Goal: Information Seeking & Learning: Check status

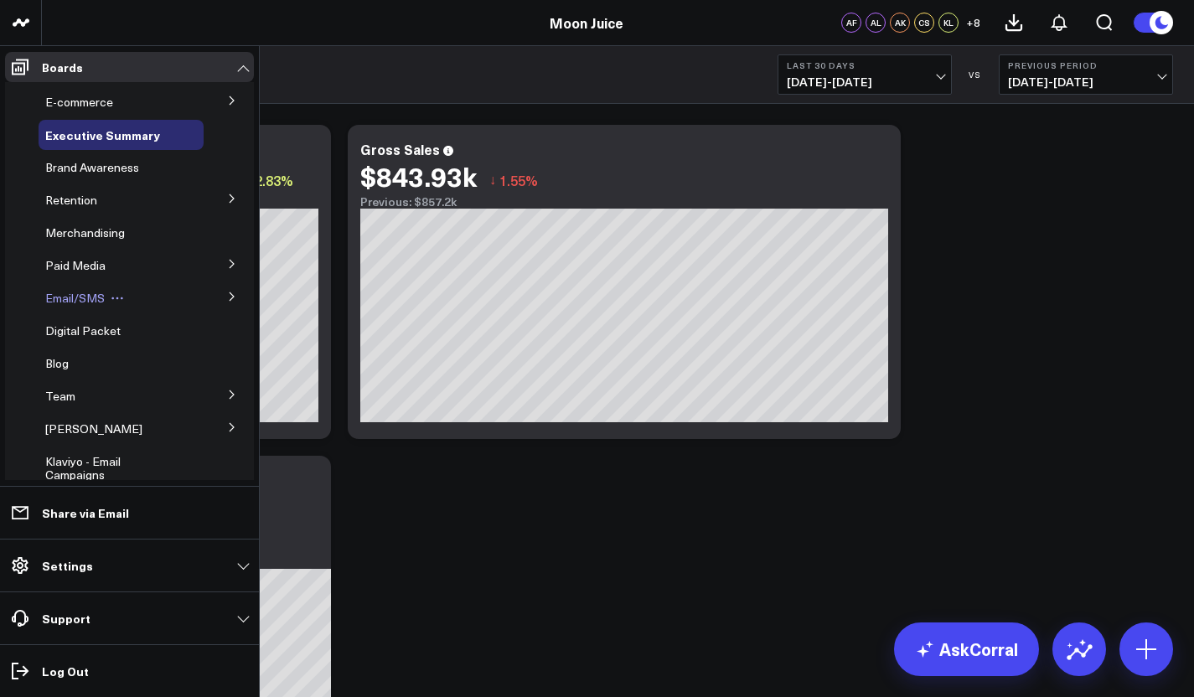
click at [94, 301] on span "Email/SMS" at bounding box center [75, 298] width 60 height 16
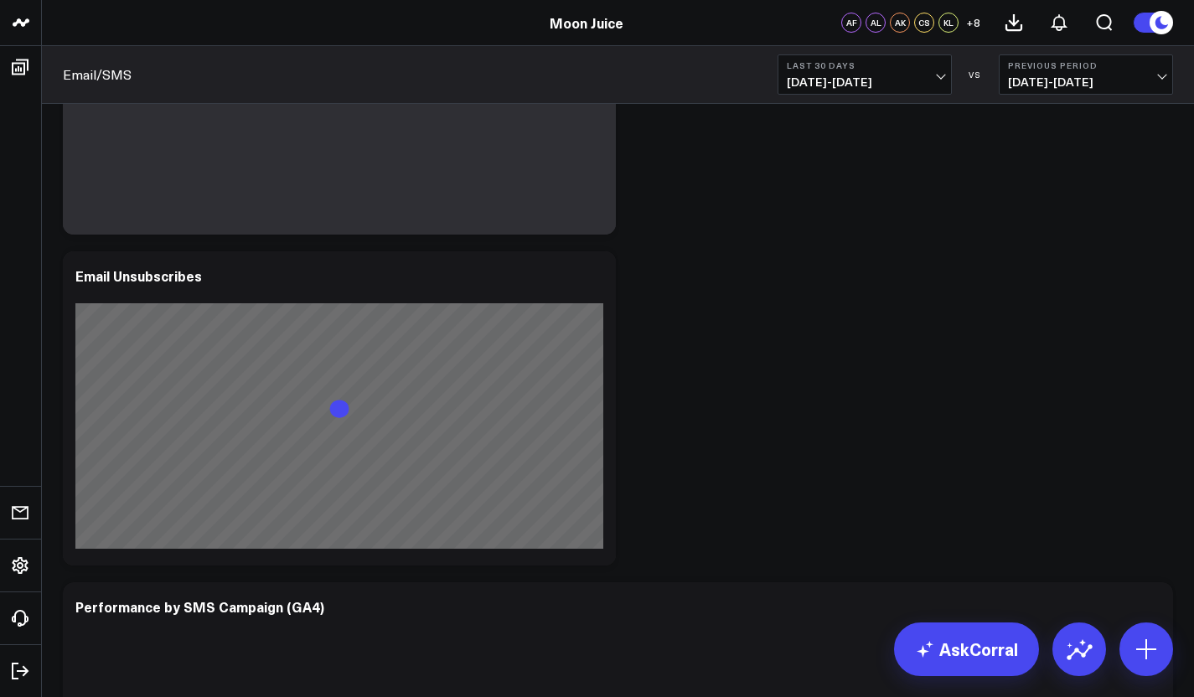
scroll to position [3209, 0]
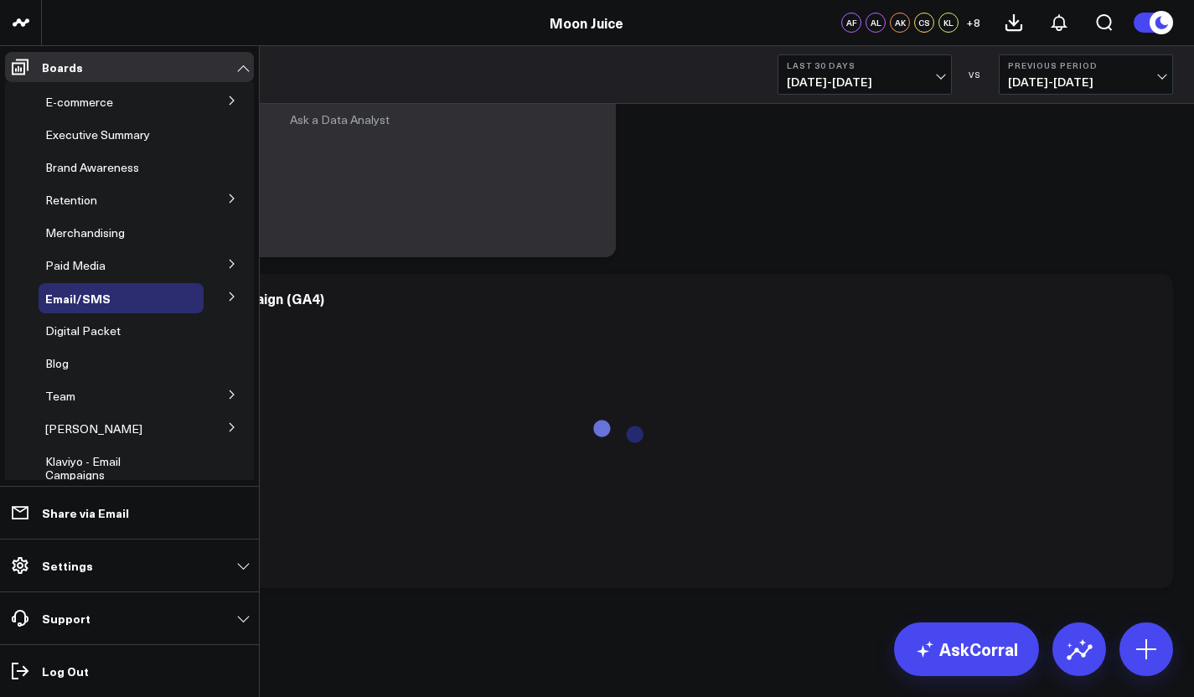
click at [227, 298] on icon at bounding box center [232, 297] width 10 height 10
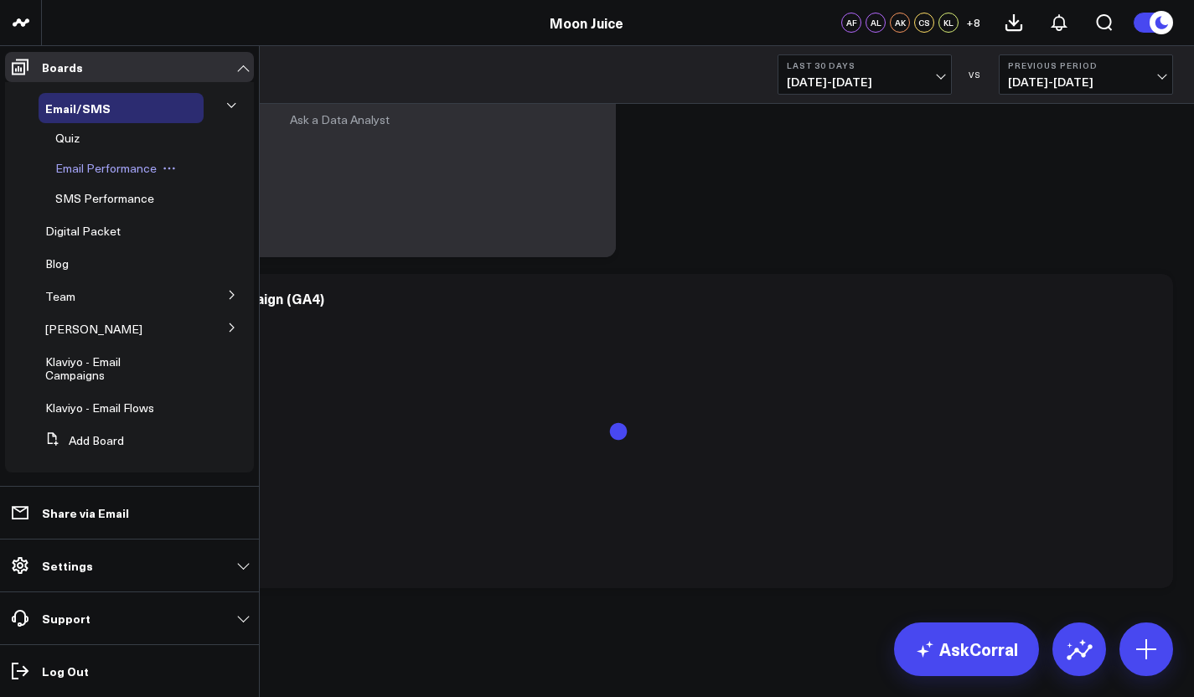
scroll to position [193, 0]
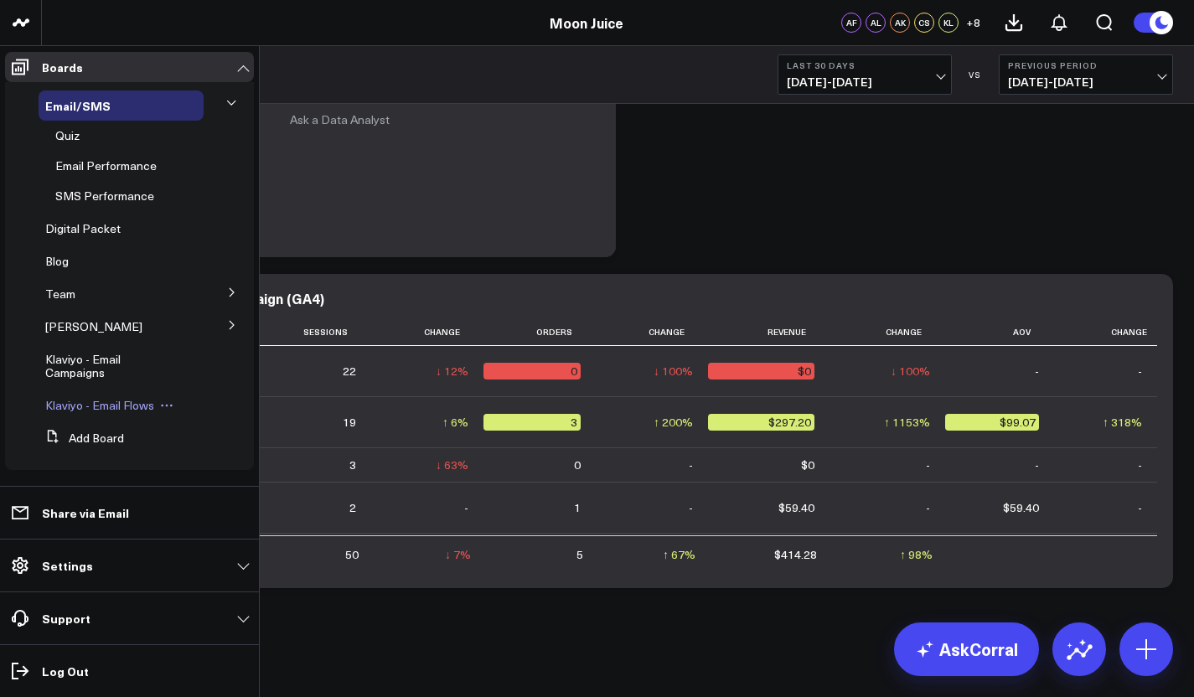
click at [79, 409] on span "Klaviyo - Email Flows" at bounding box center [99, 405] width 109 height 16
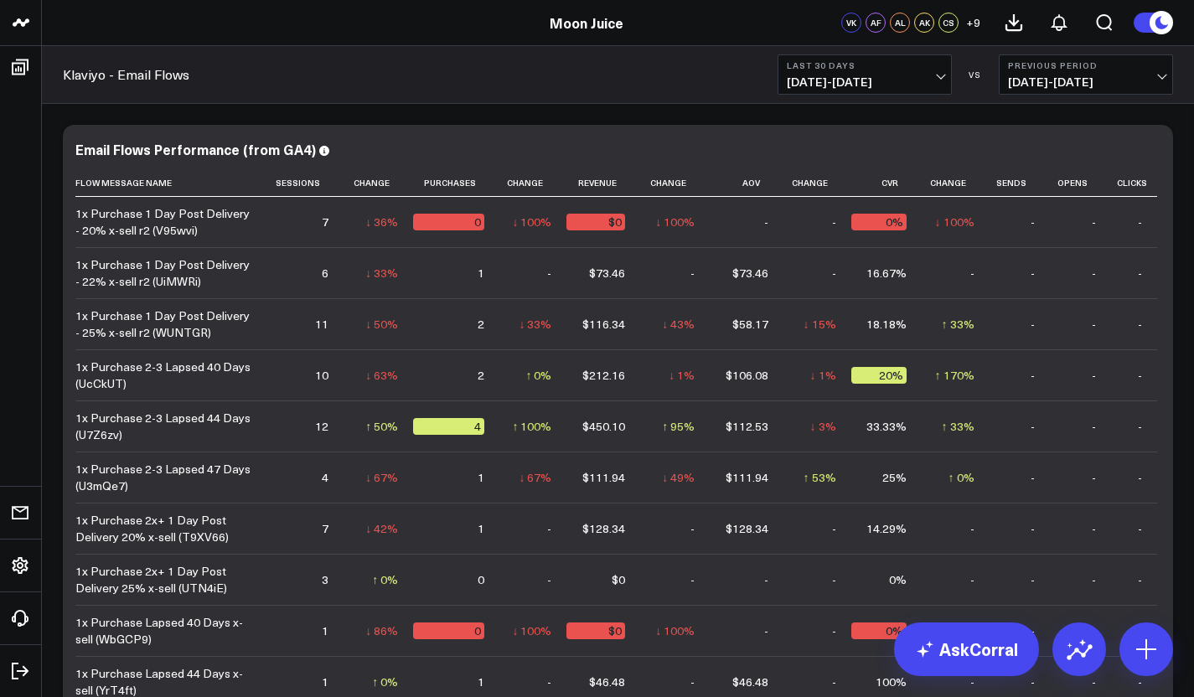
click at [946, 80] on button "Last 30 Days 08/03/25 - 09/01/25" at bounding box center [865, 74] width 174 height 40
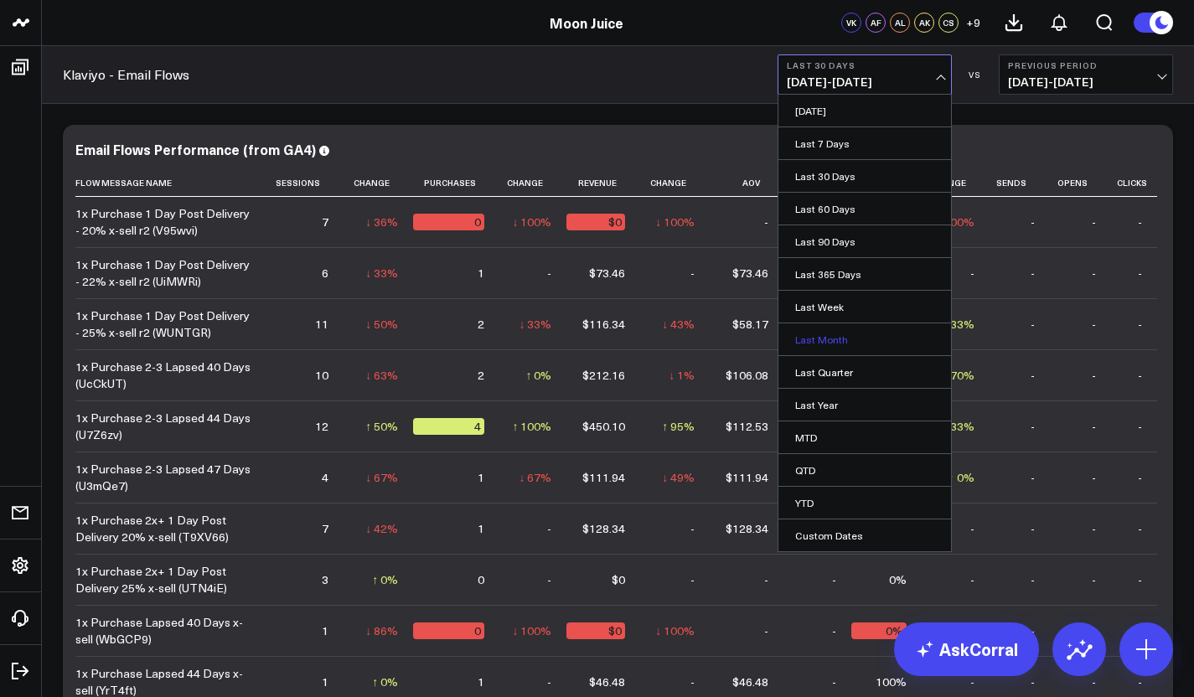
click at [827, 344] on link "Last Month" at bounding box center [865, 340] width 173 height 32
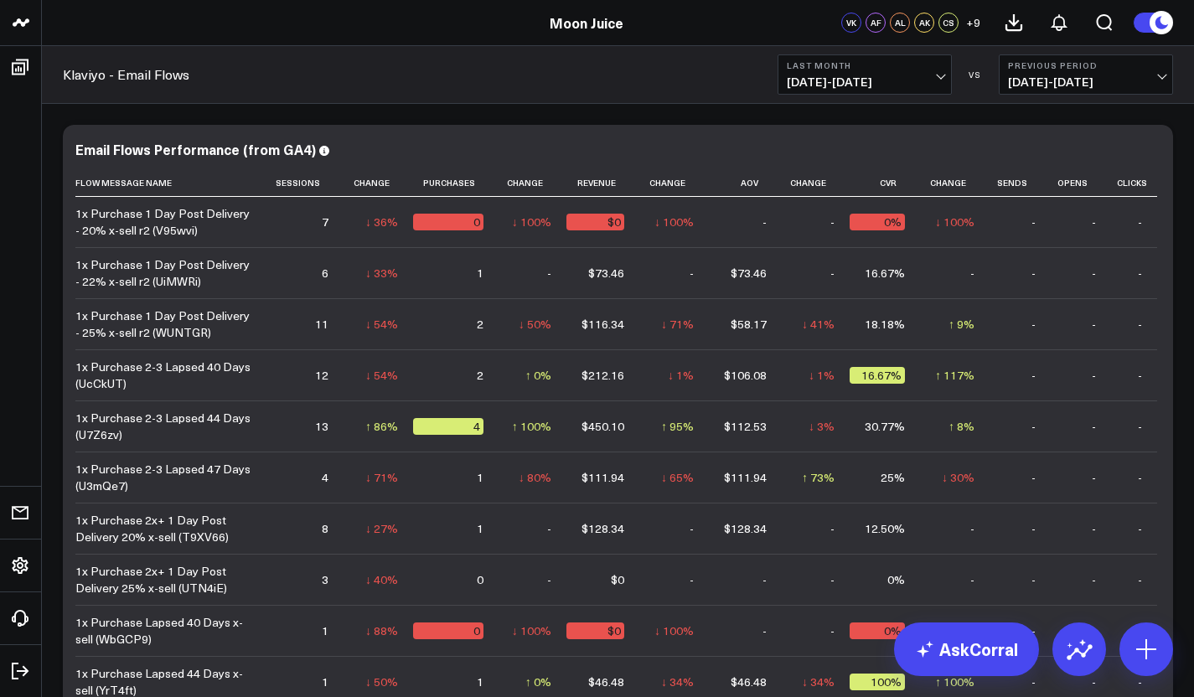
click at [937, 83] on span "08/01/25 - 08/31/25" at bounding box center [865, 81] width 156 height 13
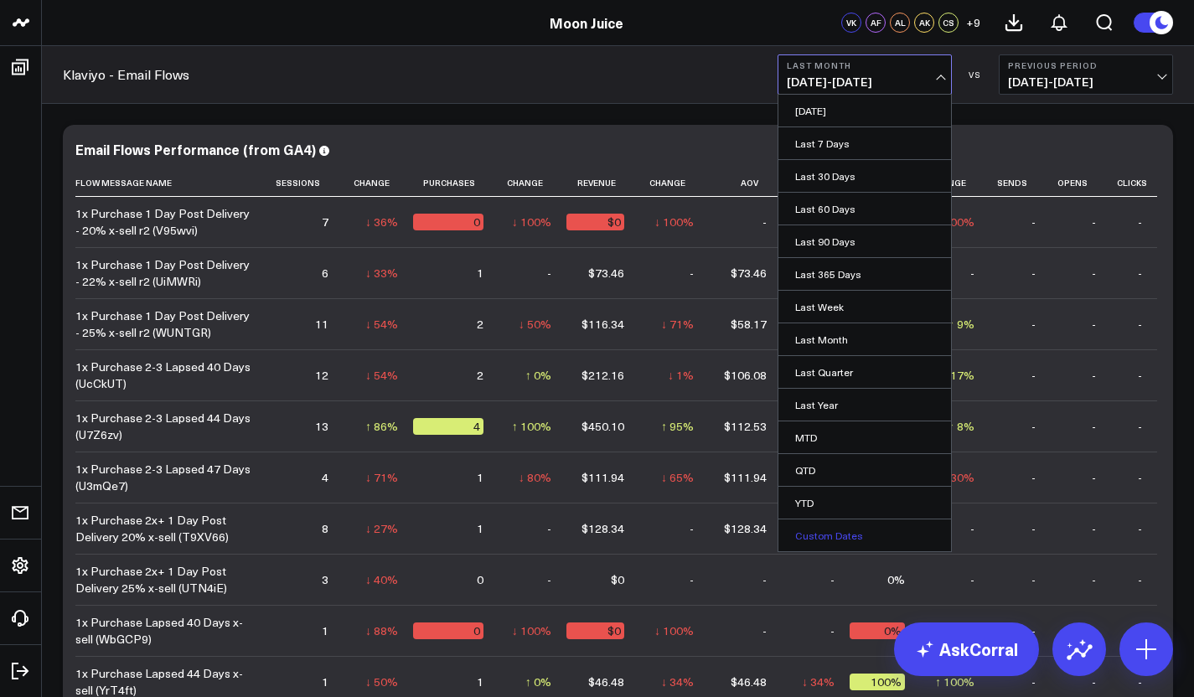
click at [832, 545] on link "Custom Dates" at bounding box center [865, 536] width 173 height 32
select select "8"
select select "2025"
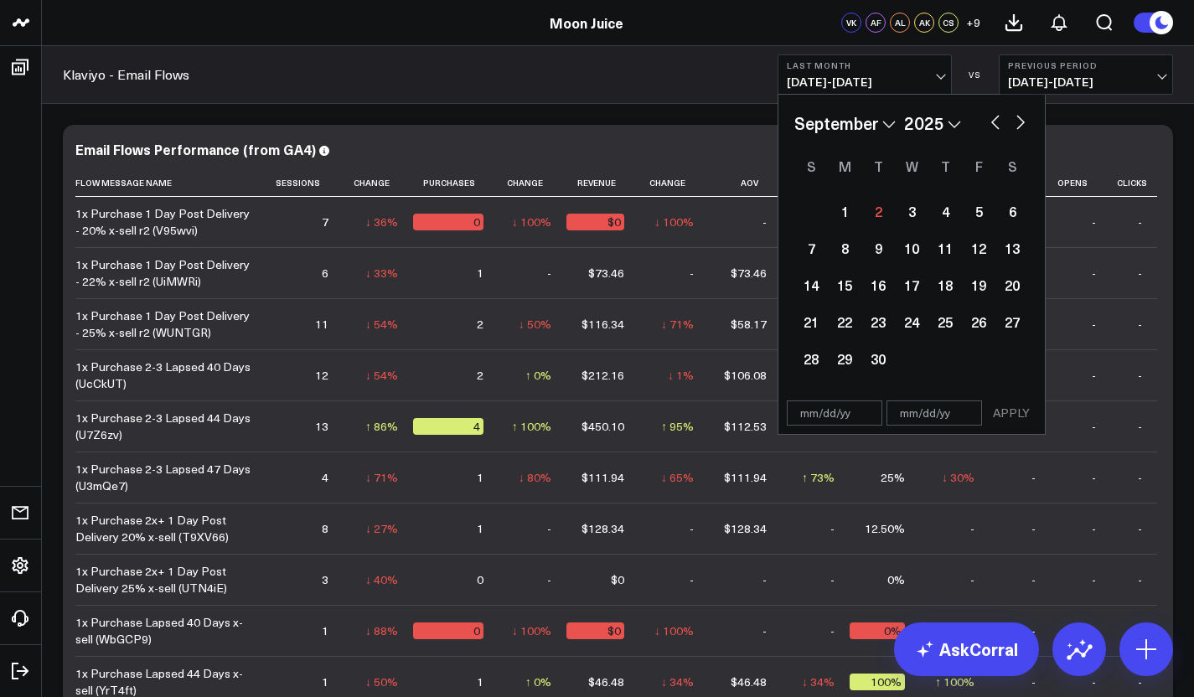
click at [996, 125] on button "button" at bounding box center [995, 121] width 17 height 20
select select "7"
select select "2025"
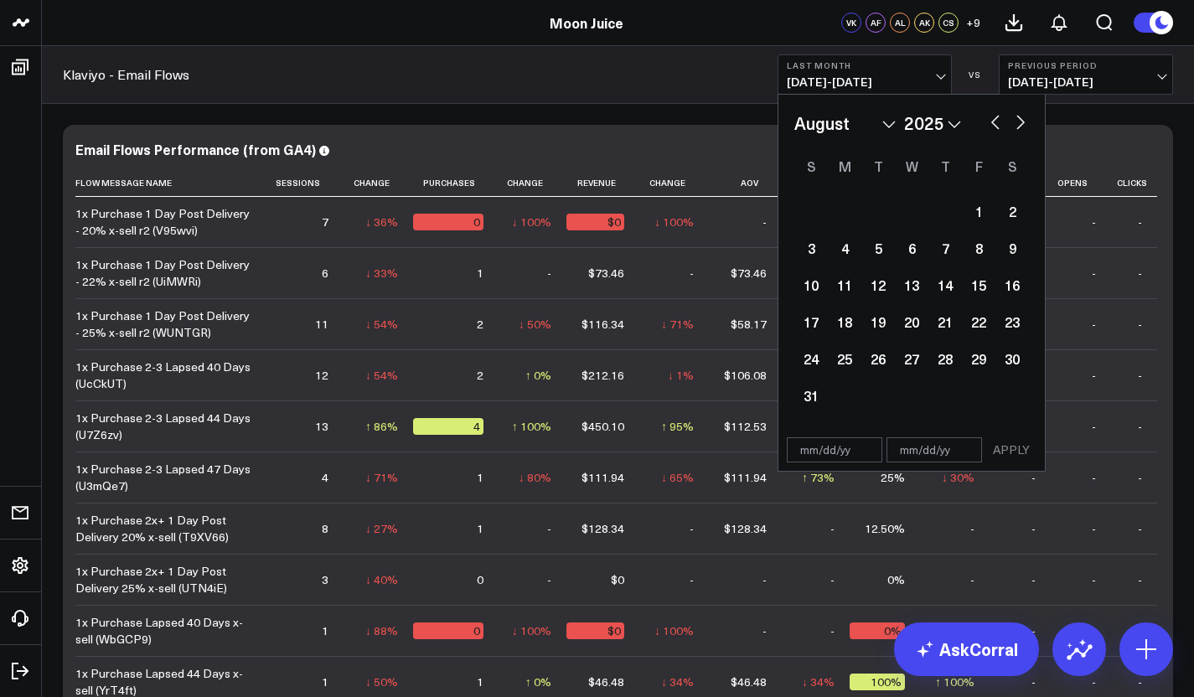
click at [961, 210] on div at bounding box center [946, 211] width 34 height 37
click at [971, 210] on div "1" at bounding box center [979, 211] width 34 height 34
type input "08/01/25"
select select "7"
select select "2025"
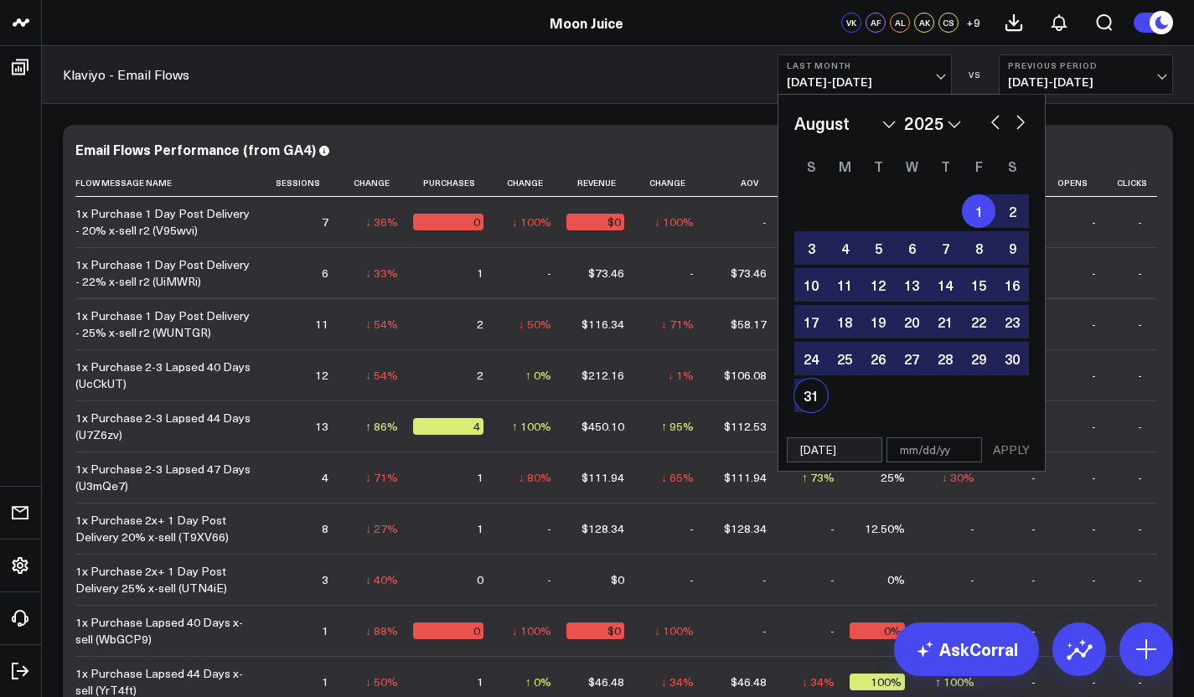
click at [803, 410] on div "31" at bounding box center [812, 396] width 34 height 34
type input "08/31/25"
select select "7"
select select "2025"
click at [1008, 447] on button "APPLY" at bounding box center [1012, 450] width 50 height 25
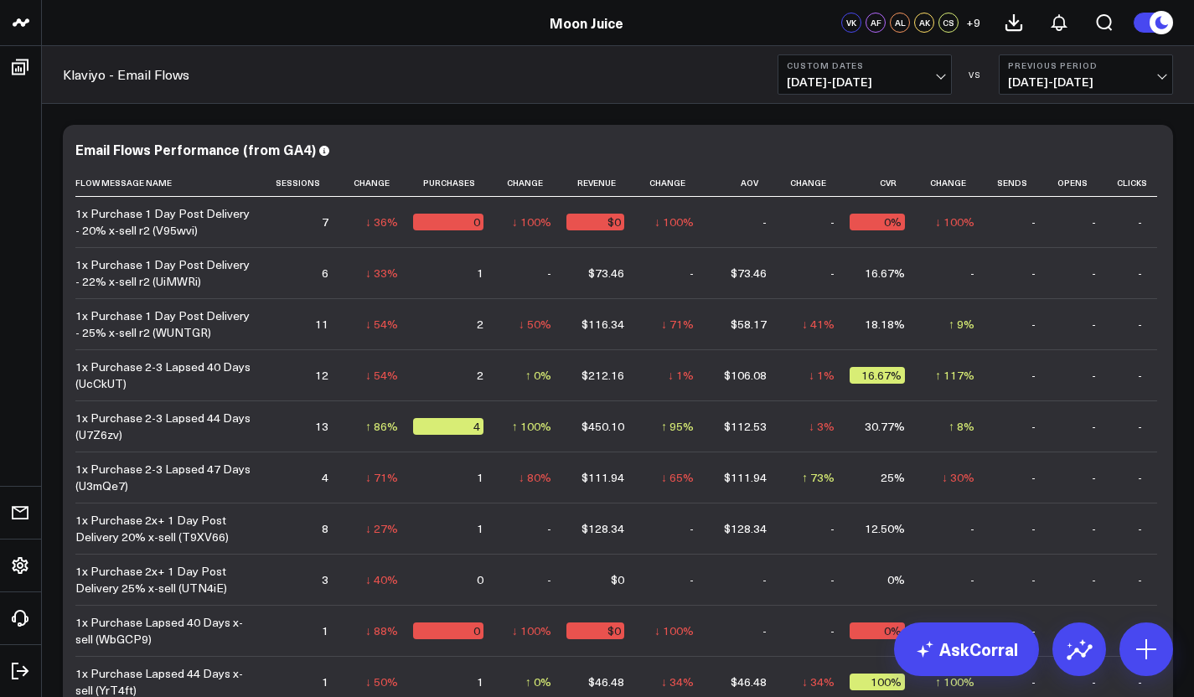
click at [1162, 83] on span "07/01/25 - 07/31/25" at bounding box center [1086, 81] width 156 height 13
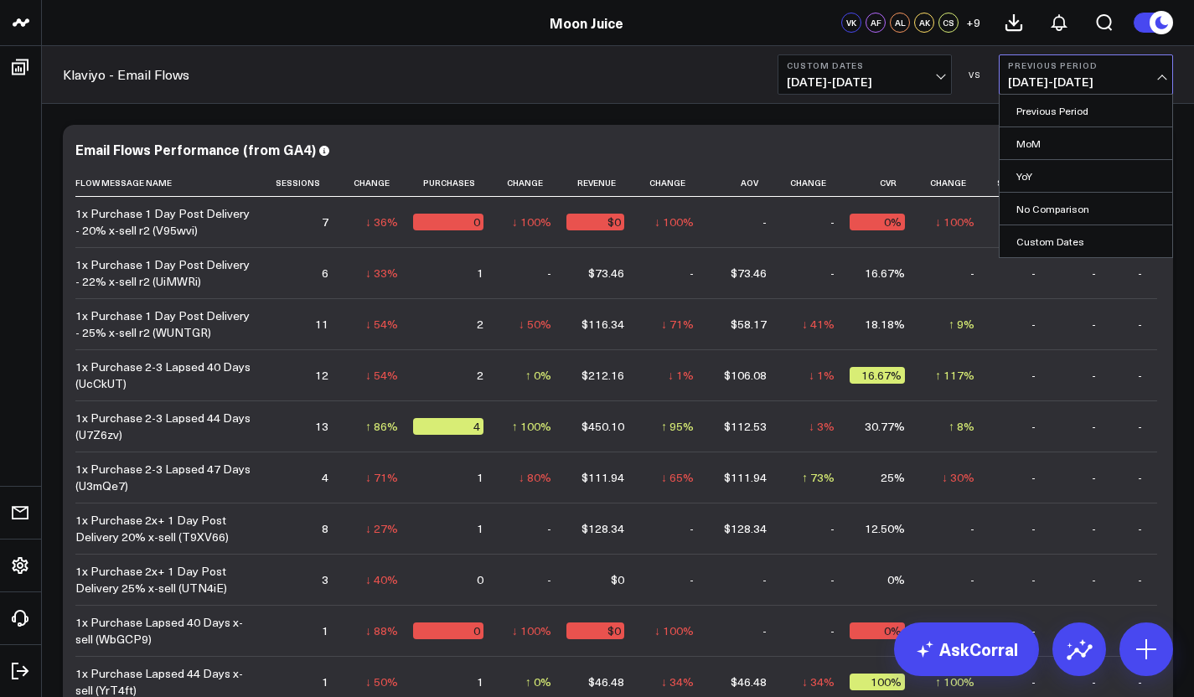
click at [936, 81] on span "08/01/25 - 08/31/25" at bounding box center [865, 81] width 156 height 13
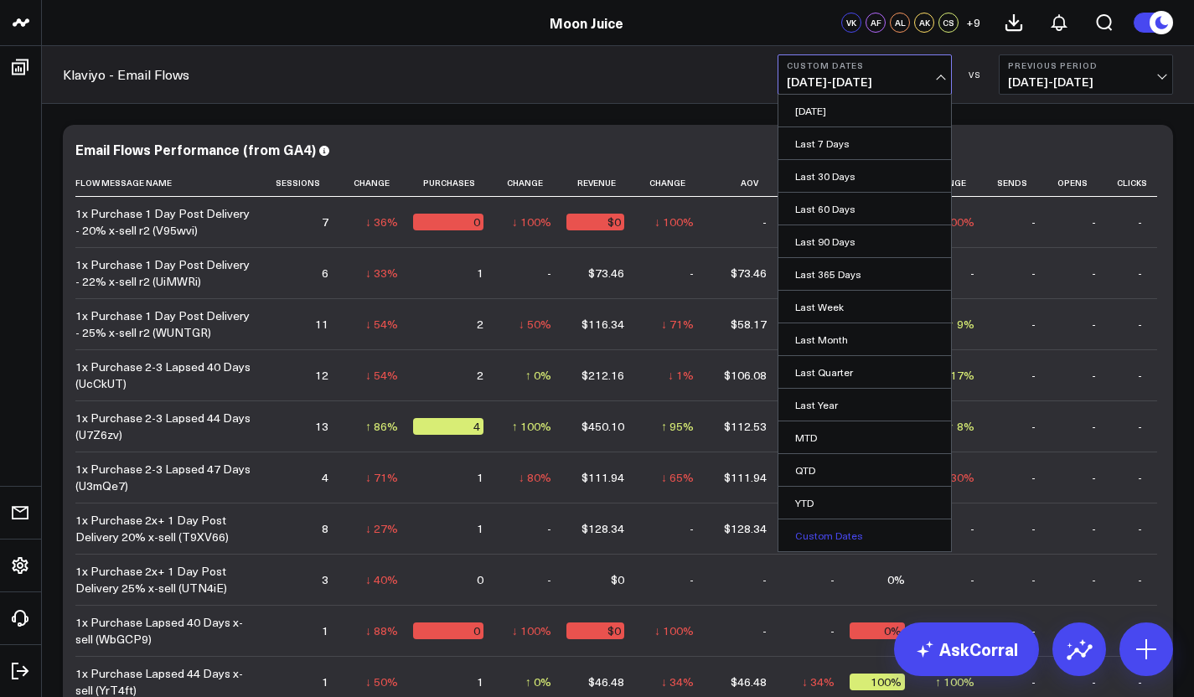
click at [824, 550] on link "Custom Dates" at bounding box center [865, 536] width 173 height 32
select select "8"
select select "2025"
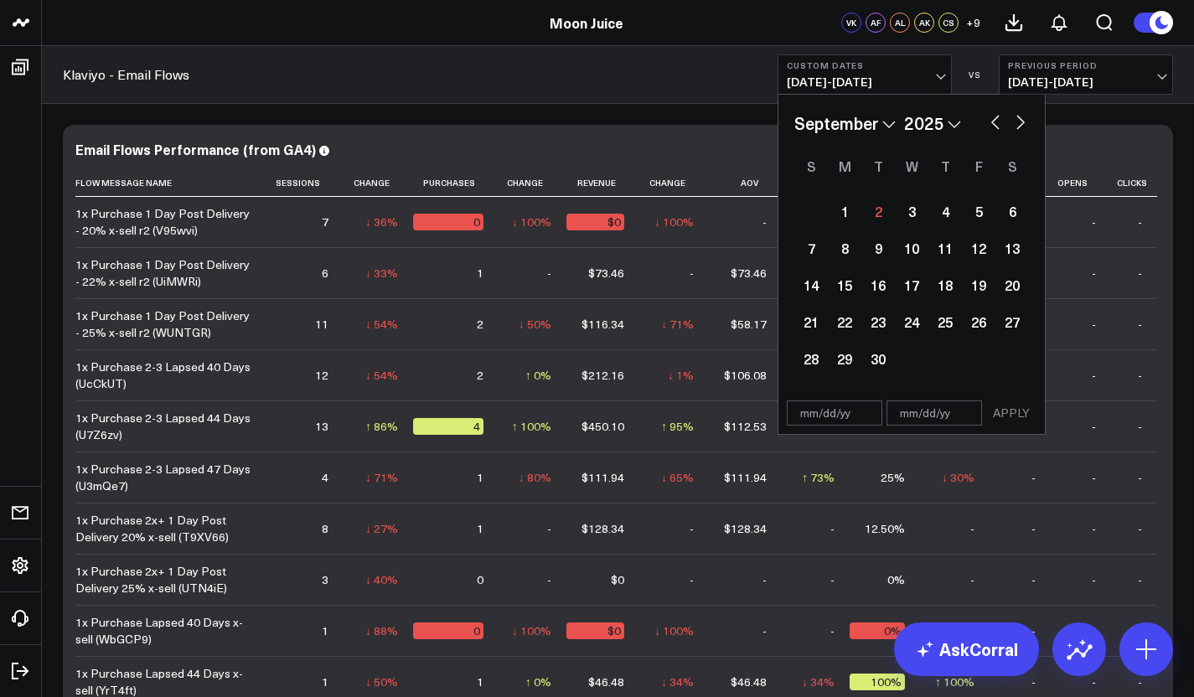
click at [974, 118] on div "January February March April May June July August September October November De…" at bounding box center [912, 123] width 235 height 25
click at [988, 119] on button "button" at bounding box center [995, 121] width 17 height 20
select select "7"
select select "2025"
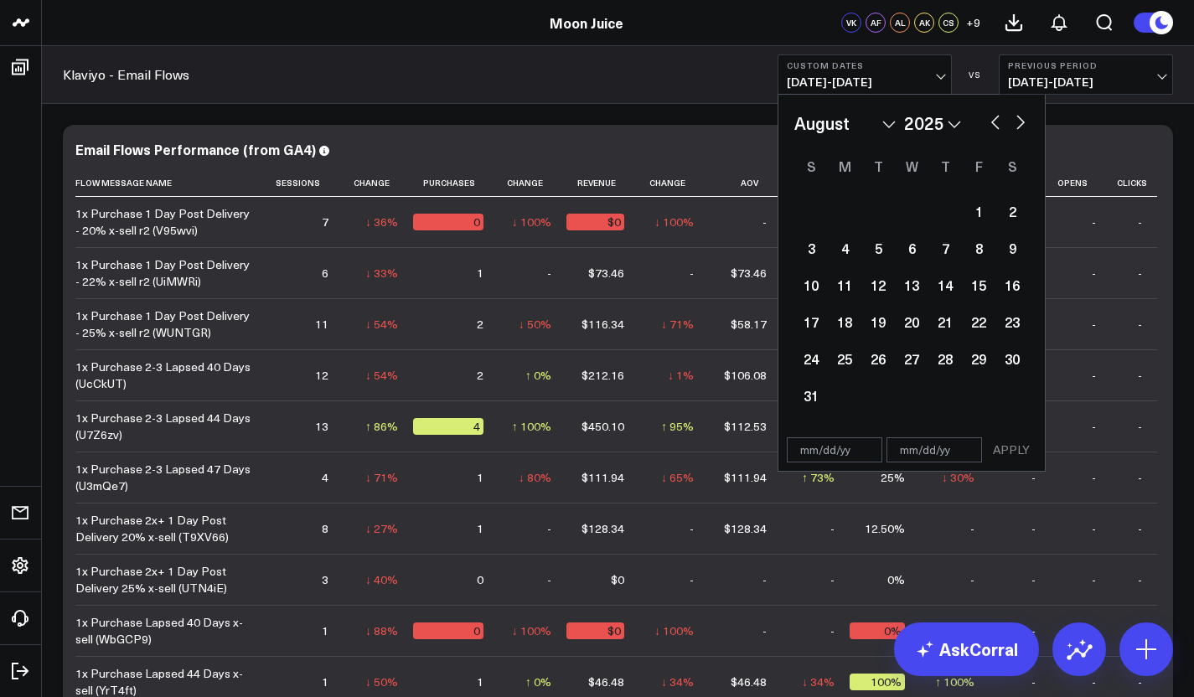
click at [988, 119] on button "button" at bounding box center [995, 121] width 17 height 20
select select "6"
select select "2025"
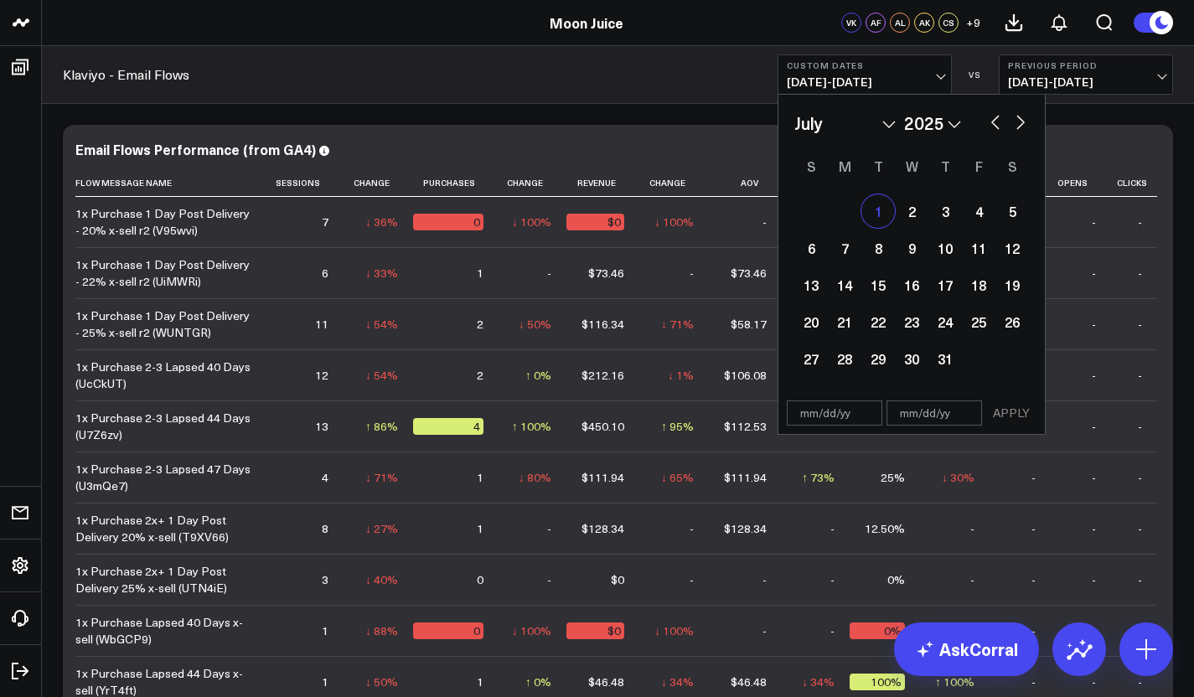
click at [871, 213] on div "1" at bounding box center [879, 211] width 34 height 34
type input "07/01/25"
select select "6"
select select "2025"
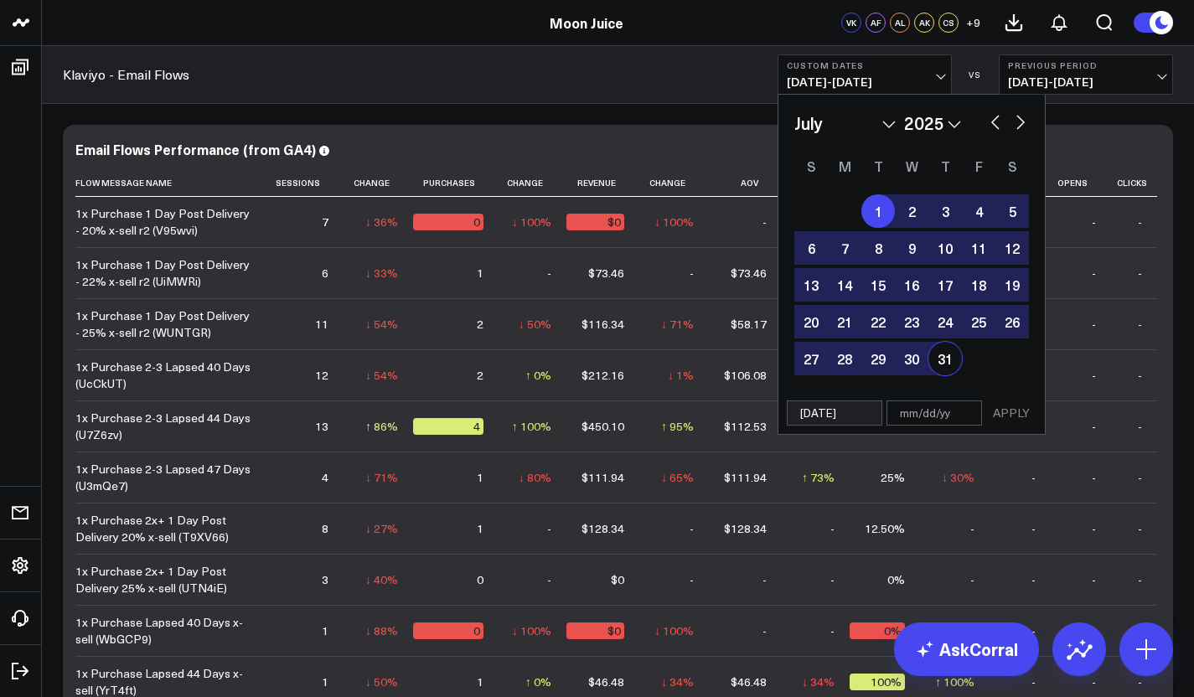
click at [949, 363] on div "31" at bounding box center [946, 359] width 34 height 34
type input "07/31/25"
select select "6"
select select "2025"
click at [1023, 422] on button "APPLY" at bounding box center [1012, 413] width 50 height 25
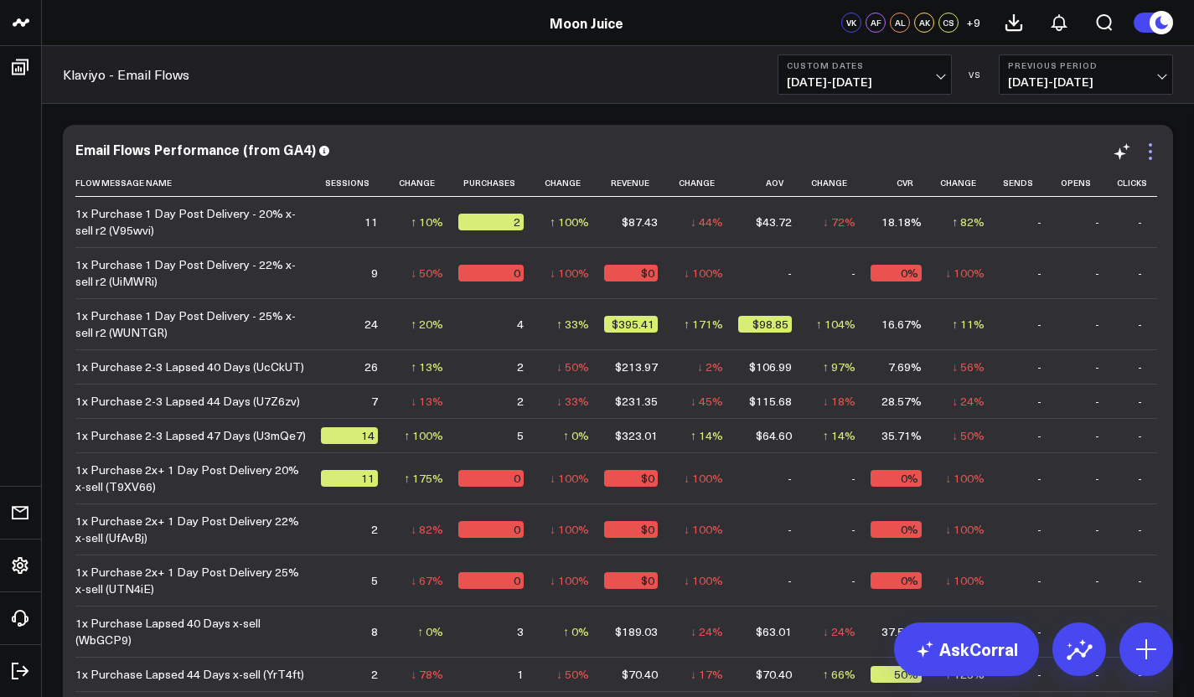
click at [1149, 157] on icon at bounding box center [1151, 152] width 20 height 20
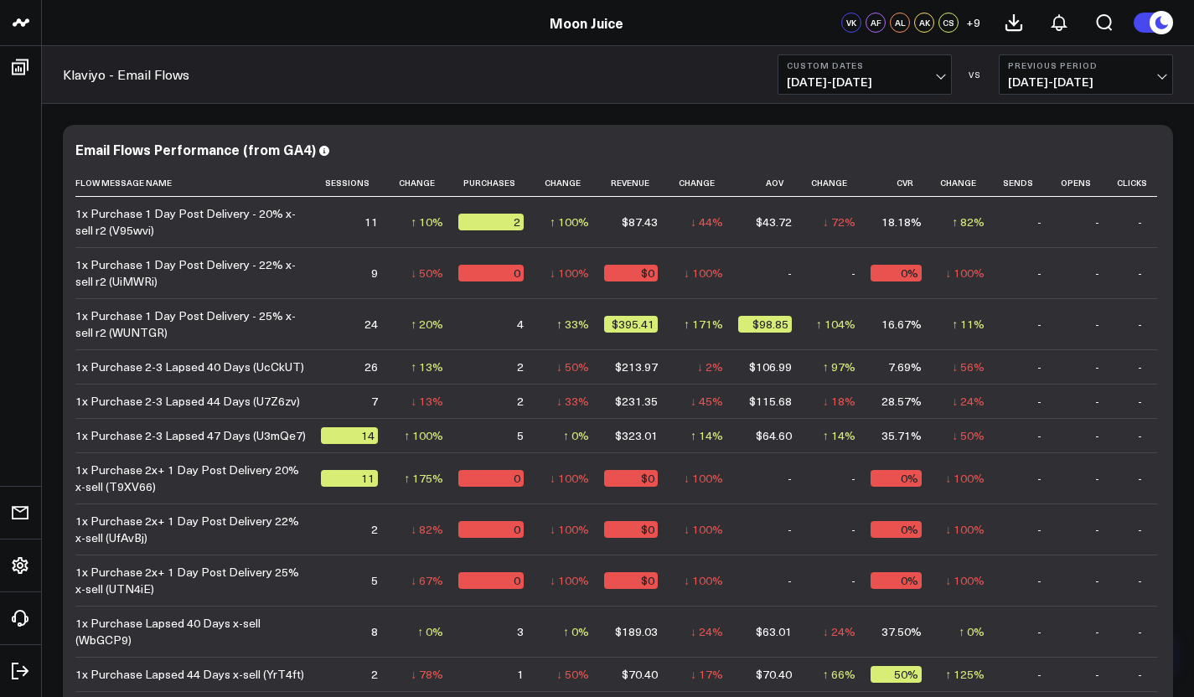
click at [940, 77] on span "07/01/25 - 07/31/25" at bounding box center [865, 81] width 156 height 13
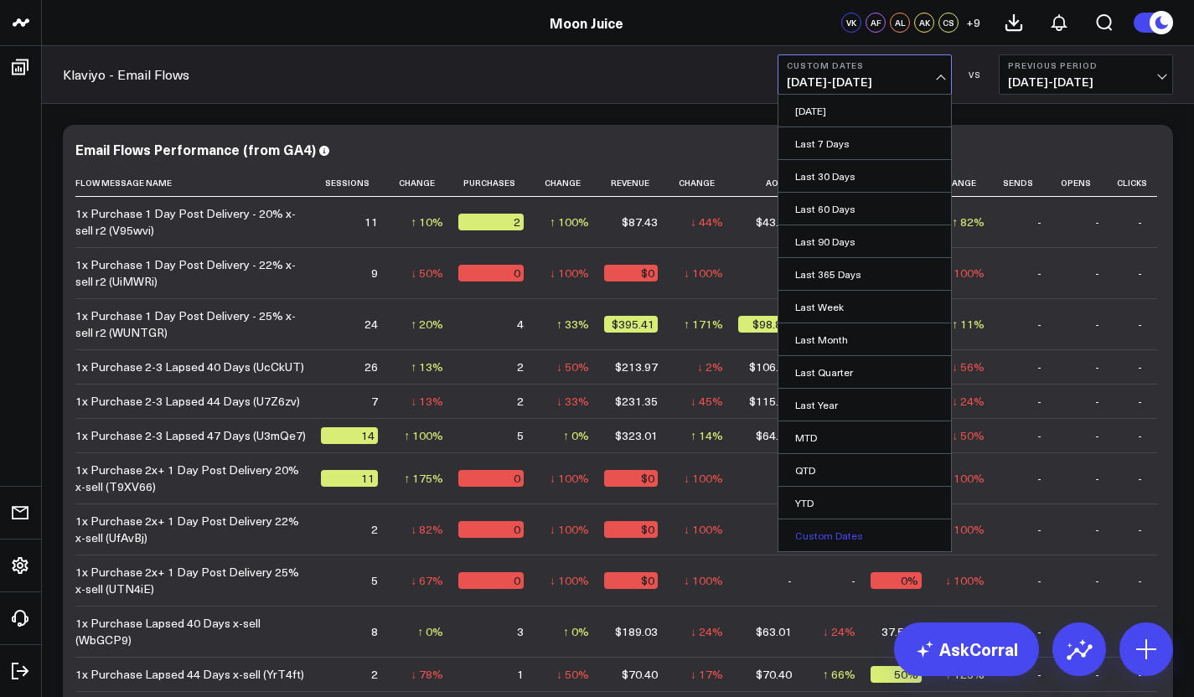
click at [833, 535] on link "Custom Dates" at bounding box center [865, 536] width 173 height 32
select select "8"
select select "2025"
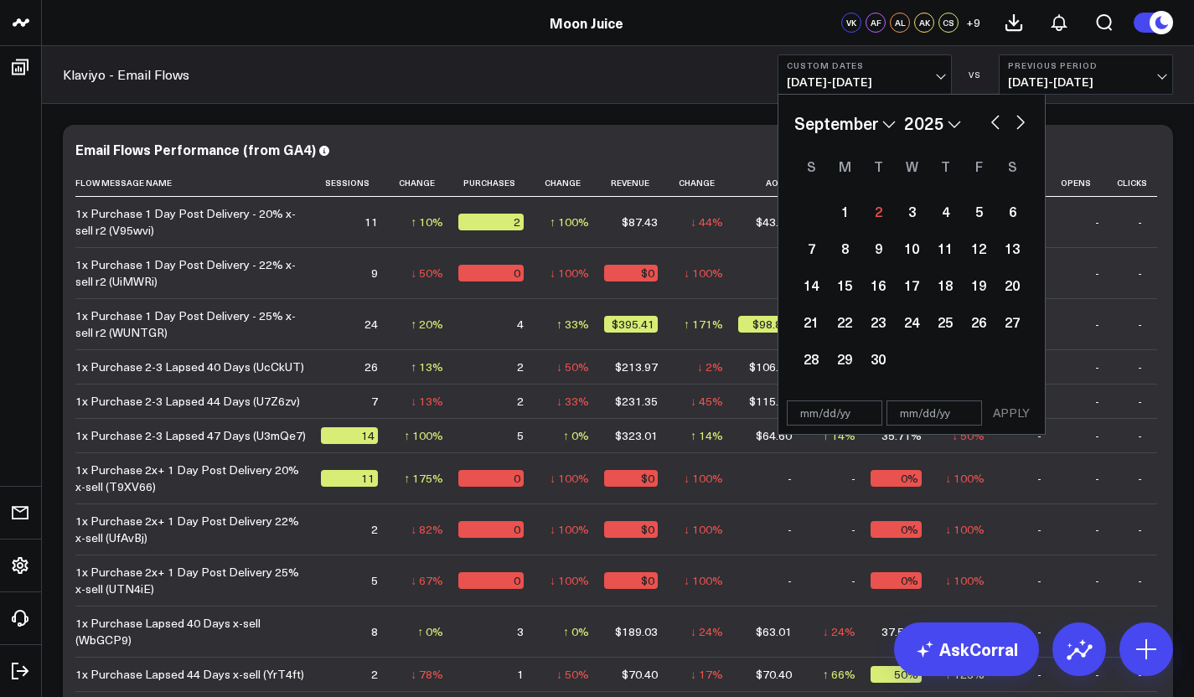
click at [985, 109] on div "January February March April May June July August September October November De…" at bounding box center [912, 244] width 267 height 298
click at [995, 119] on button "button" at bounding box center [995, 121] width 17 height 20
select select "6"
select select "2025"
click at [995, 119] on button "button" at bounding box center [995, 121] width 17 height 20
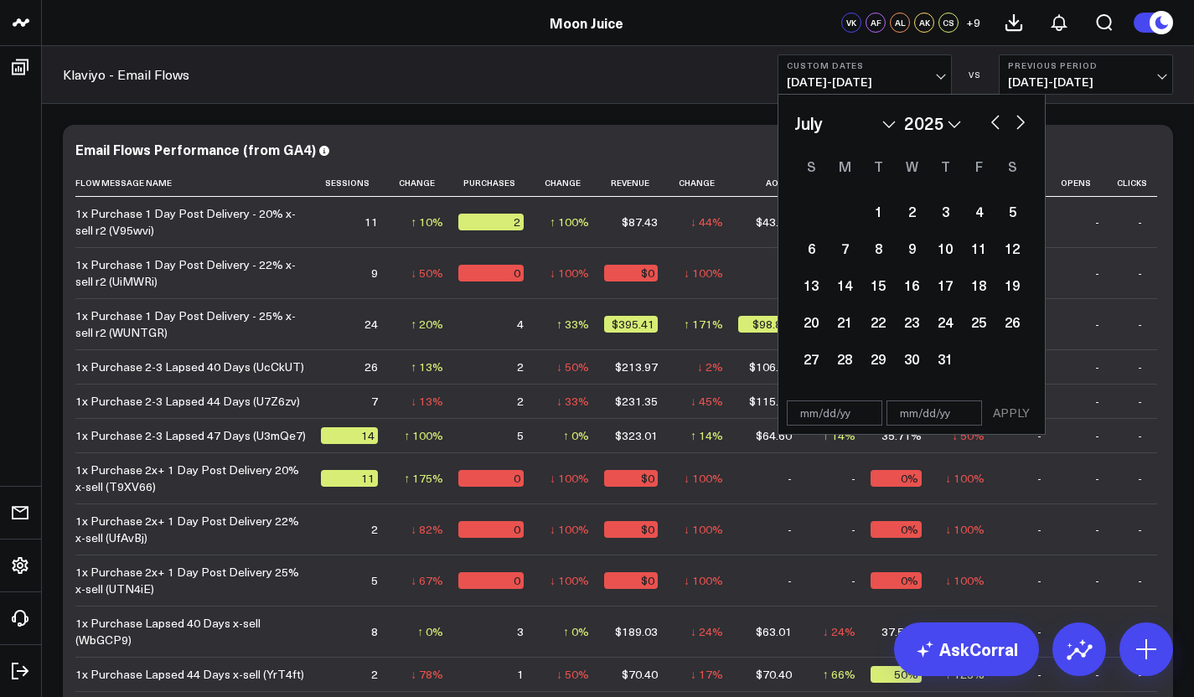
select select "5"
select select "2025"
click at [995, 119] on button "button" at bounding box center [995, 121] width 17 height 20
select select "4"
select select "2025"
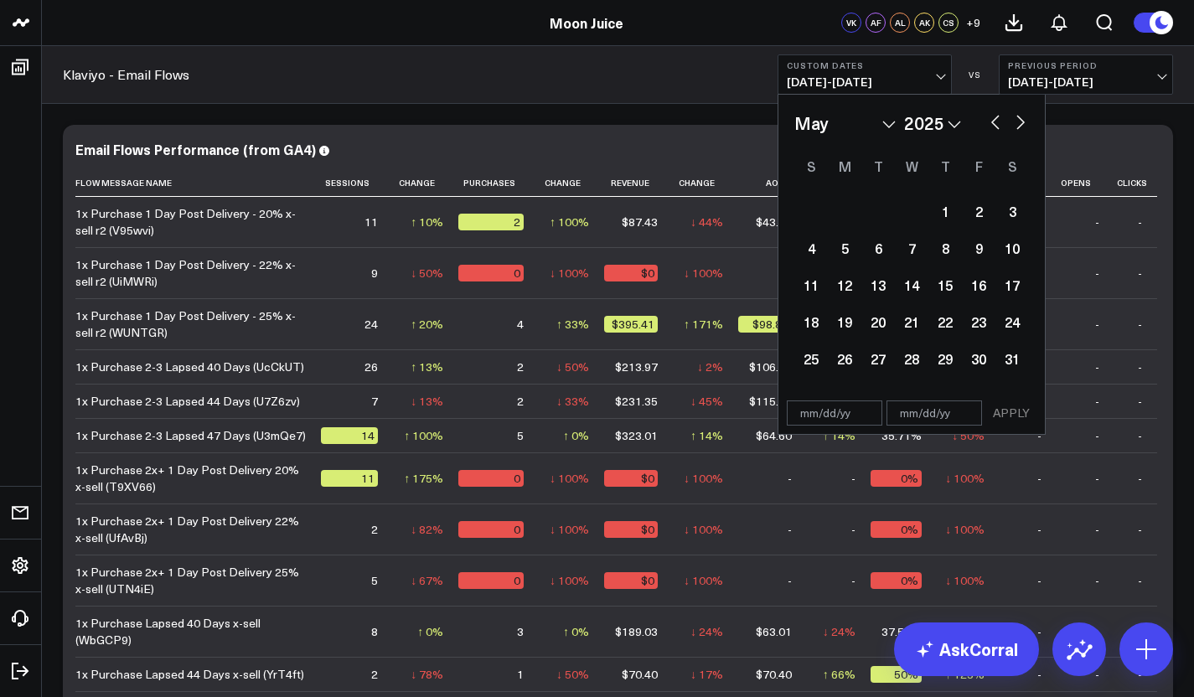
click at [1015, 126] on button "button" at bounding box center [1021, 121] width 17 height 20
select select "5"
select select "2025"
click at [813, 215] on div "1" at bounding box center [812, 211] width 34 height 34
type input "06/01/25"
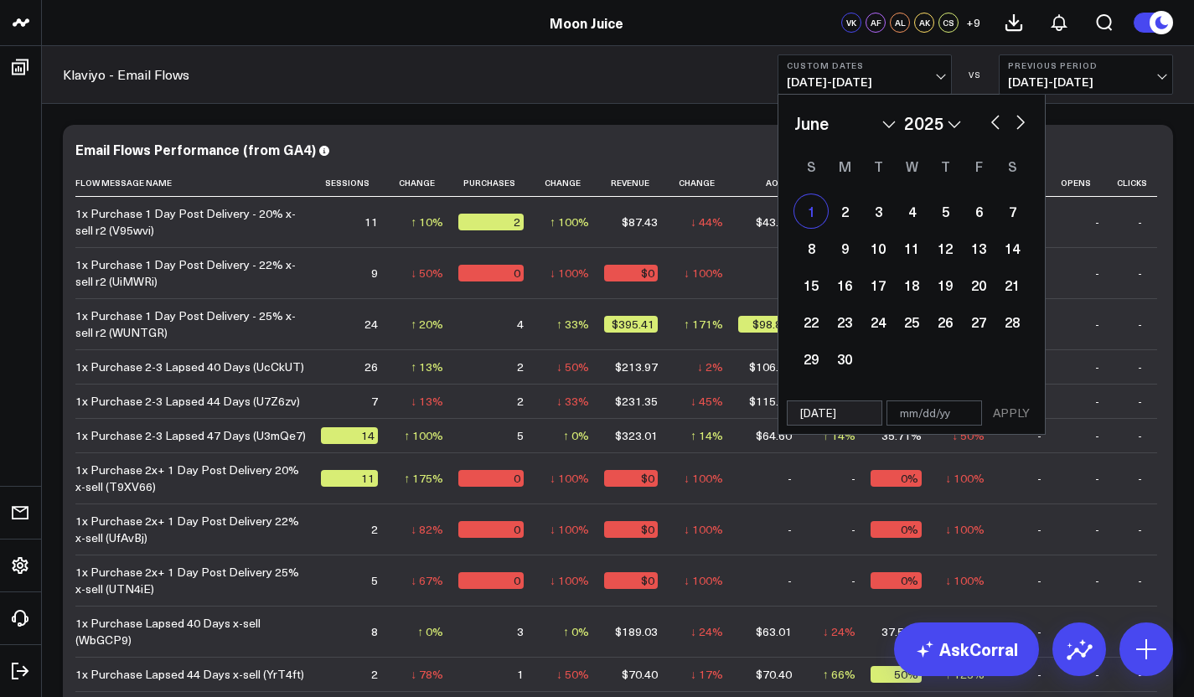
select select "5"
select select "2025"
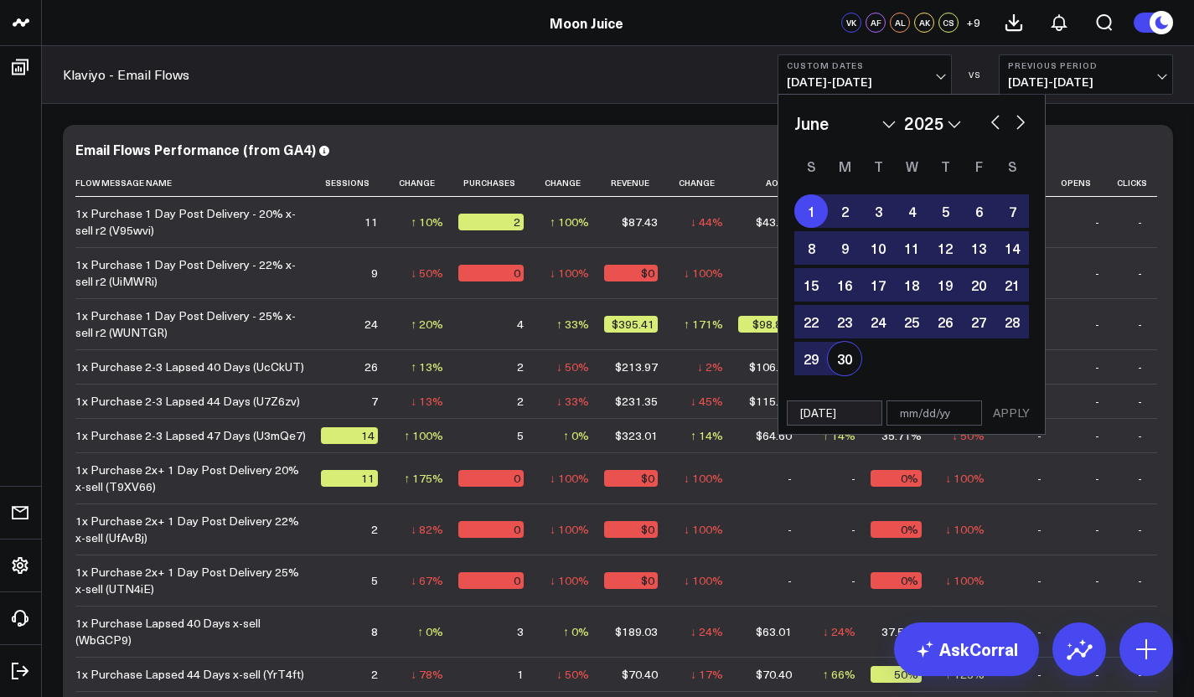
click at [840, 372] on div "30" at bounding box center [845, 359] width 34 height 34
type input "06/30/25"
select select "5"
select select "2025"
click at [1017, 421] on button "APPLY" at bounding box center [1012, 413] width 50 height 25
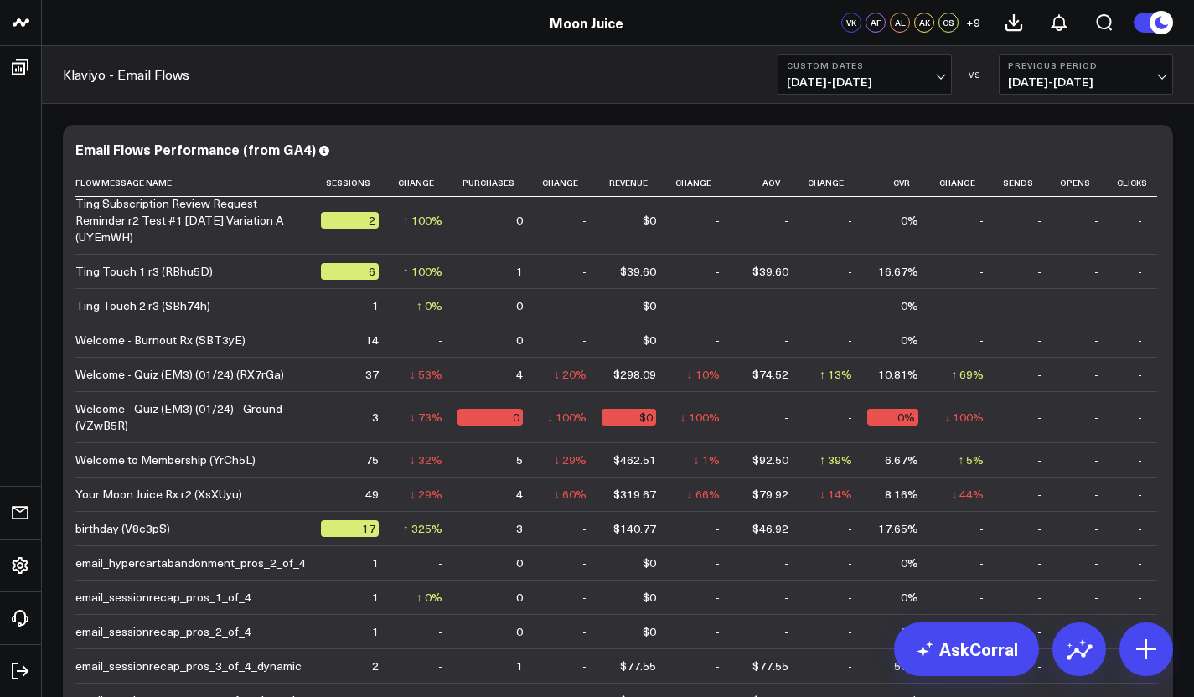
scroll to position [182, 0]
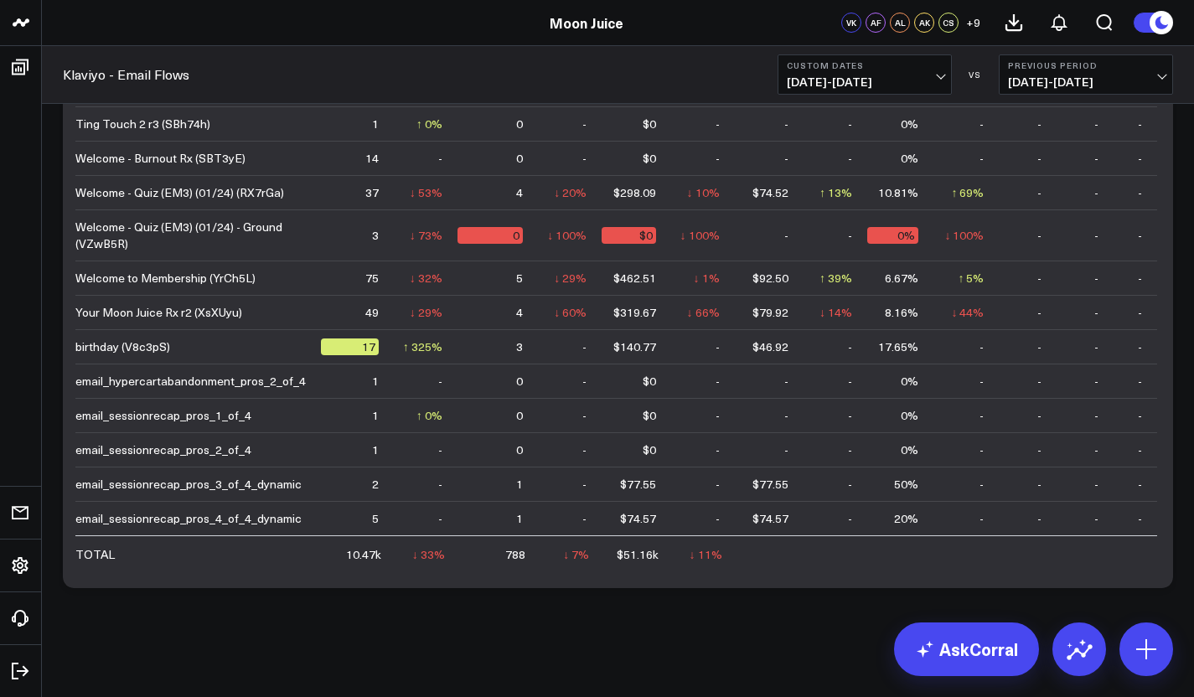
click at [1156, 72] on button "Previous Period 05/02/25 - 05/31/25" at bounding box center [1086, 74] width 174 height 40
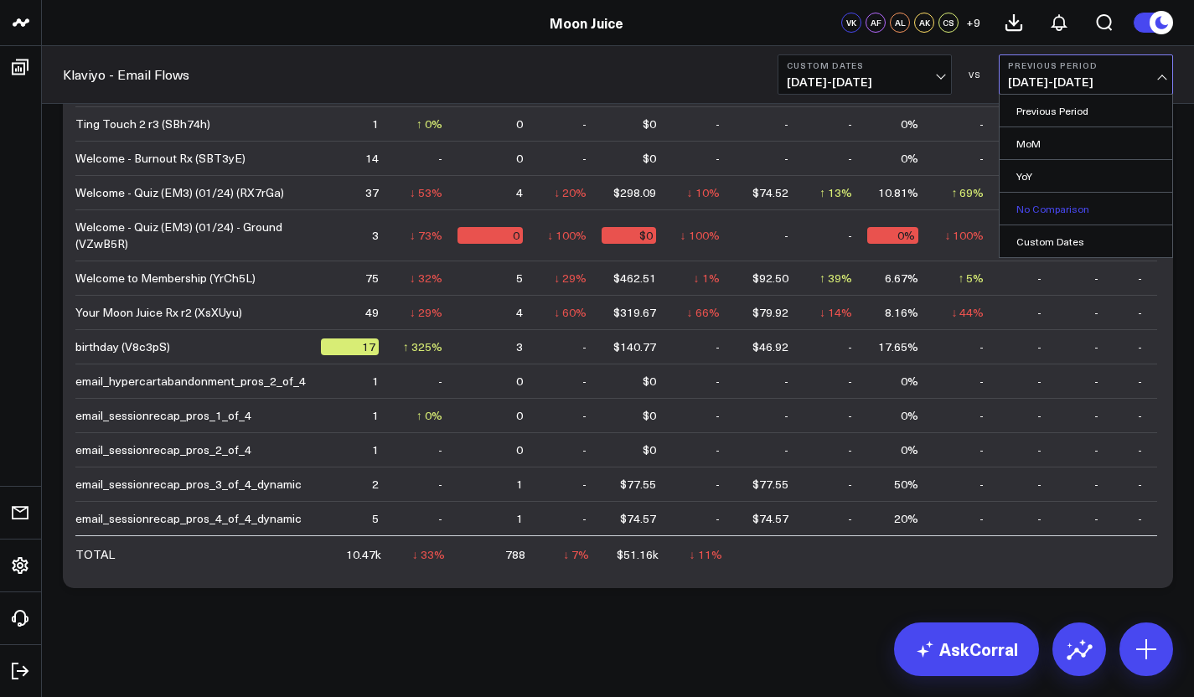
click at [1039, 205] on link "No Comparison" at bounding box center [1086, 209] width 173 height 32
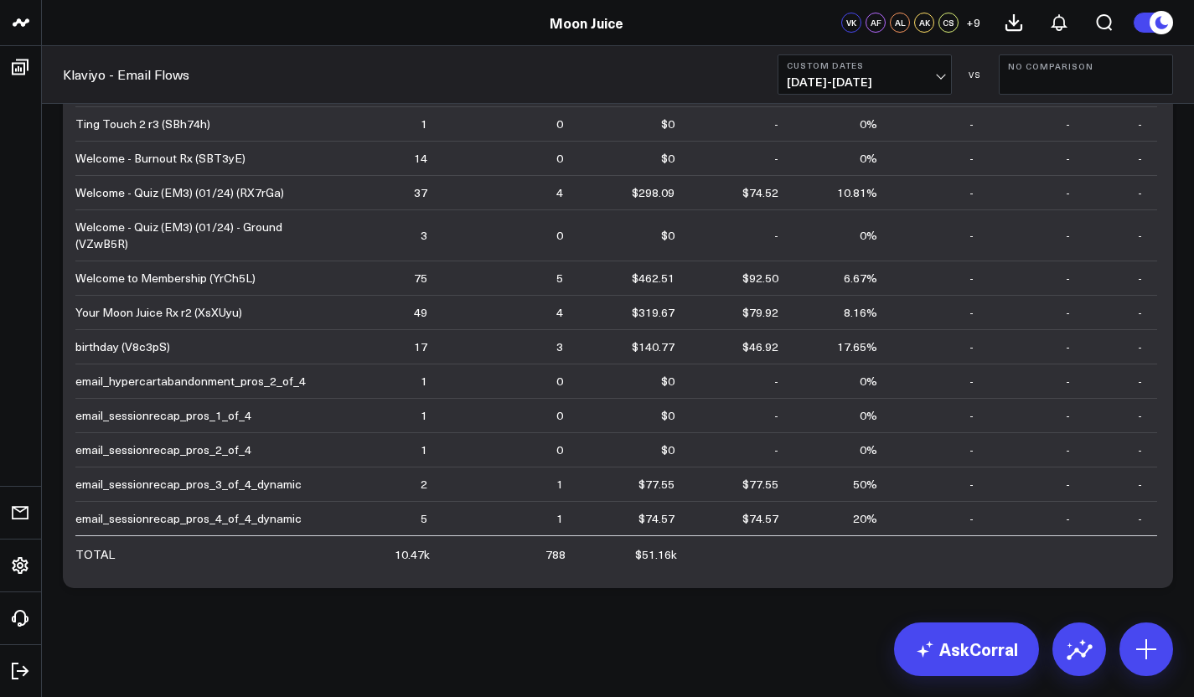
scroll to position [5851, 0]
click at [886, 78] on span "06/01/25 - 06/30/25" at bounding box center [865, 81] width 156 height 13
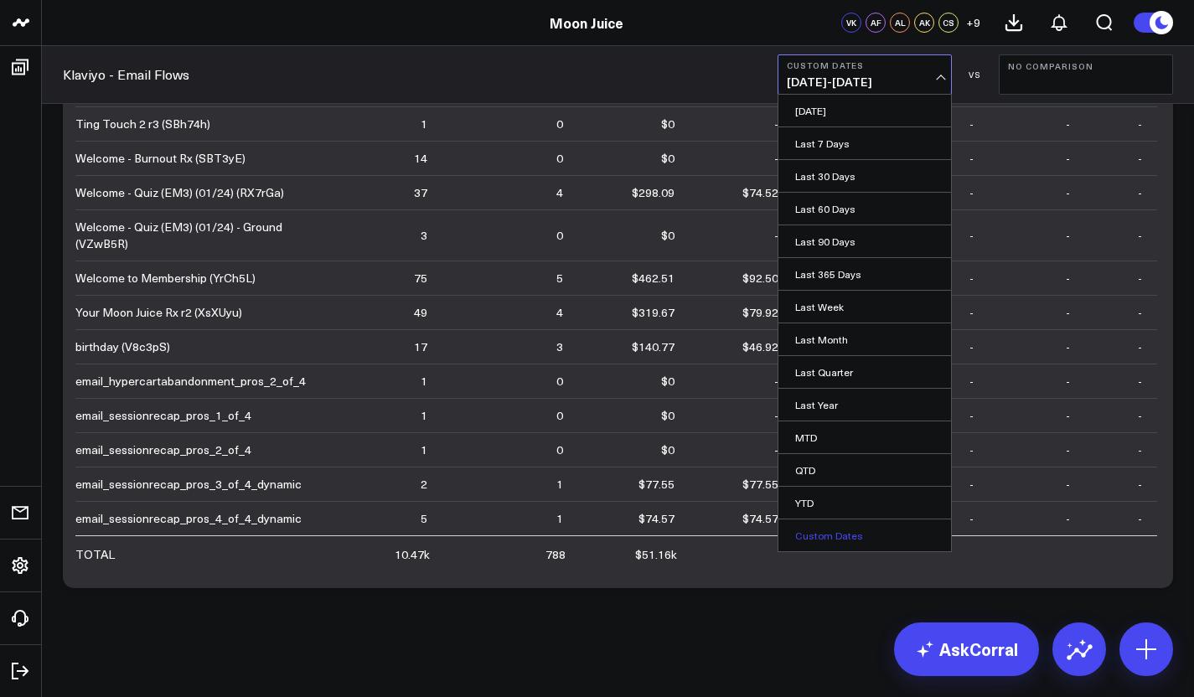
click at [833, 531] on link "Custom Dates" at bounding box center [865, 536] width 173 height 32
select select "8"
select select "2025"
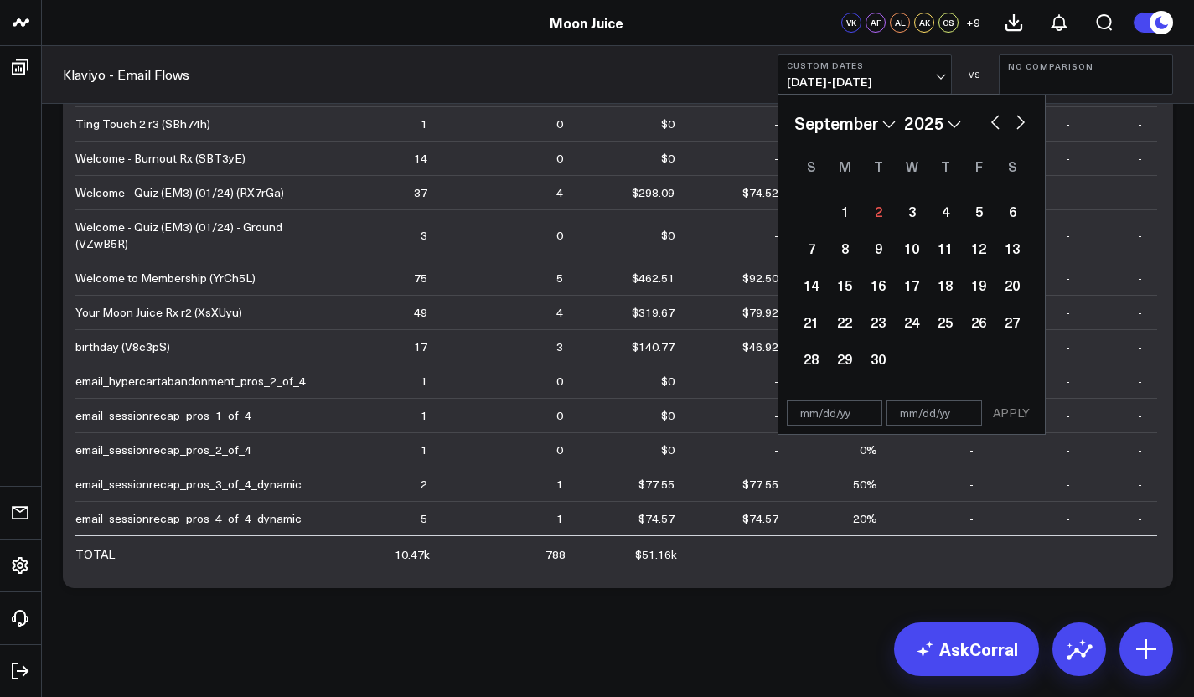
click at [992, 121] on button "button" at bounding box center [995, 121] width 17 height 20
select select "6"
select select "2025"
click at [876, 203] on div "1" at bounding box center [879, 211] width 34 height 34
type input "07/01/25"
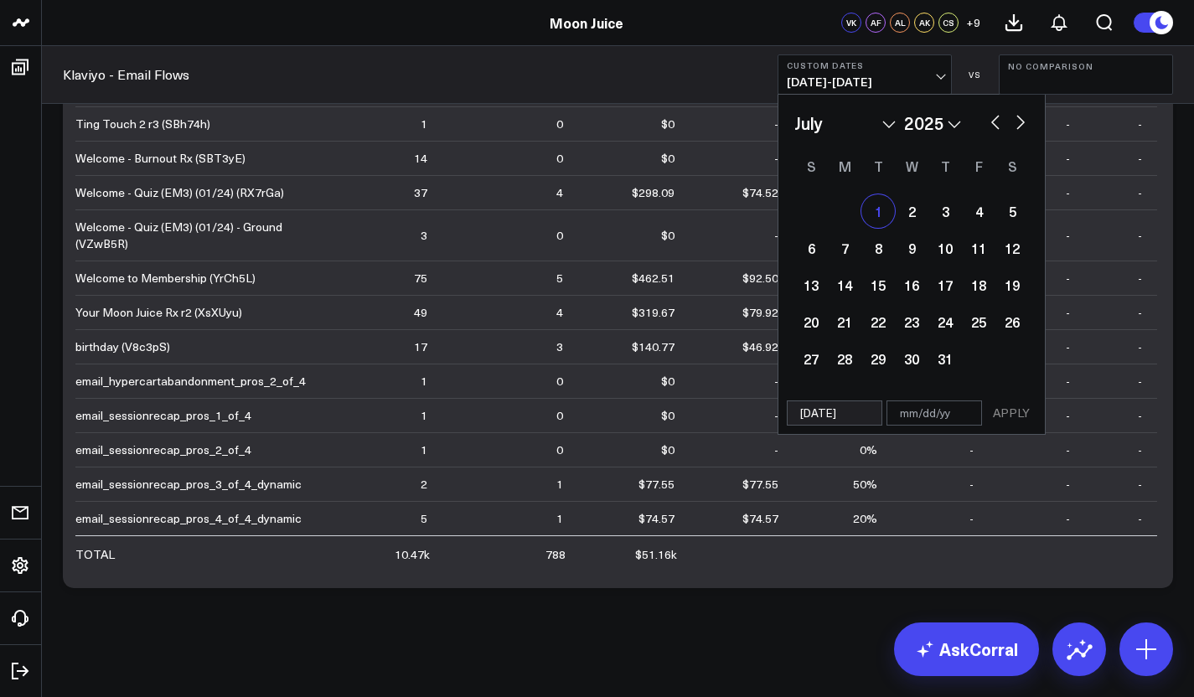
select select "6"
select select "2025"
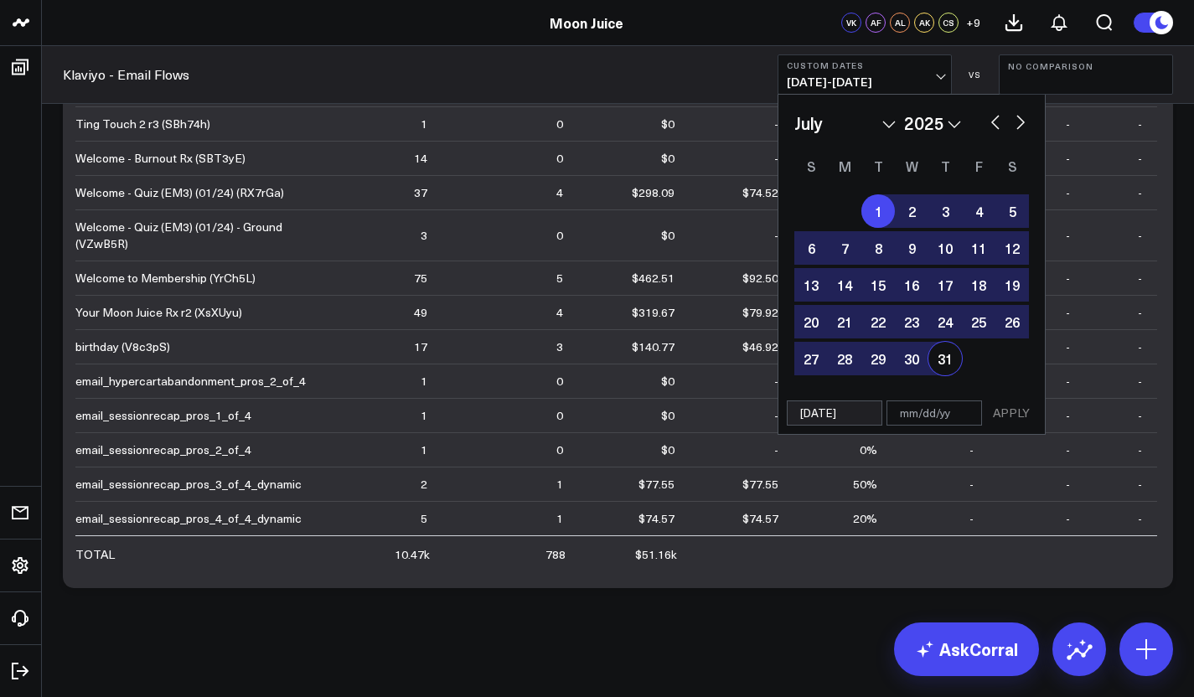
click at [945, 358] on div "31" at bounding box center [946, 359] width 34 height 34
type input "07/31/25"
select select "6"
select select "2025"
click at [1017, 410] on button "APPLY" at bounding box center [1012, 413] width 50 height 25
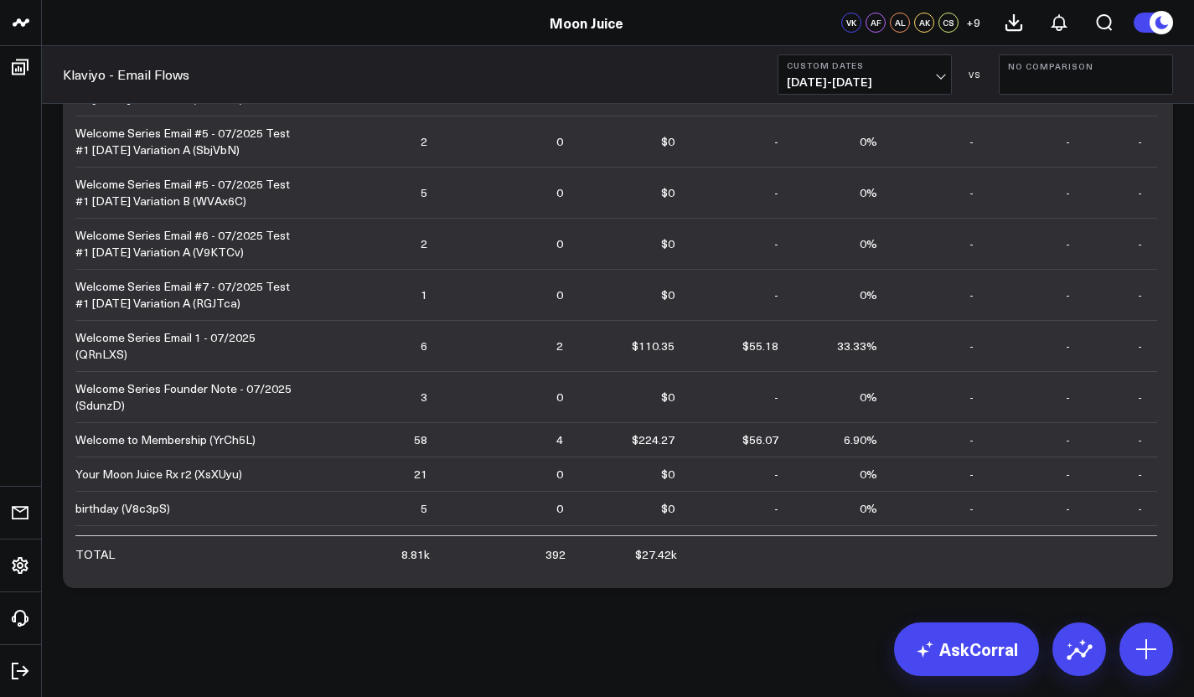
scroll to position [6261, 0]
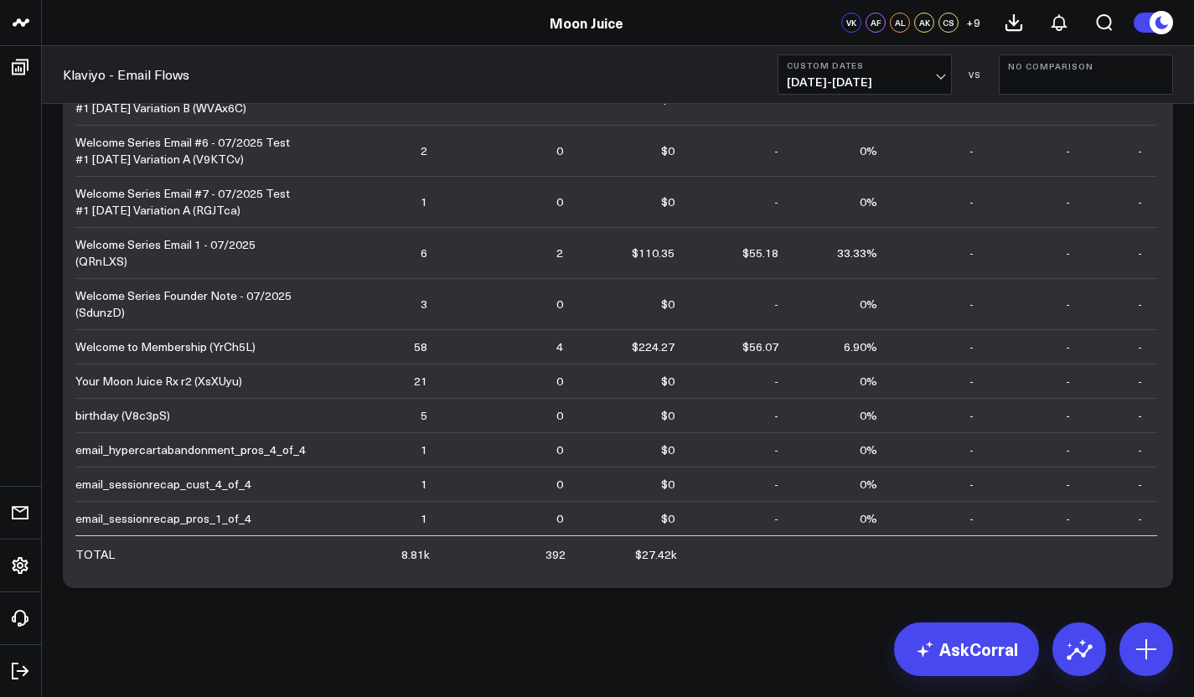
click at [1016, 71] on button "No Comparison" at bounding box center [1086, 74] width 174 height 40
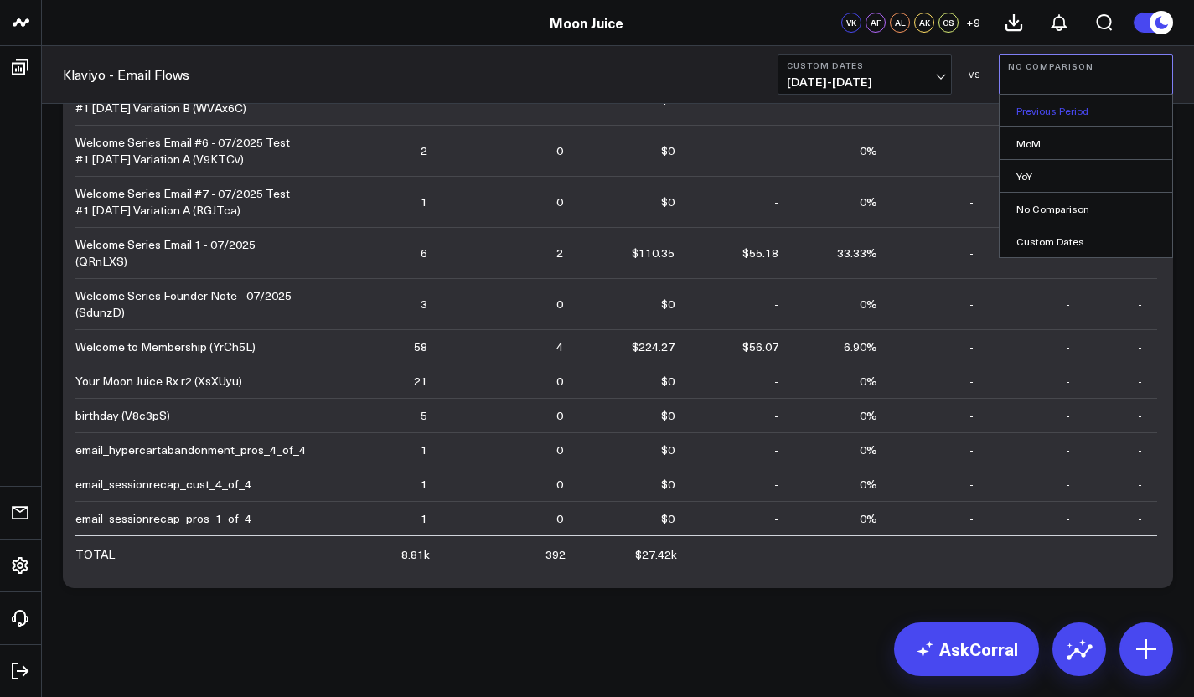
click at [1039, 122] on link "Previous Period" at bounding box center [1086, 111] width 173 height 32
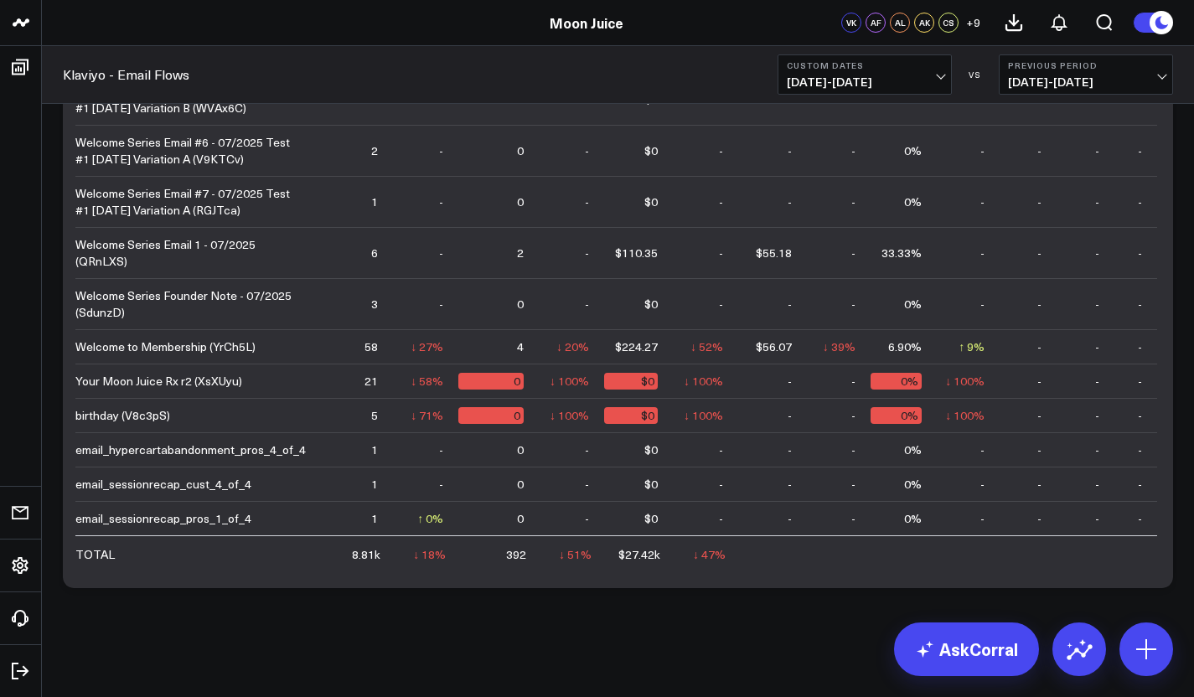
click at [1039, 83] on span "05/31/25 - 06/30/25" at bounding box center [1086, 81] width 156 height 13
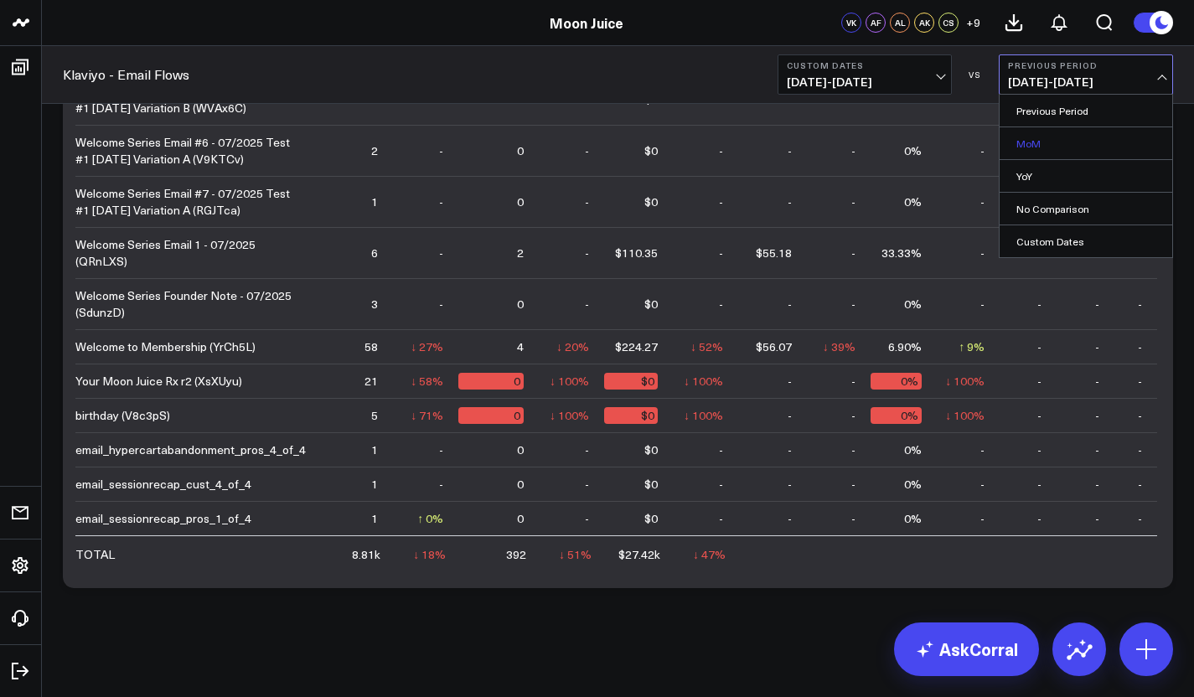
click at [1034, 137] on link "MoM" at bounding box center [1086, 143] width 173 height 32
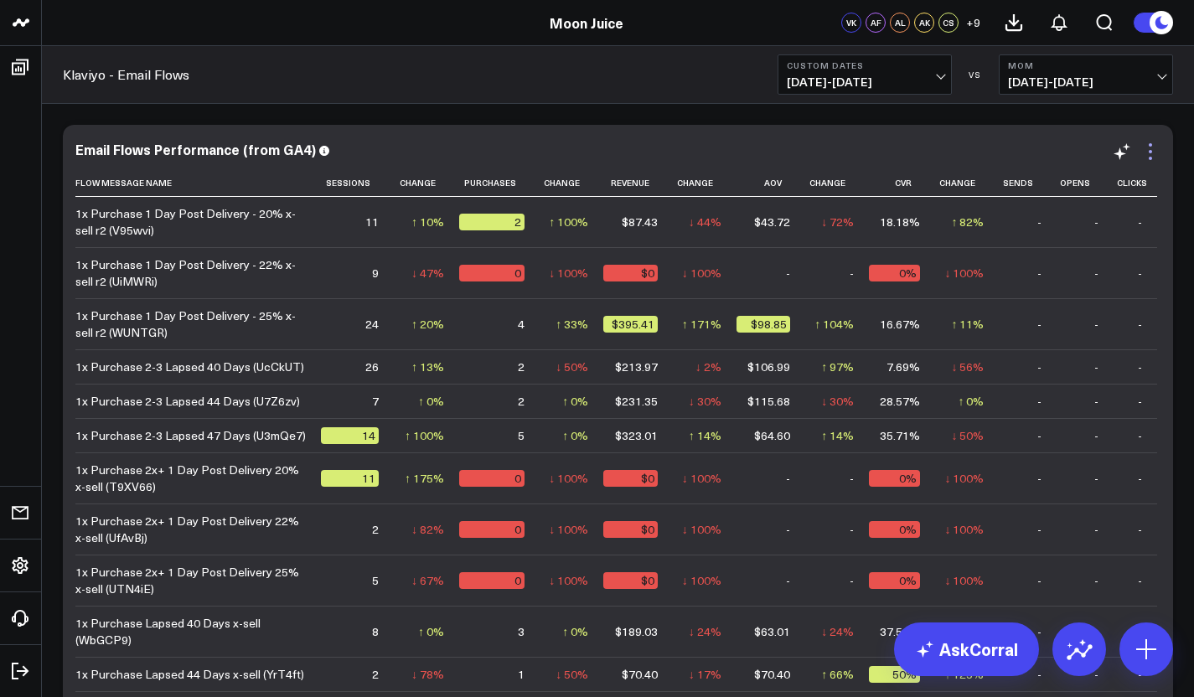
click at [1149, 151] on icon at bounding box center [1150, 151] width 3 height 3
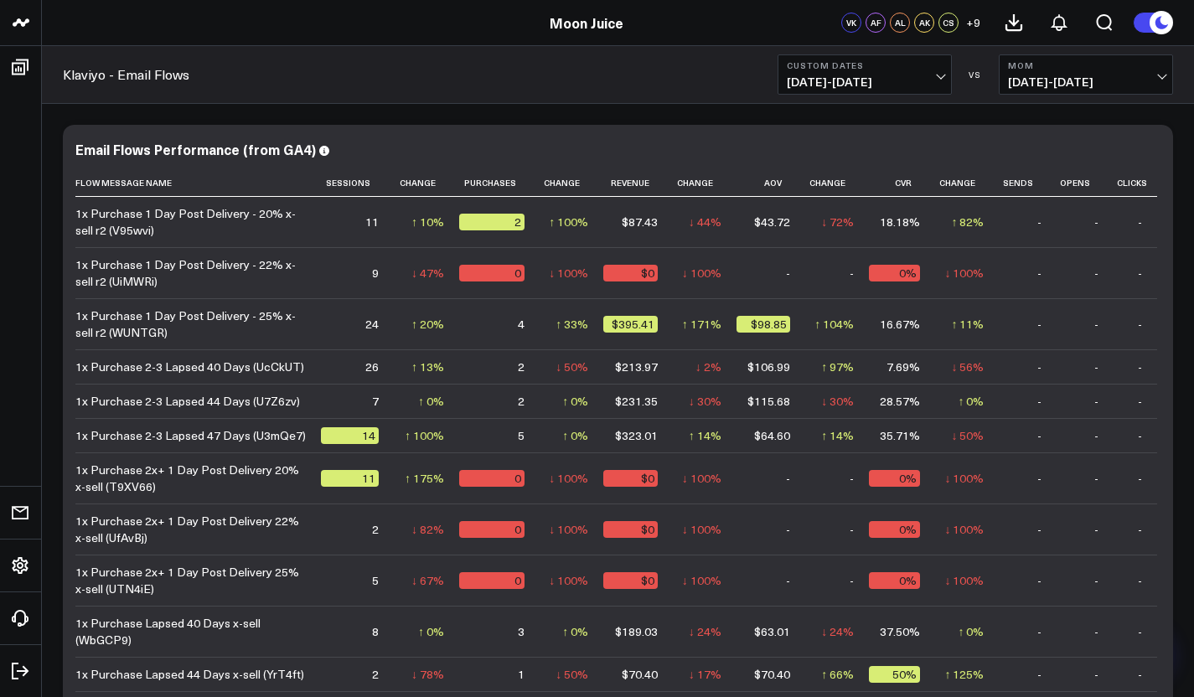
click at [738, 114] on div "Modify via AI Copy link to widget Ask support Remove Create linked copy E-comme…" at bounding box center [618, 491] width 1153 height 775
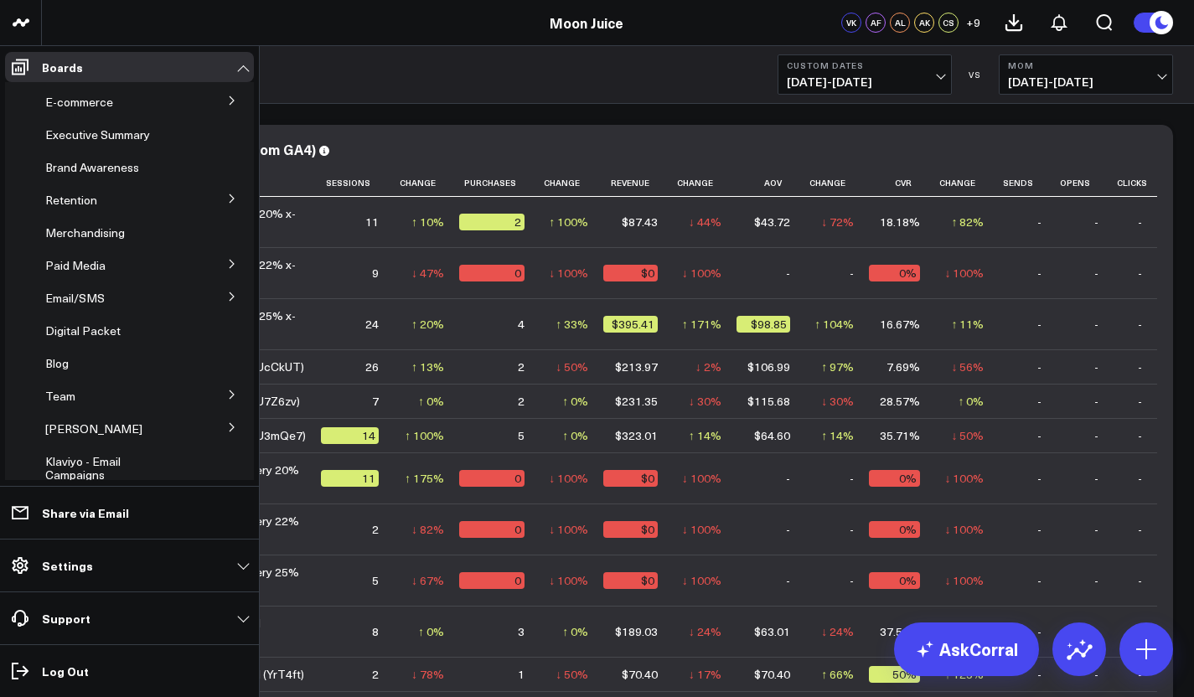
click at [227, 293] on icon at bounding box center [232, 297] width 10 height 10
click at [142, 366] on div "Email Performance" at bounding box center [126, 359] width 155 height 30
click at [136, 357] on span "Email Performance" at bounding box center [105, 358] width 101 height 16
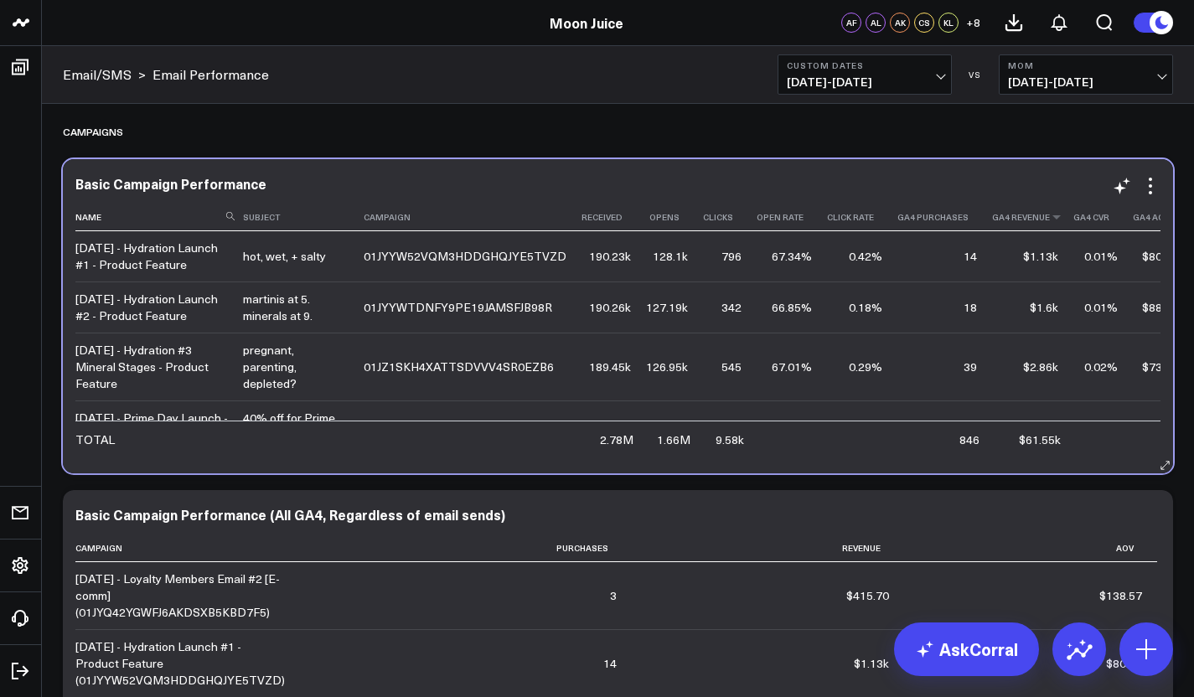
click at [992, 223] on th "Ga4 Revenue" at bounding box center [1032, 218] width 81 height 28
click at [1050, 220] on icon at bounding box center [1056, 217] width 13 height 10
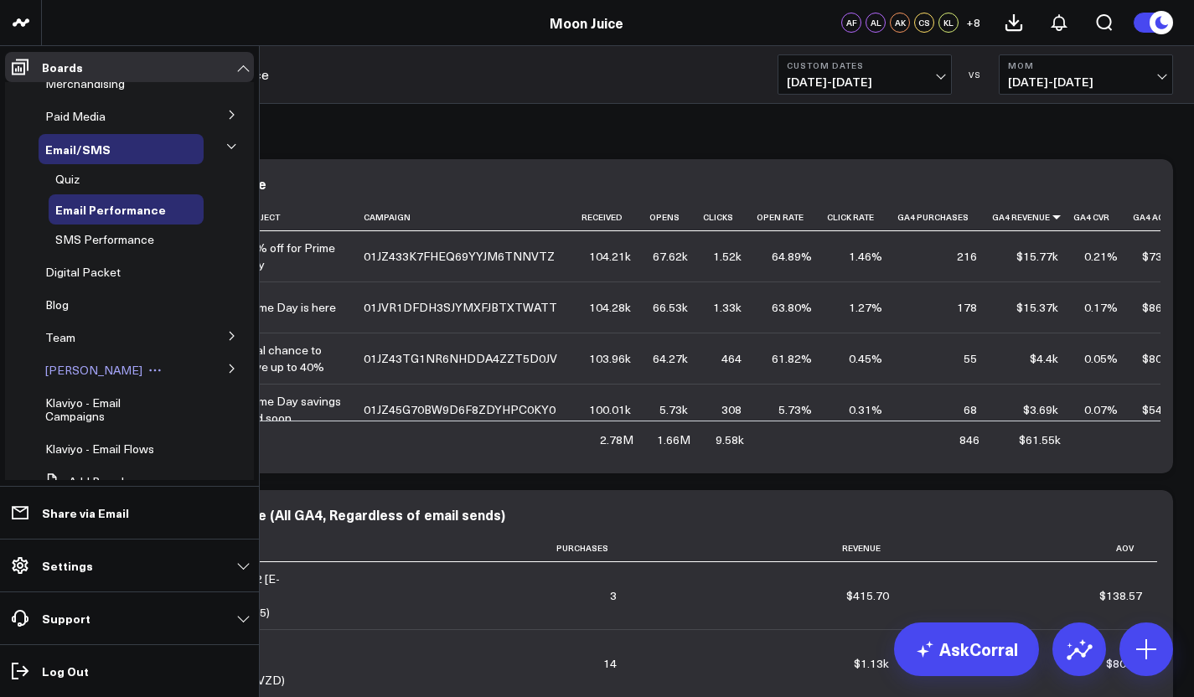
scroll to position [193, 0]
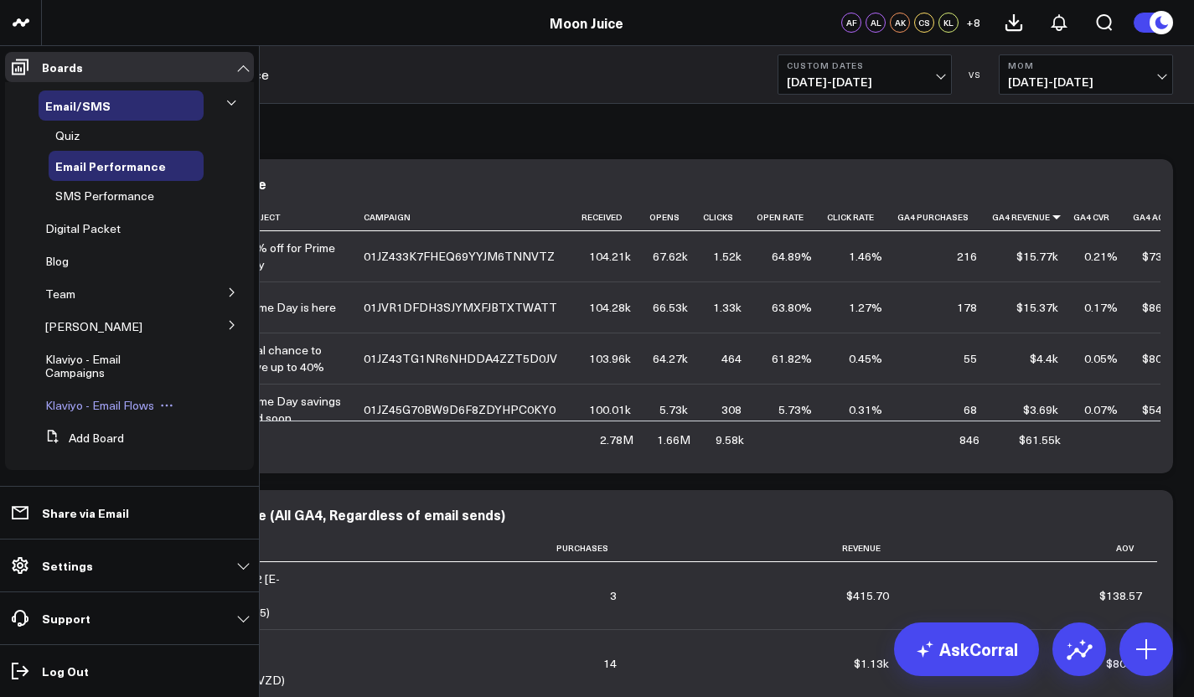
click at [122, 401] on span "Klaviyo - Email Flows" at bounding box center [99, 405] width 109 height 16
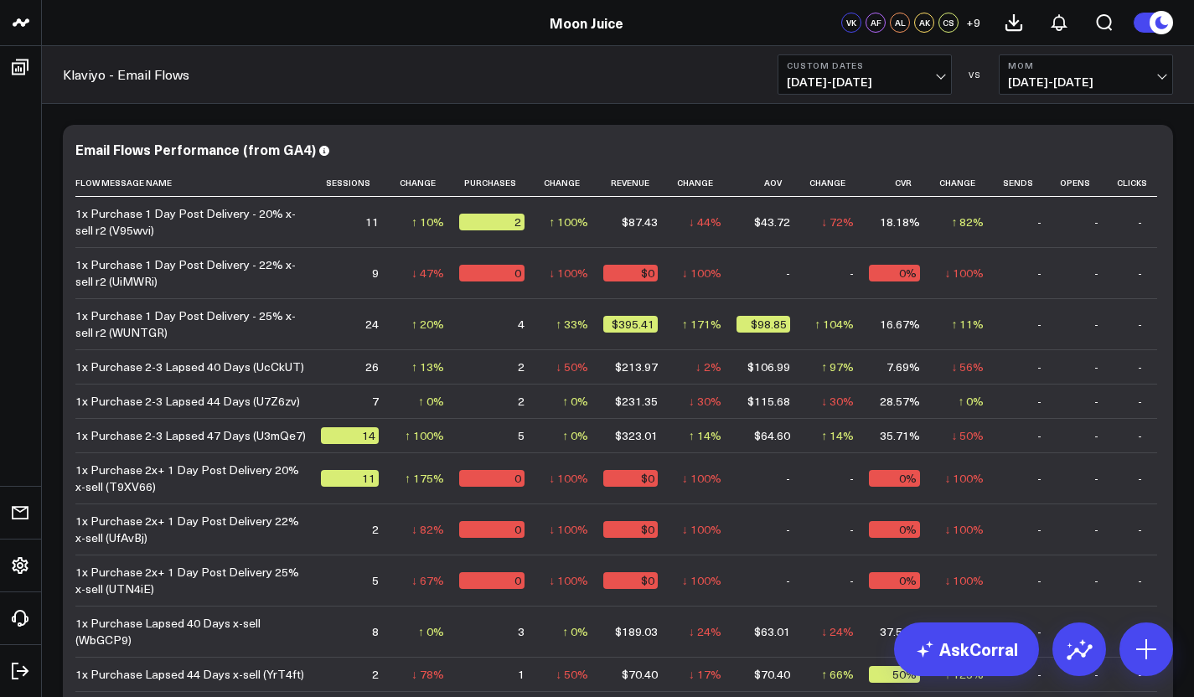
click at [940, 69] on b "Custom Dates" at bounding box center [865, 65] width 156 height 10
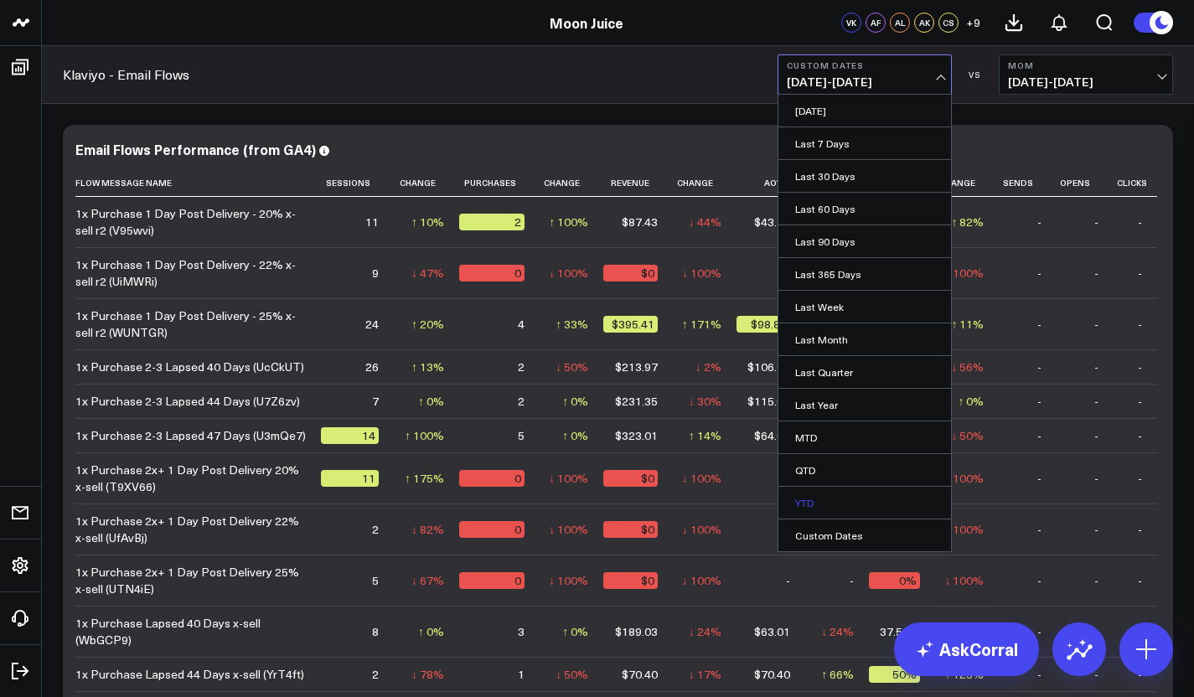
click at [837, 511] on link "YTD" at bounding box center [865, 503] width 173 height 32
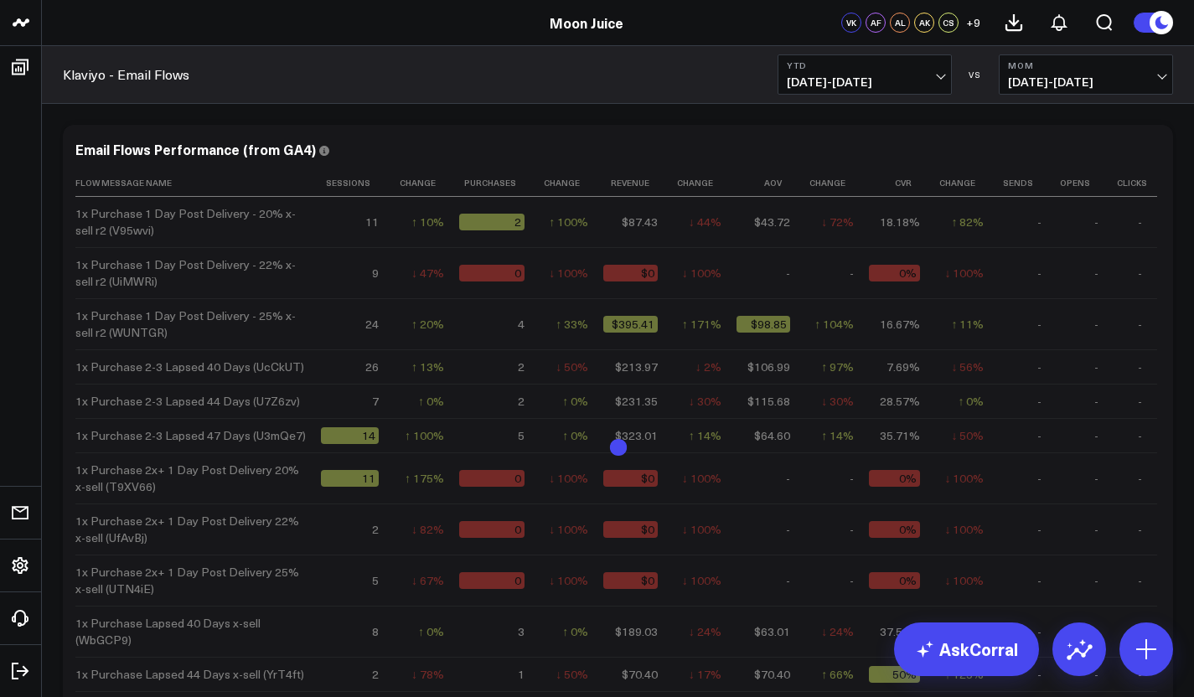
click at [1045, 72] on button "MoM 12/01/24 - 08/01/25" at bounding box center [1086, 74] width 174 height 40
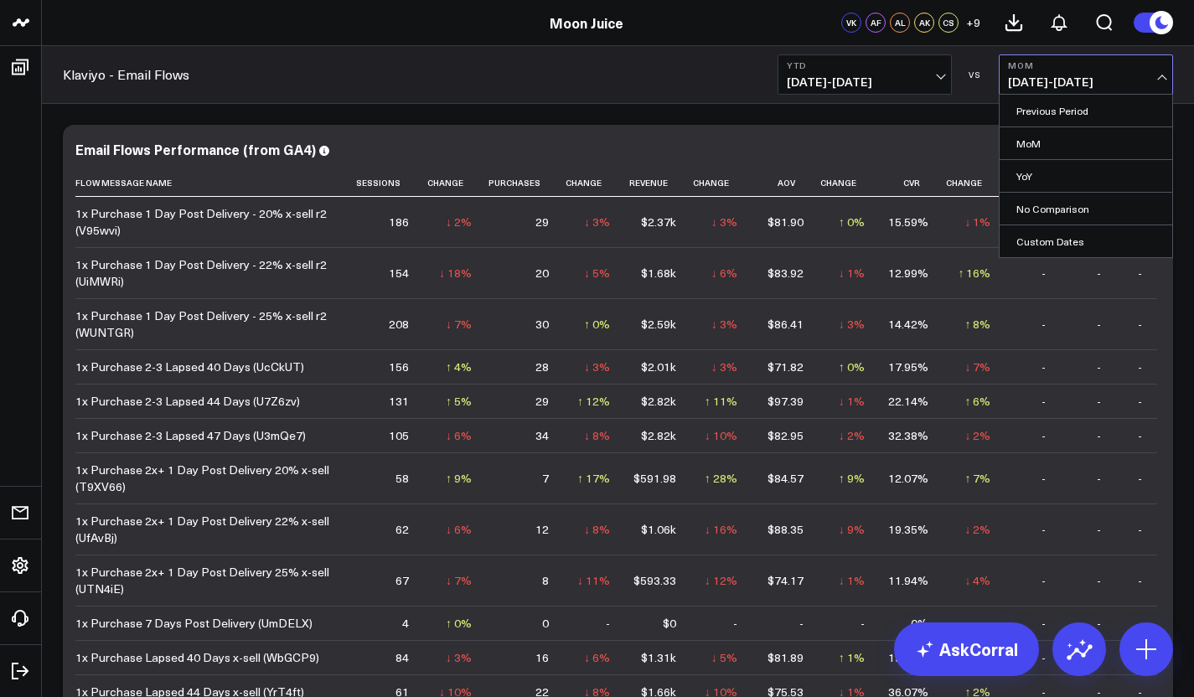
click at [867, 132] on div "Email Flows Performance (from GA4) Flow Message Name Sessions Change Purchases …" at bounding box center [618, 447] width 1111 height 645
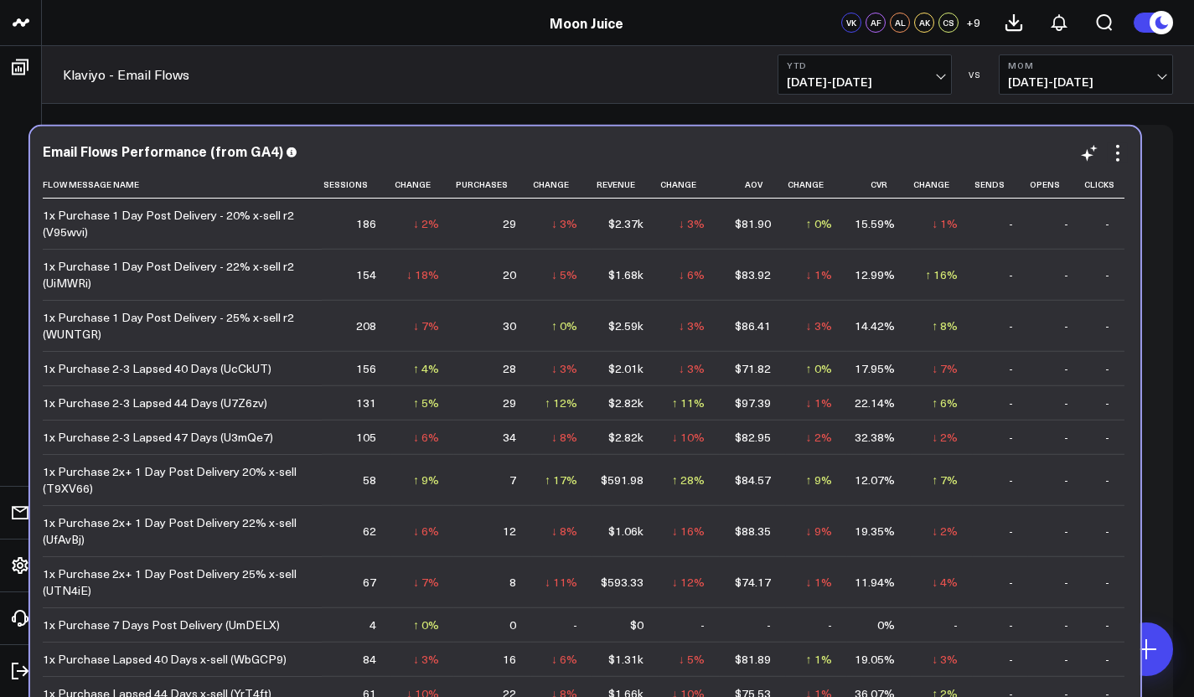
click at [834, 133] on div "Email Flows Performance (from GA4) Flow Message Name Sessions Change Purchases …" at bounding box center [585, 449] width 1111 height 645
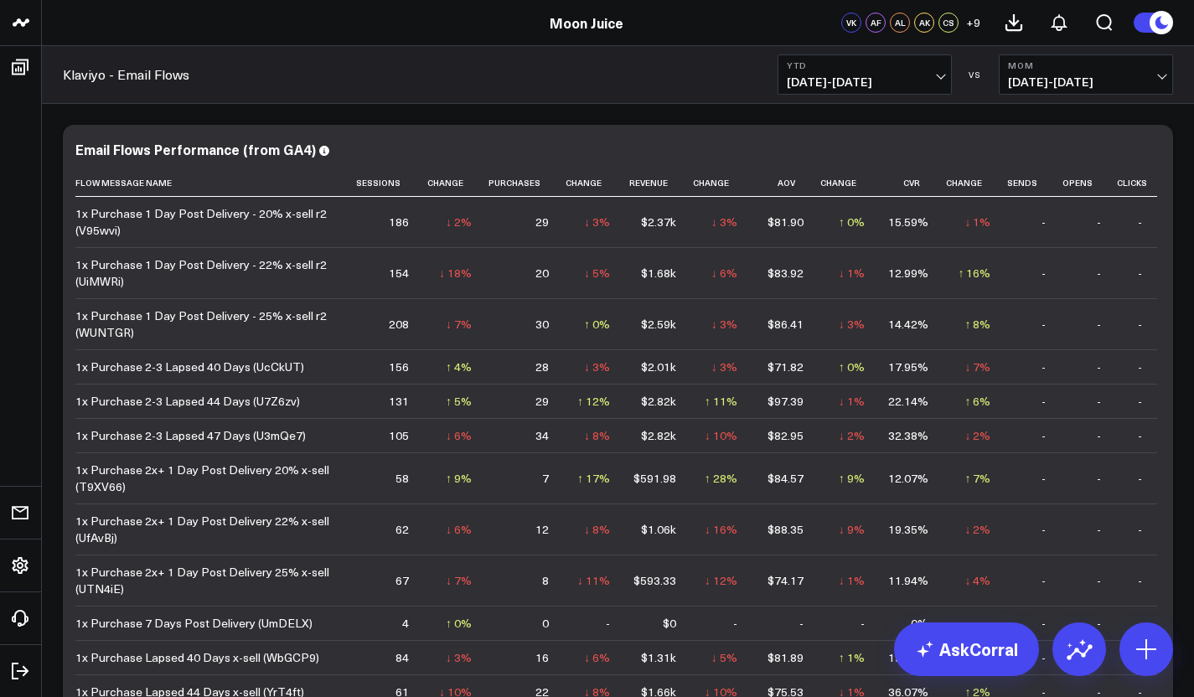
click at [1081, 71] on button "MoM 12/01/24 - 08/01/25" at bounding box center [1086, 74] width 174 height 40
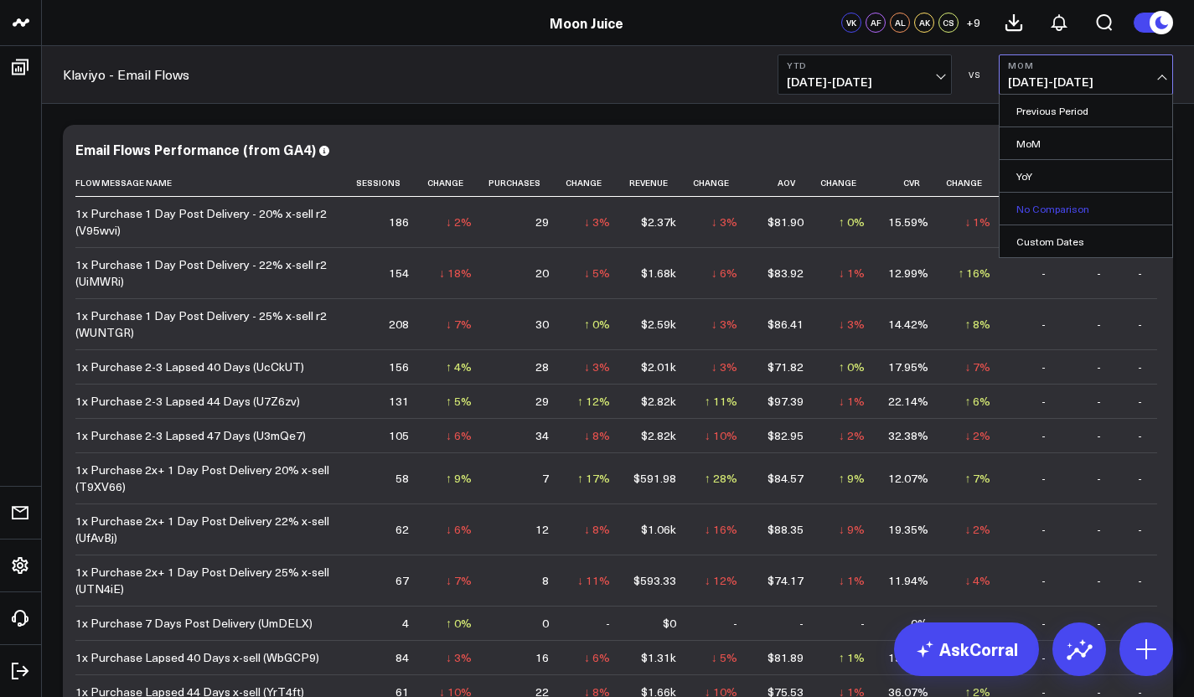
click at [1045, 215] on link "No Comparison" at bounding box center [1086, 209] width 173 height 32
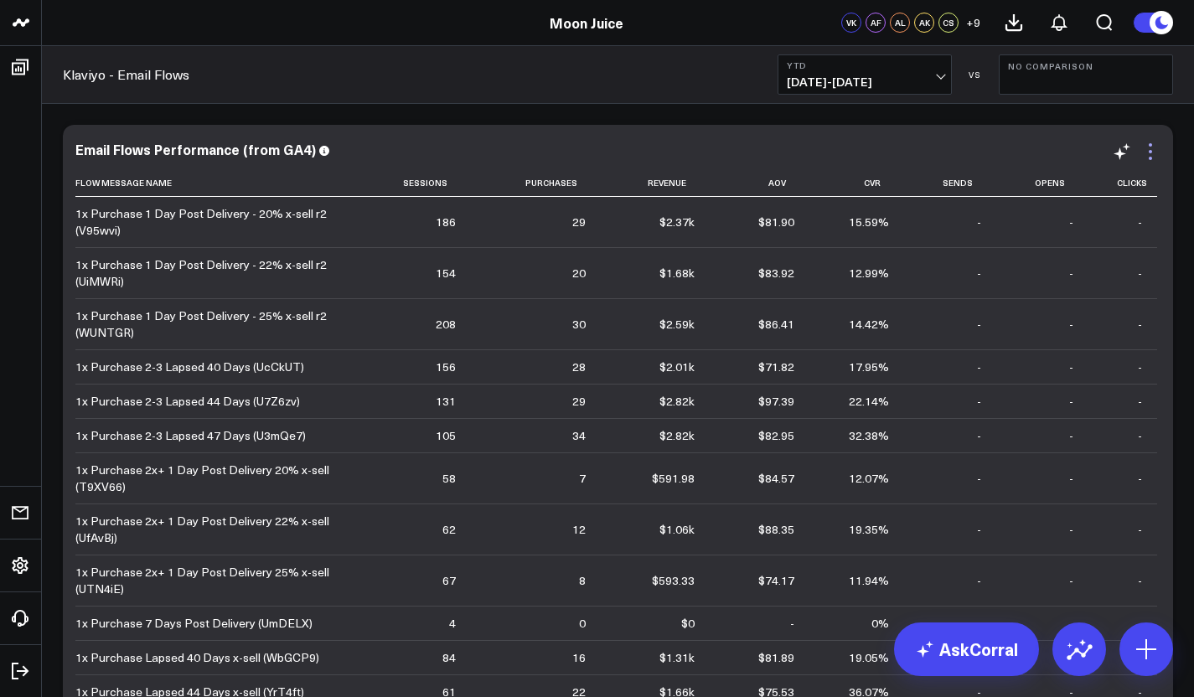
click at [1149, 151] on icon at bounding box center [1151, 152] width 20 height 20
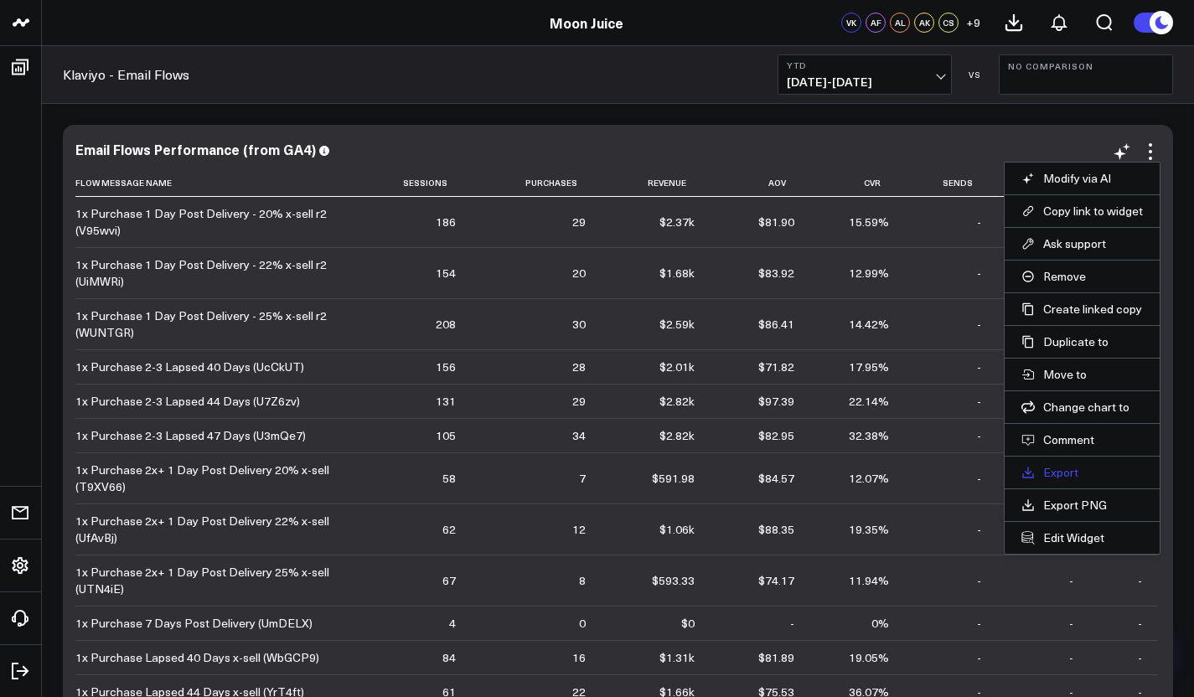
click at [1052, 479] on link "Export" at bounding box center [1083, 472] width 122 height 15
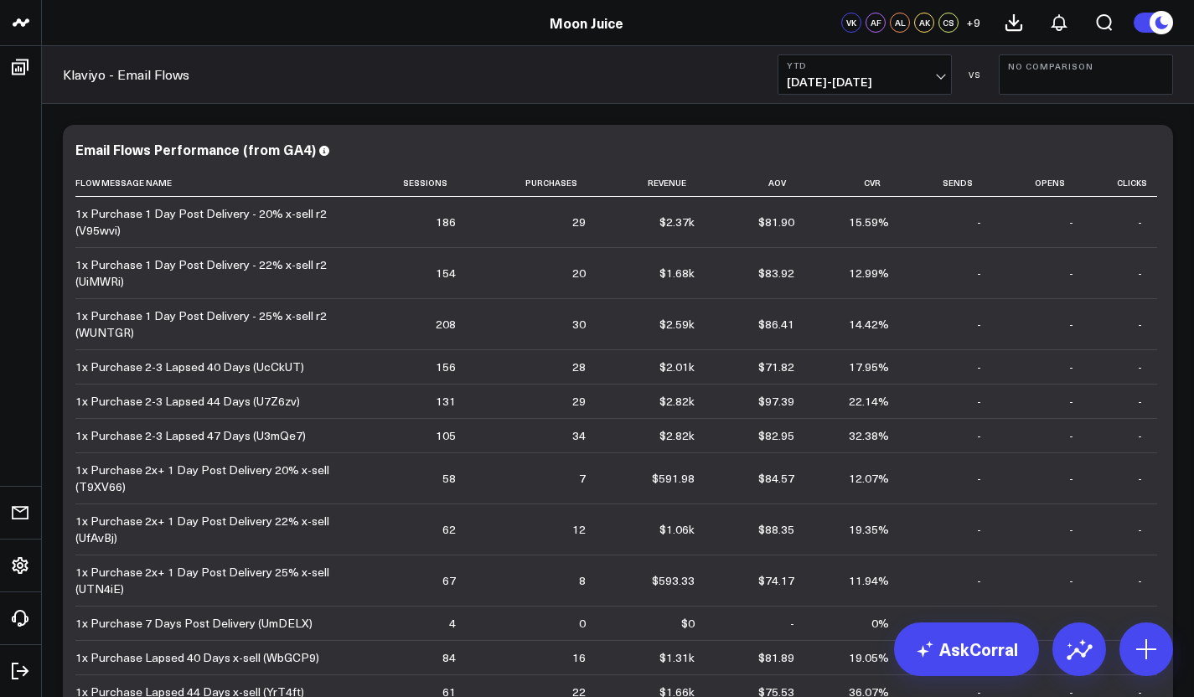
click at [930, 77] on span "01/01/25 - 09/01/25" at bounding box center [865, 81] width 156 height 13
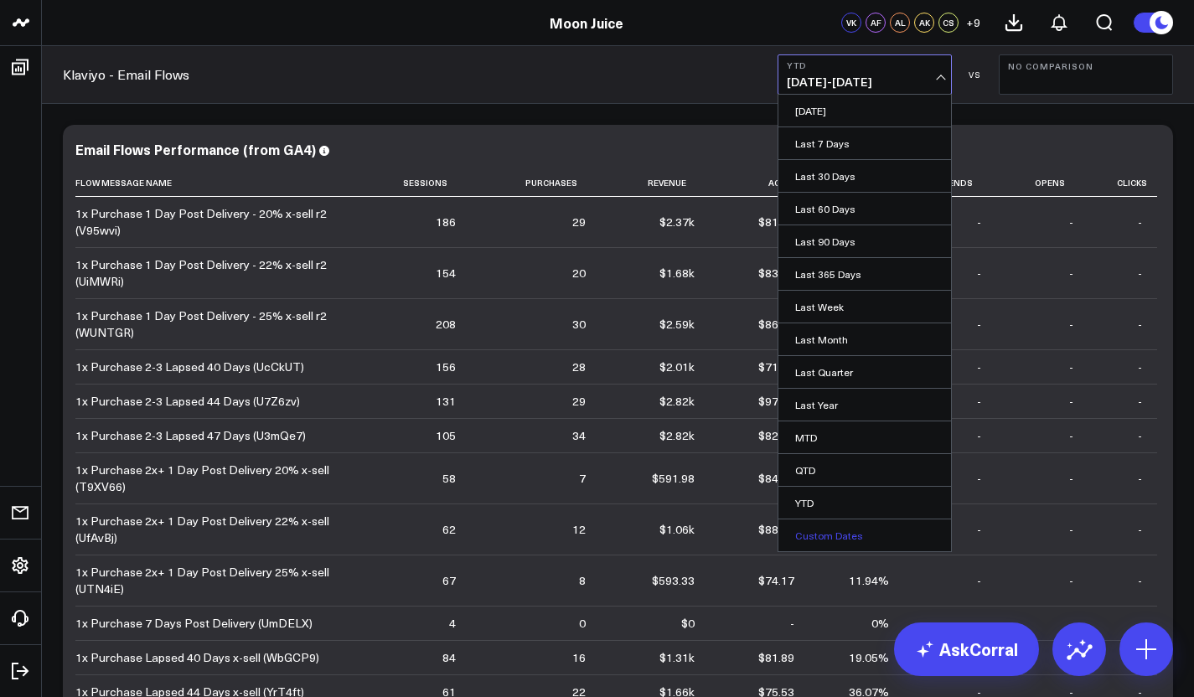
click at [824, 532] on link "Custom Dates" at bounding box center [865, 536] width 173 height 32
select select "8"
select select "2025"
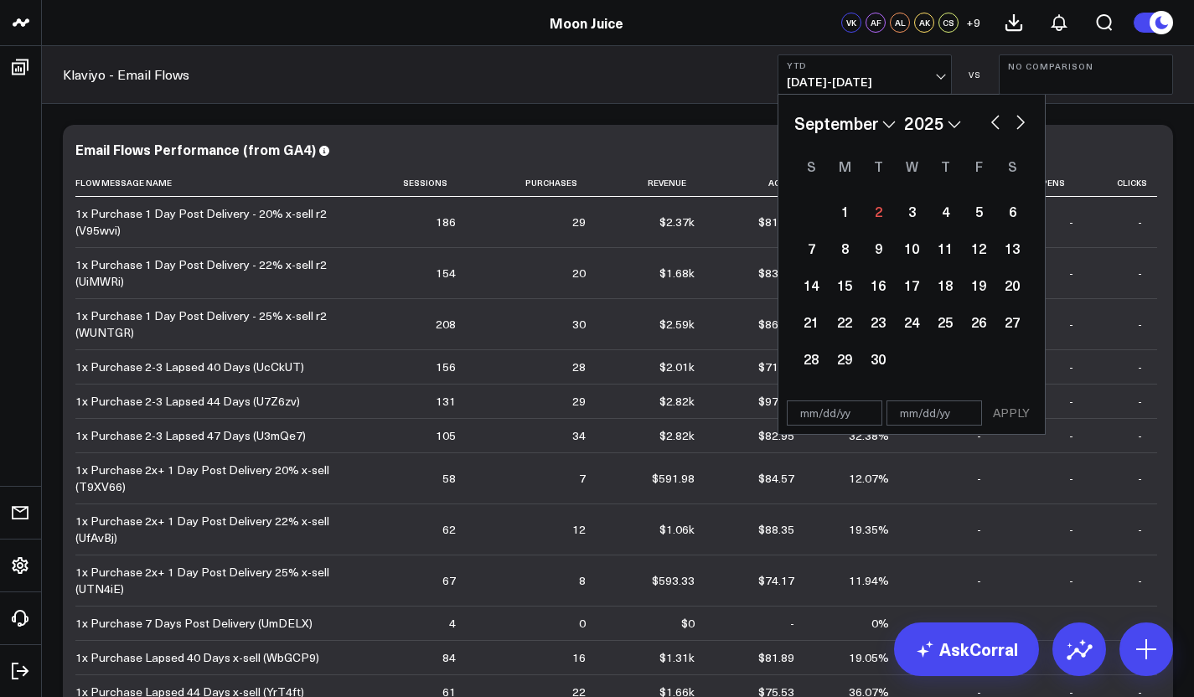
click at [997, 122] on button "button" at bounding box center [995, 121] width 17 height 20
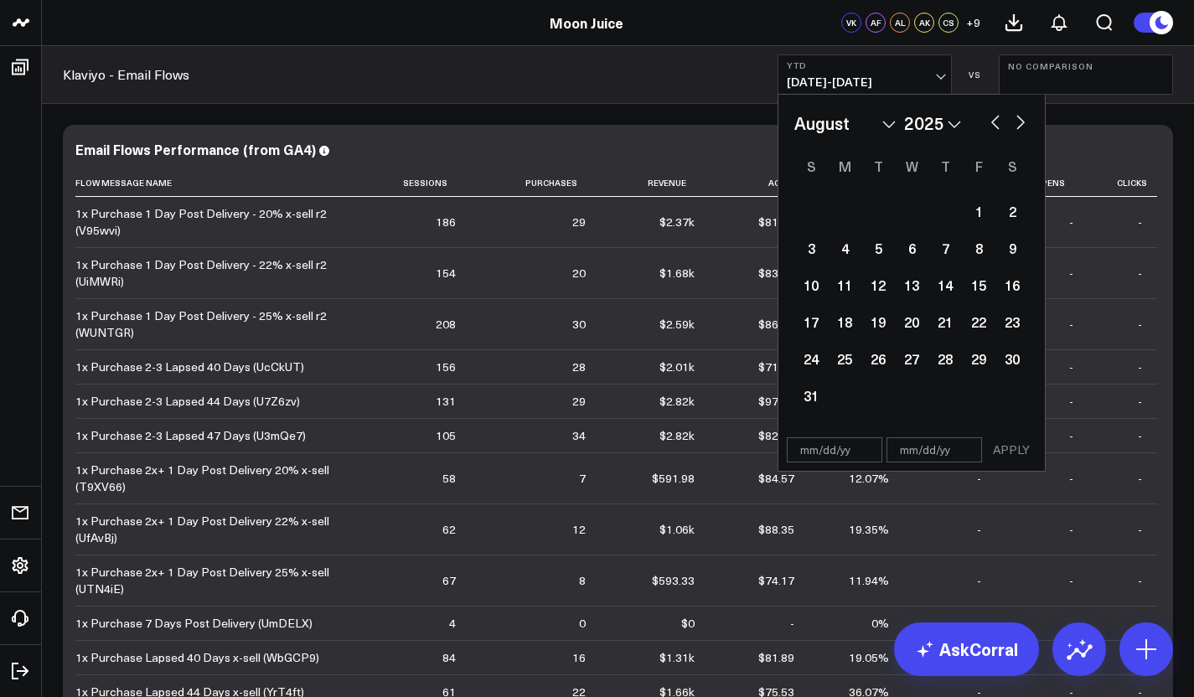
click at [997, 122] on button "button" at bounding box center [995, 121] width 17 height 20
select select "5"
select select "2025"
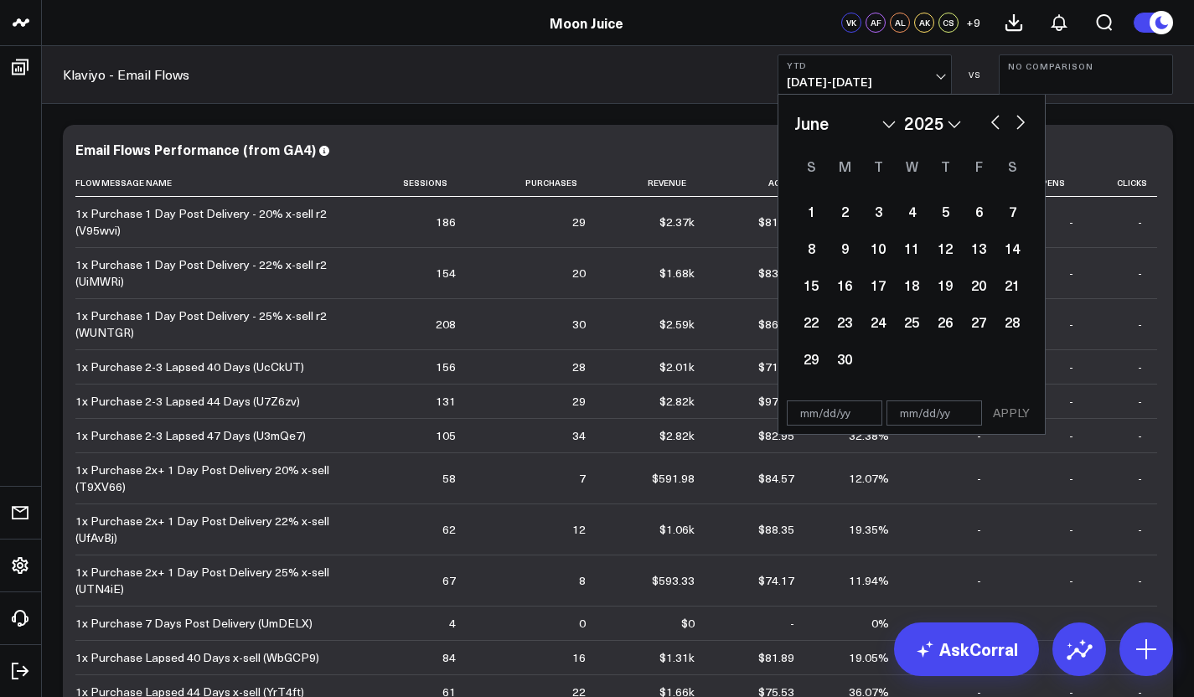
click at [997, 122] on button "button" at bounding box center [995, 121] width 17 height 20
select select "4"
select select "2025"
click at [997, 122] on button "button" at bounding box center [995, 121] width 17 height 20
select select "3"
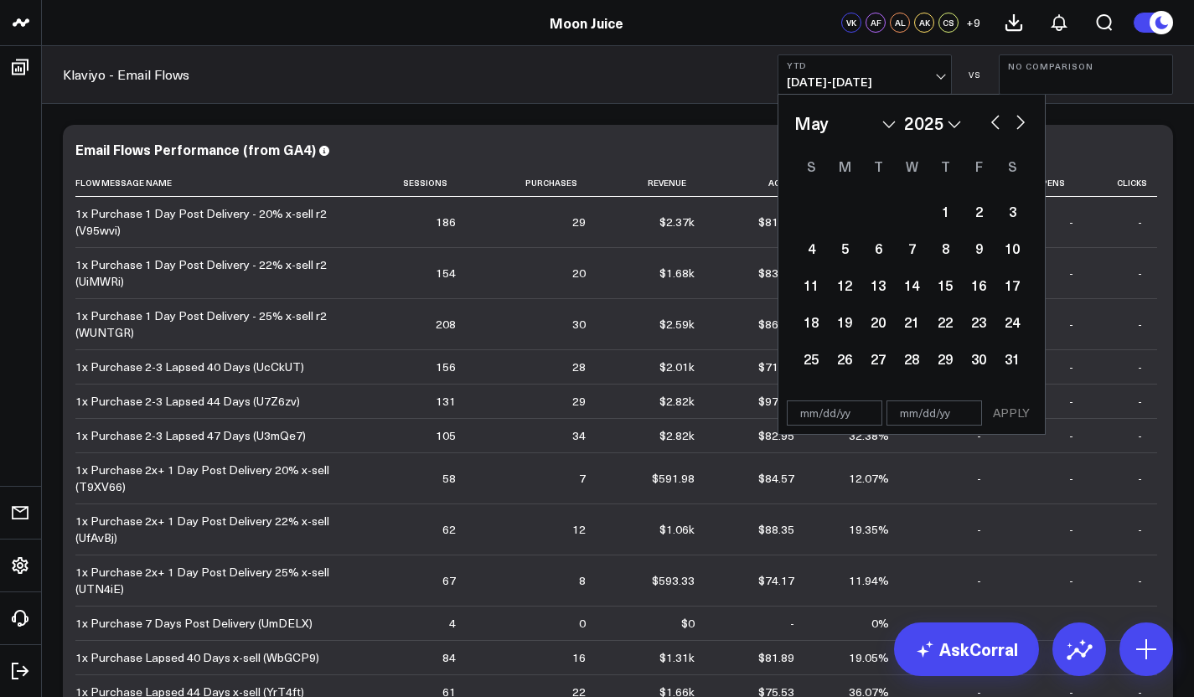
select select "2025"
click at [997, 122] on button "button" at bounding box center [995, 121] width 17 height 20
select select "2"
select select "2025"
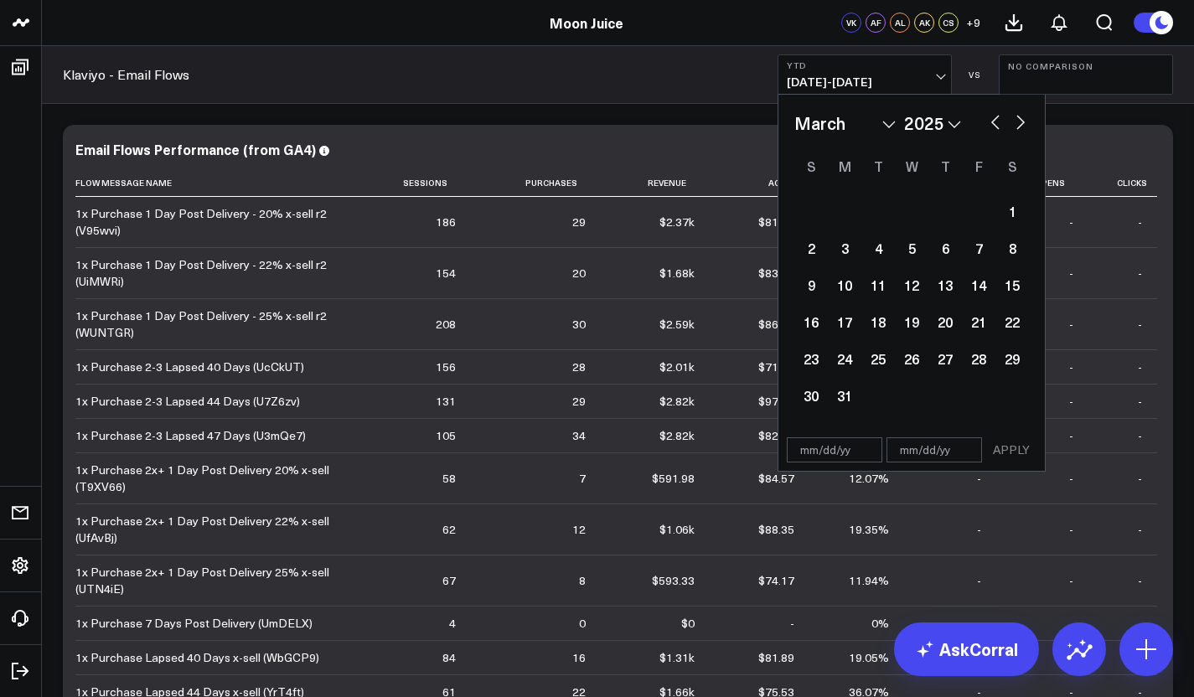
click at [997, 122] on button "button" at bounding box center [995, 121] width 17 height 20
select select "1"
select select "2025"
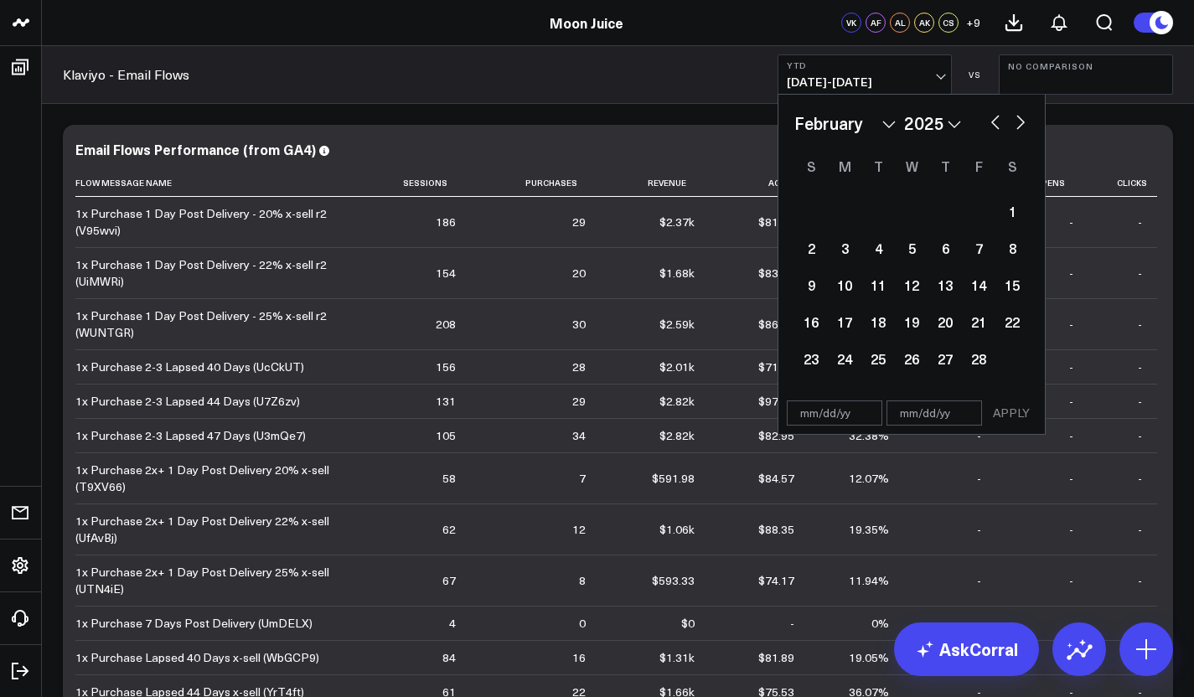
click at [997, 122] on button "button" at bounding box center [995, 121] width 17 height 20
select select "2025"
click at [898, 206] on div "1" at bounding box center [912, 211] width 34 height 34
type input "01/01/25"
select select "2025"
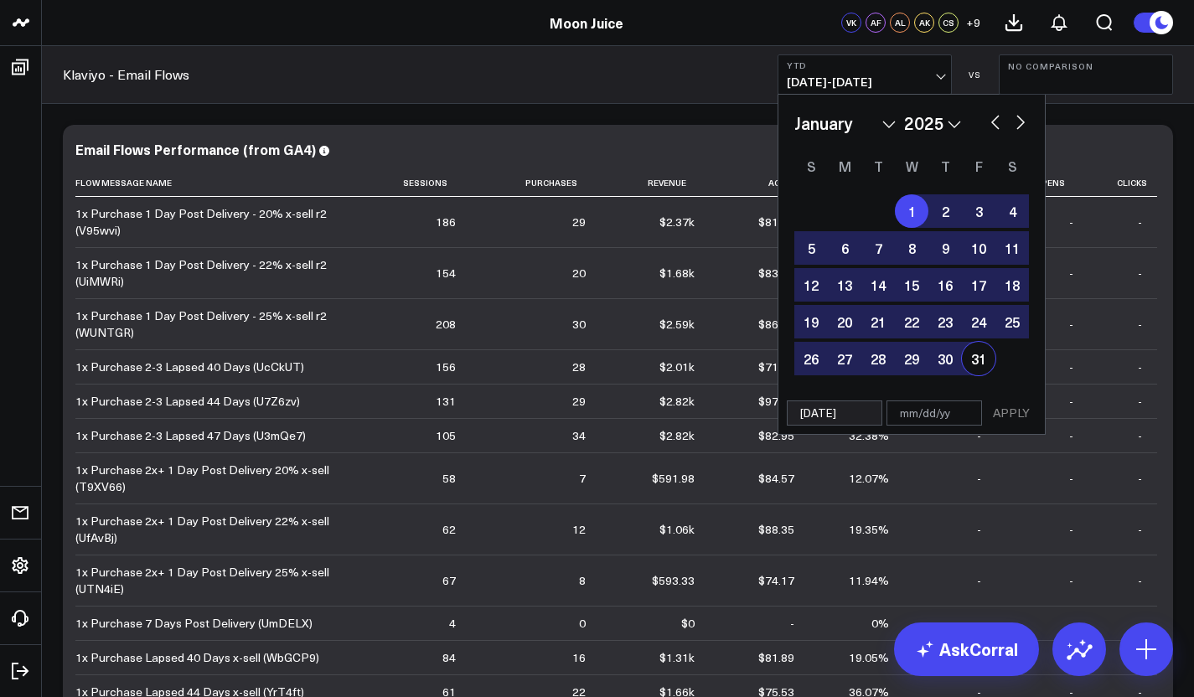
click at [992, 362] on div "31" at bounding box center [979, 359] width 34 height 34
type input "01/31/25"
select select "2025"
click at [1003, 410] on button "APPLY" at bounding box center [1012, 413] width 50 height 25
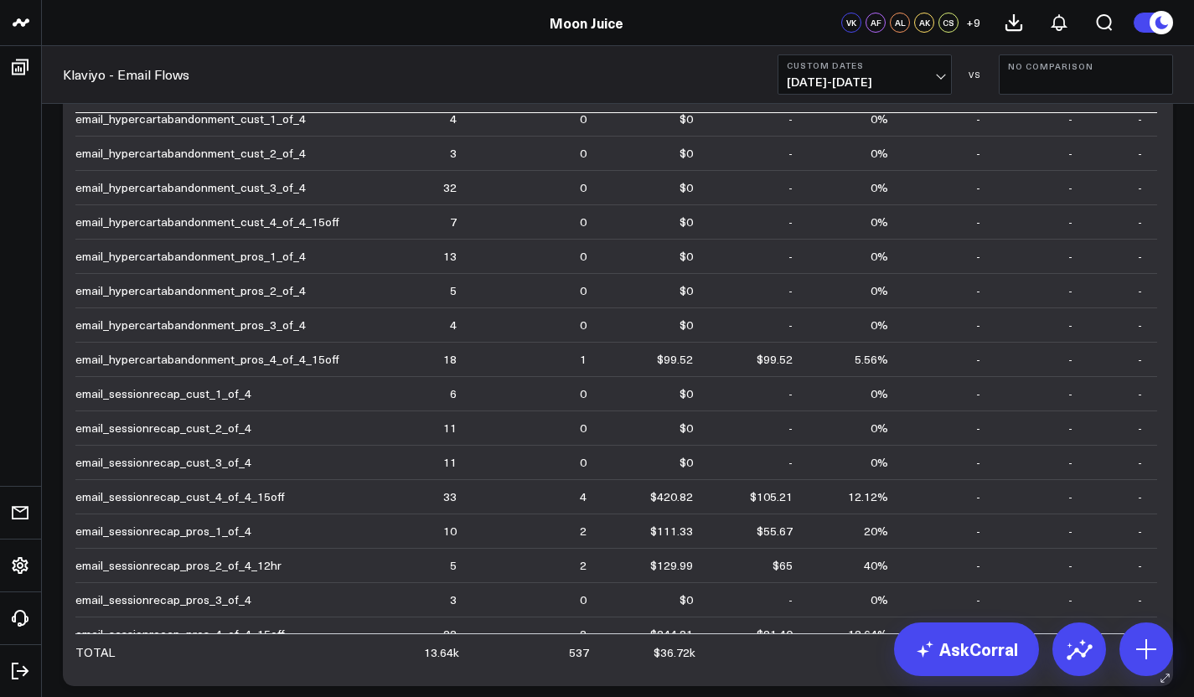
scroll to position [5132, 0]
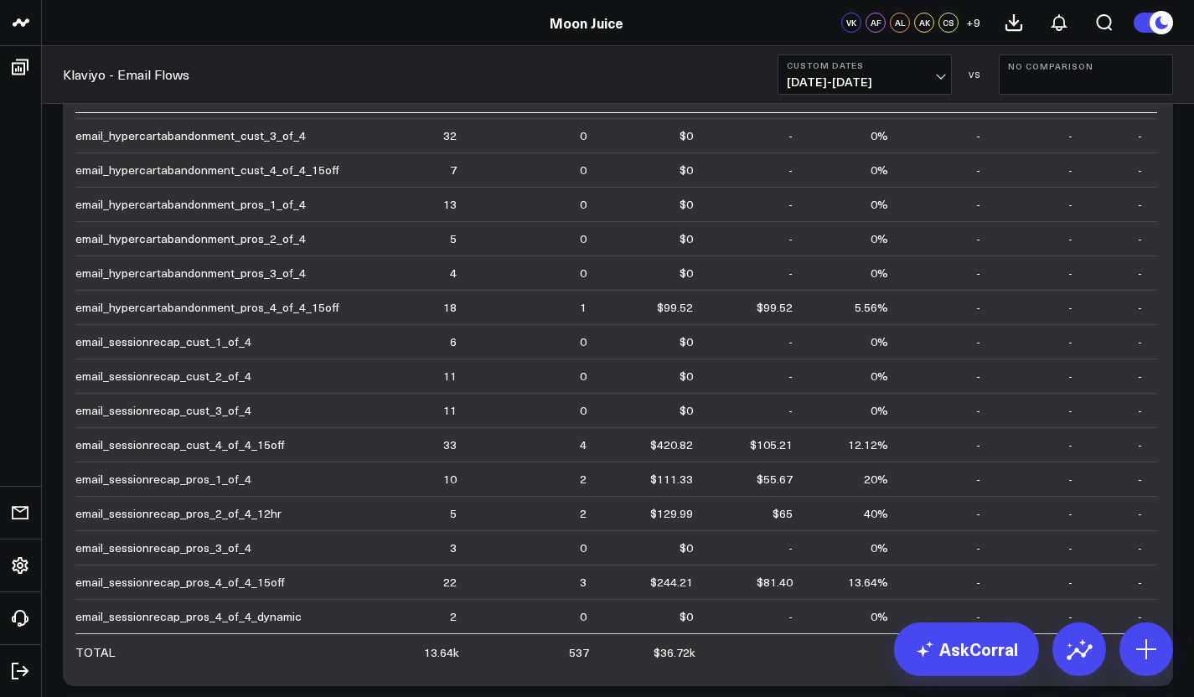
click at [843, 78] on span "01/01/25 - 01/31/25" at bounding box center [865, 81] width 156 height 13
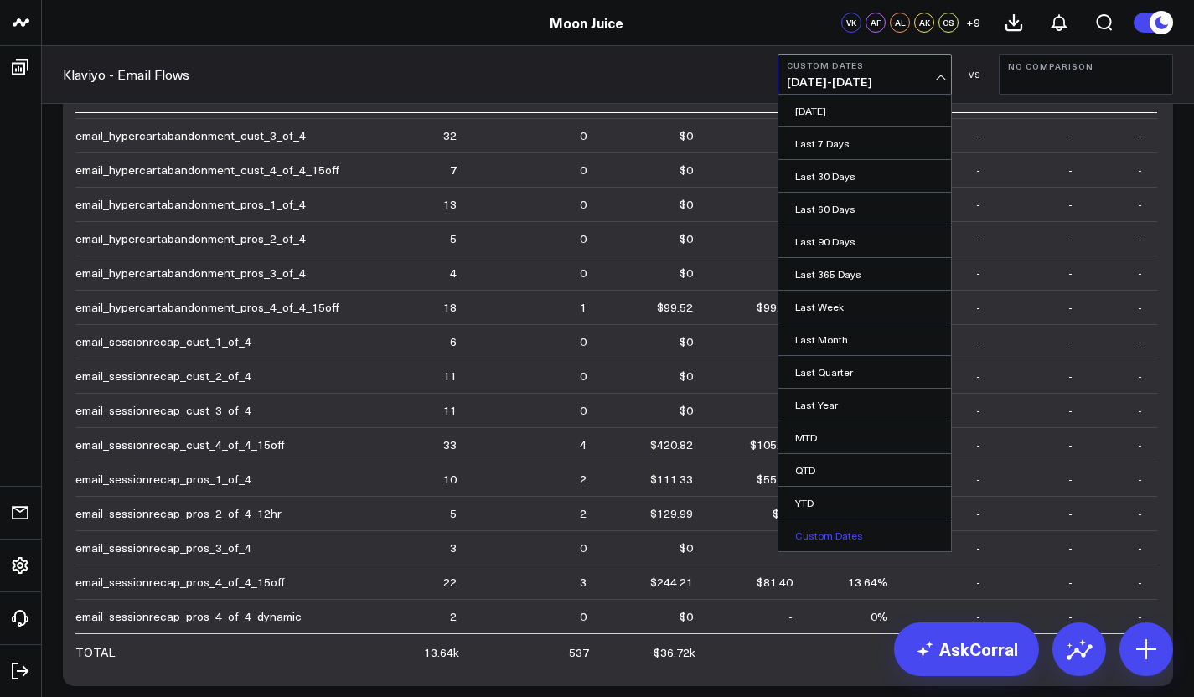
click at [817, 540] on link "Custom Dates" at bounding box center [865, 536] width 173 height 32
select select "8"
select select "2025"
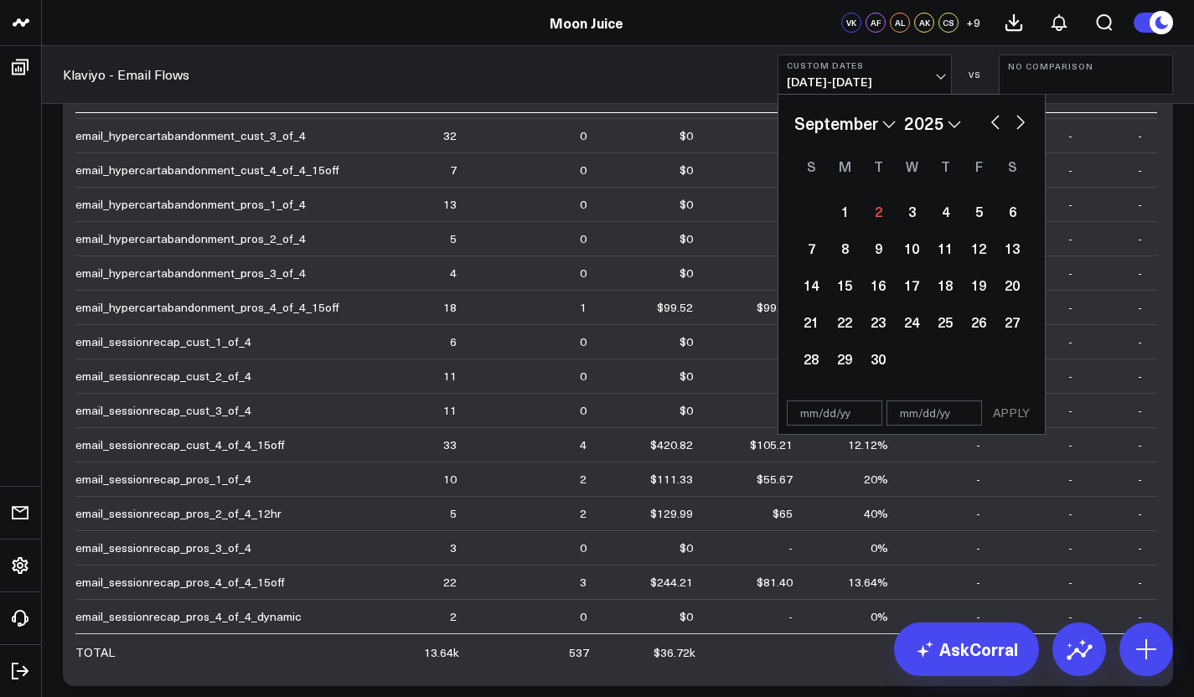
click at [1001, 120] on button "button" at bounding box center [995, 121] width 17 height 20
select select "6"
select select "2025"
click at [1001, 120] on button "button" at bounding box center [995, 121] width 17 height 20
select select "5"
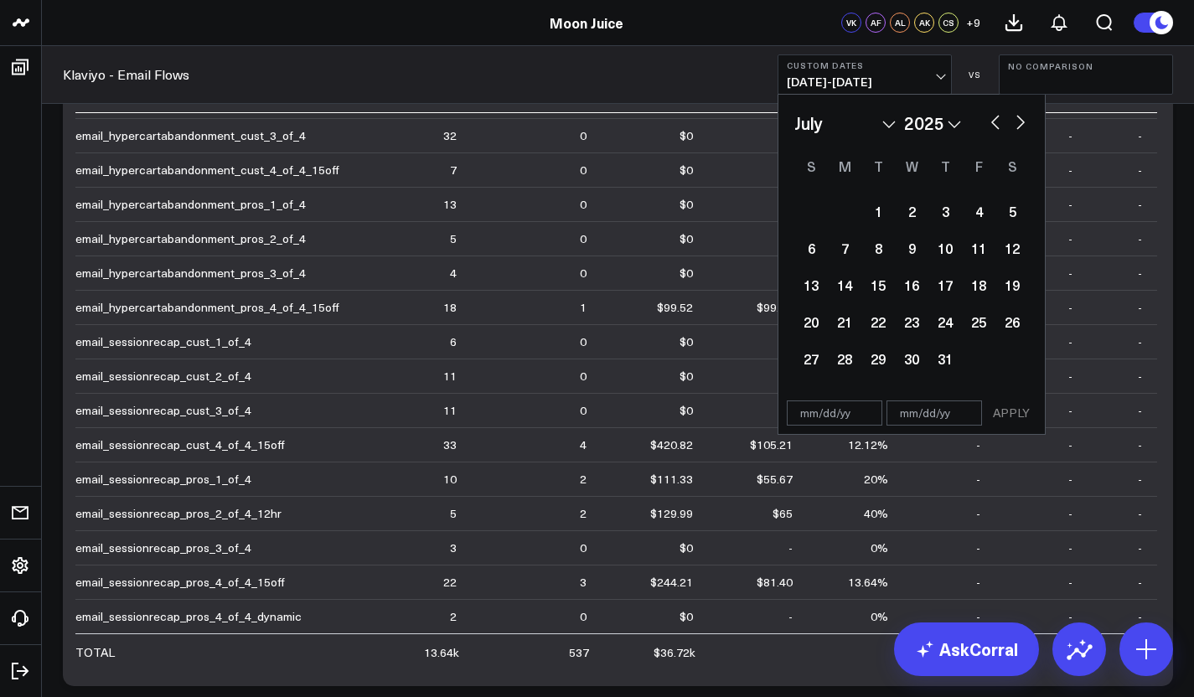
select select "2025"
click at [1001, 120] on button "button" at bounding box center [995, 121] width 17 height 20
select select "4"
select select "2025"
click at [1001, 120] on button "button" at bounding box center [995, 121] width 17 height 20
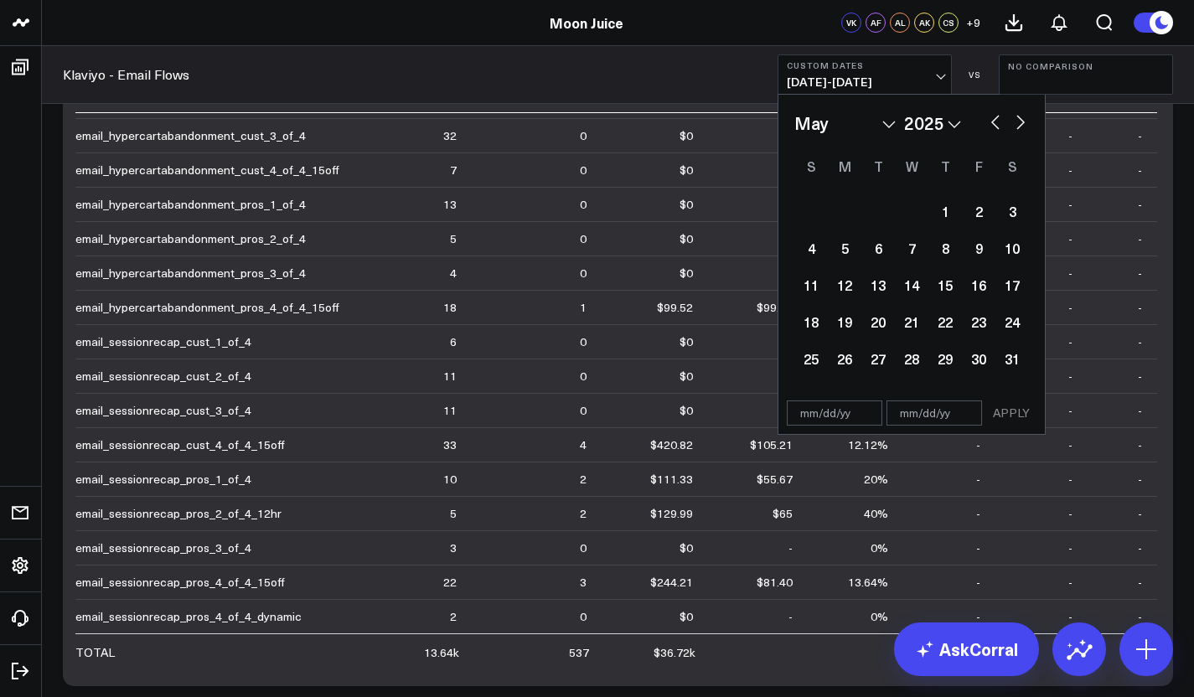
select select "3"
select select "2025"
click at [1001, 120] on button "button" at bounding box center [995, 121] width 17 height 20
select select "2"
select select "2025"
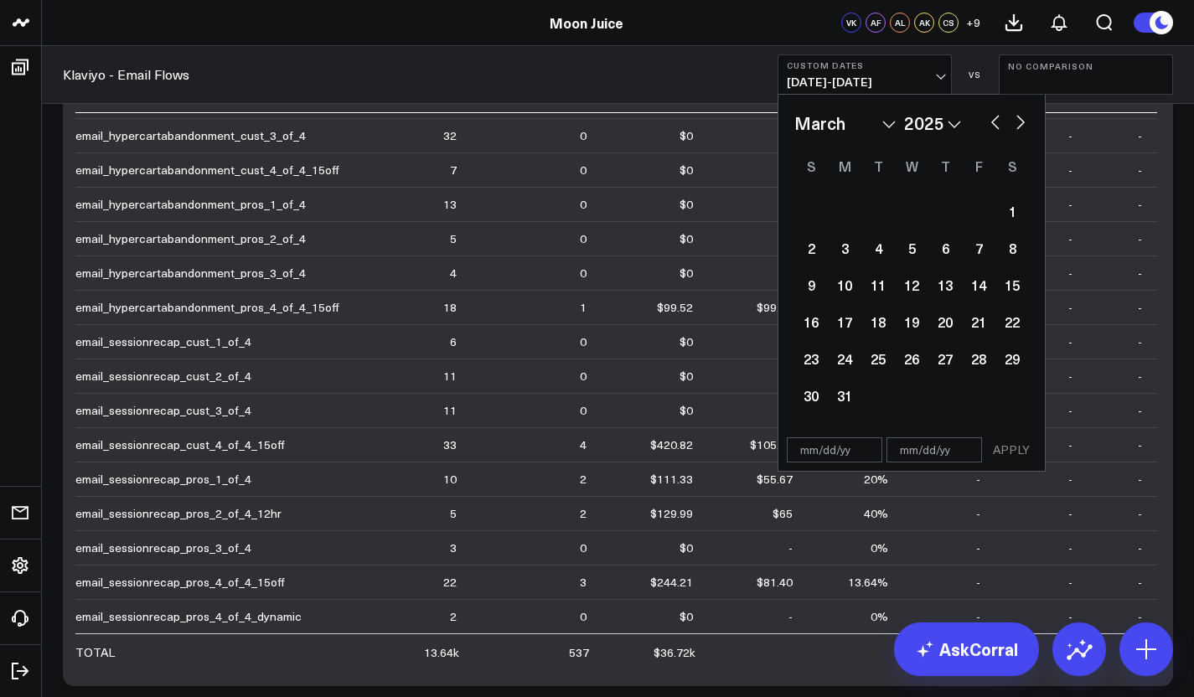
click at [1001, 120] on button "button" at bounding box center [995, 121] width 17 height 20
select select "1"
select select "2025"
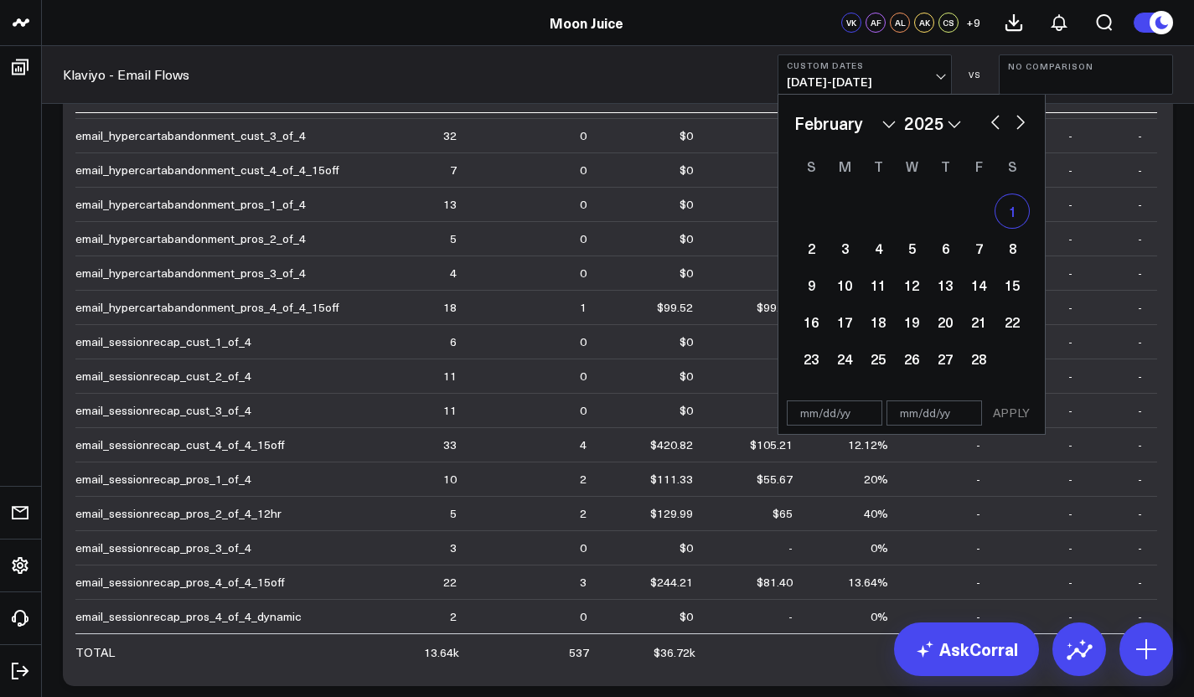
click at [1013, 213] on div "1" at bounding box center [1013, 211] width 34 height 34
type input "02/01/25"
select select "1"
select select "2025"
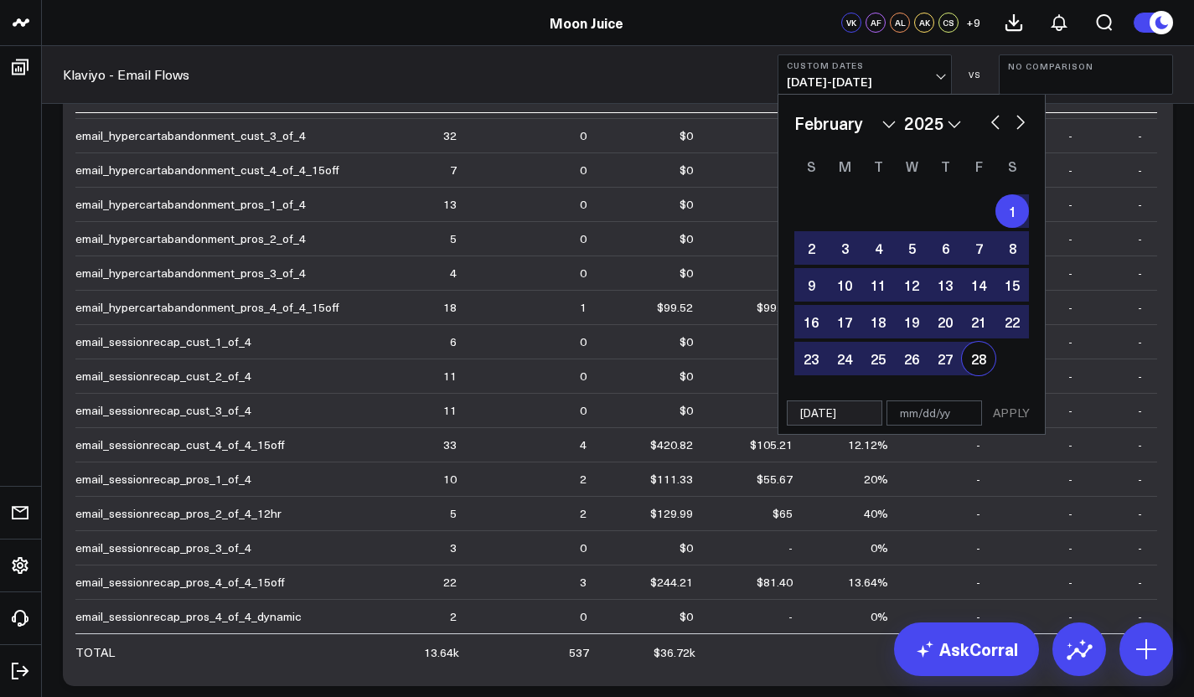
click at [971, 353] on div "28" at bounding box center [979, 359] width 34 height 34
type input "02/28/25"
select select "1"
select select "2025"
click at [1016, 407] on button "APPLY" at bounding box center [1012, 413] width 50 height 25
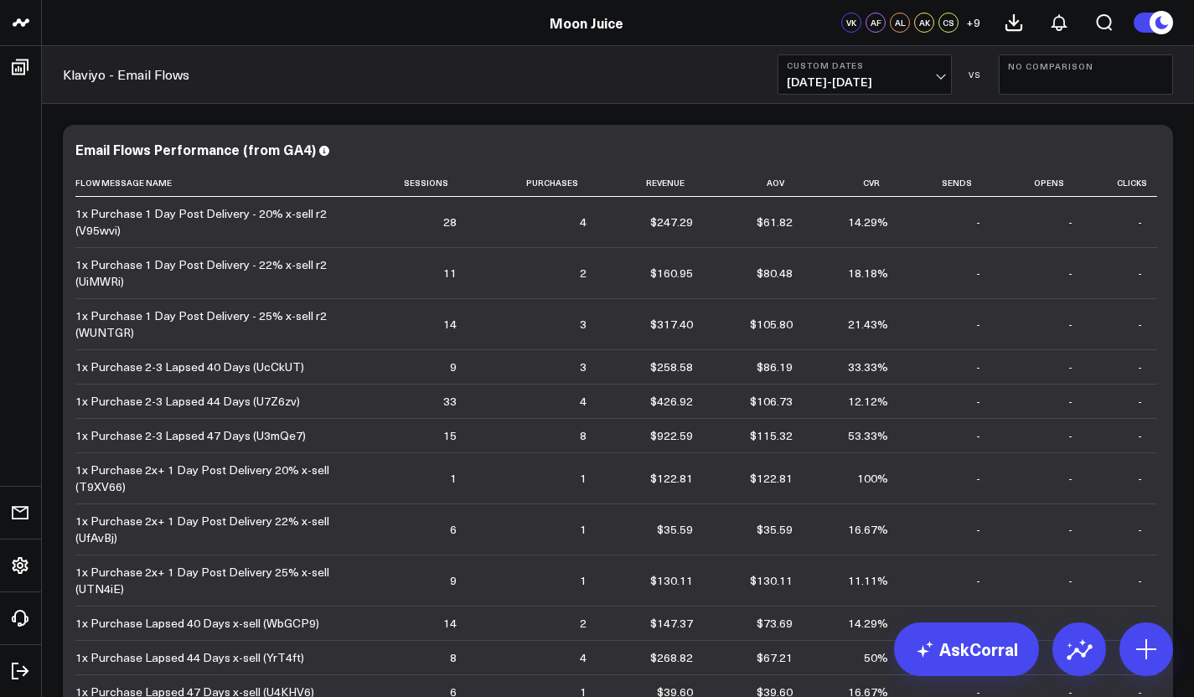
click at [929, 80] on span "02/01/25 - 02/28/25" at bounding box center [865, 81] width 156 height 13
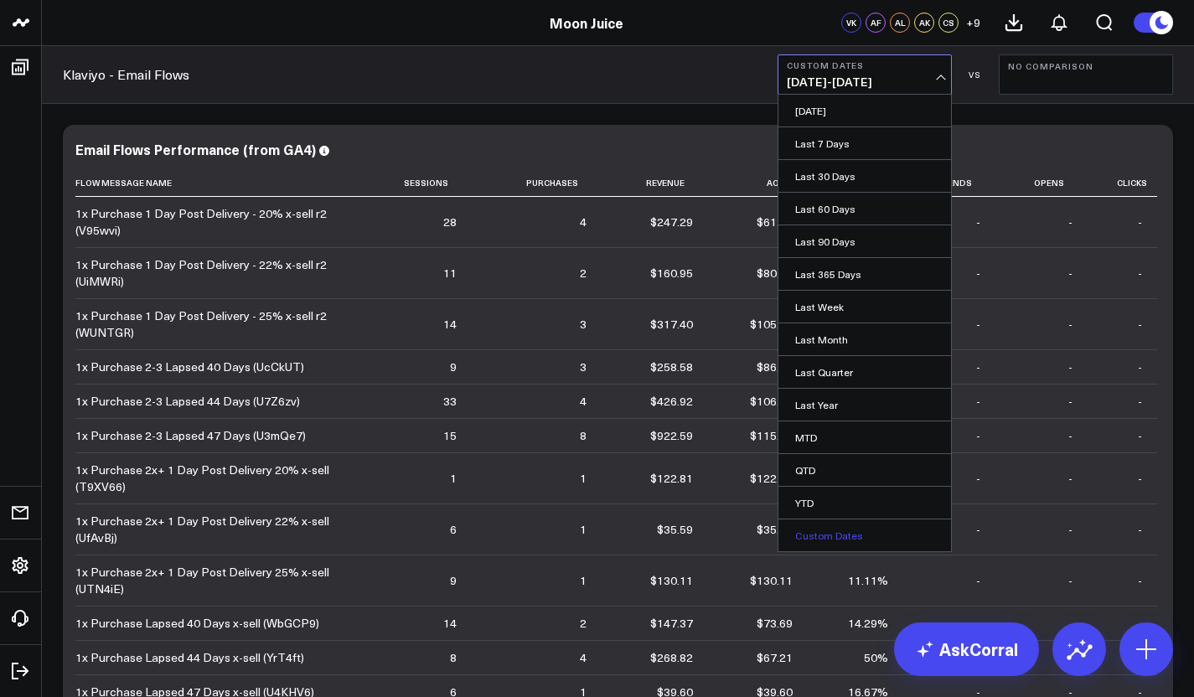
click at [833, 532] on link "Custom Dates" at bounding box center [865, 536] width 173 height 32
select select "8"
select select "2025"
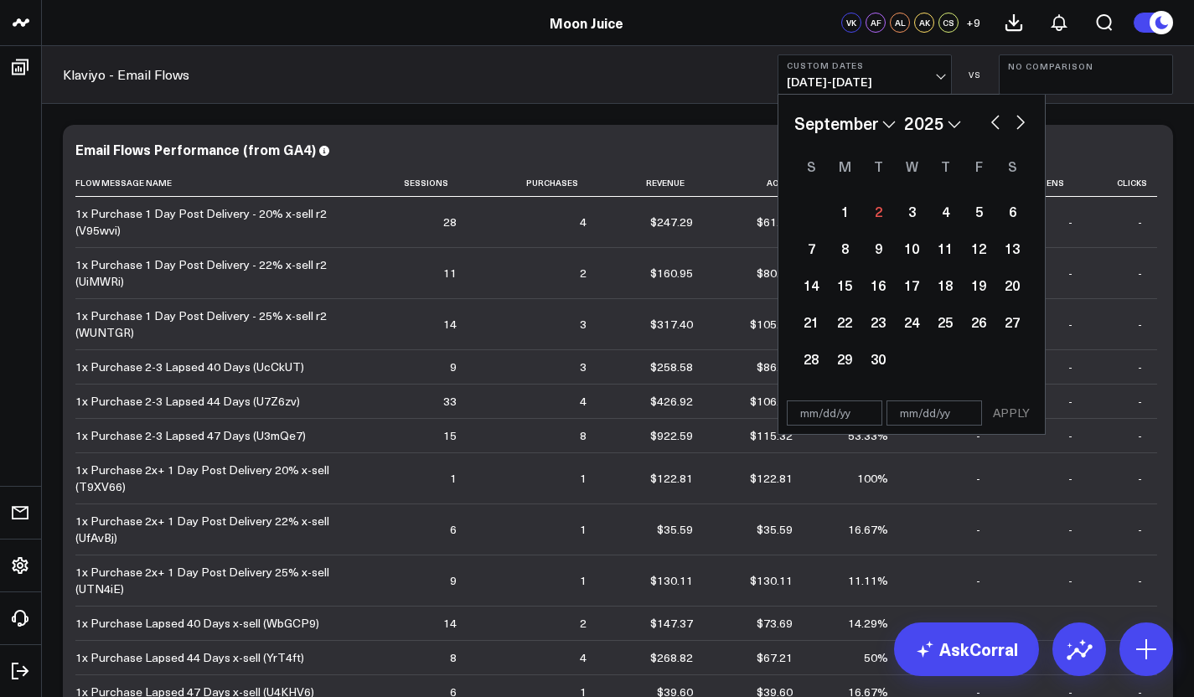
click at [992, 124] on button "button" at bounding box center [995, 121] width 17 height 20
select select "7"
select select "2025"
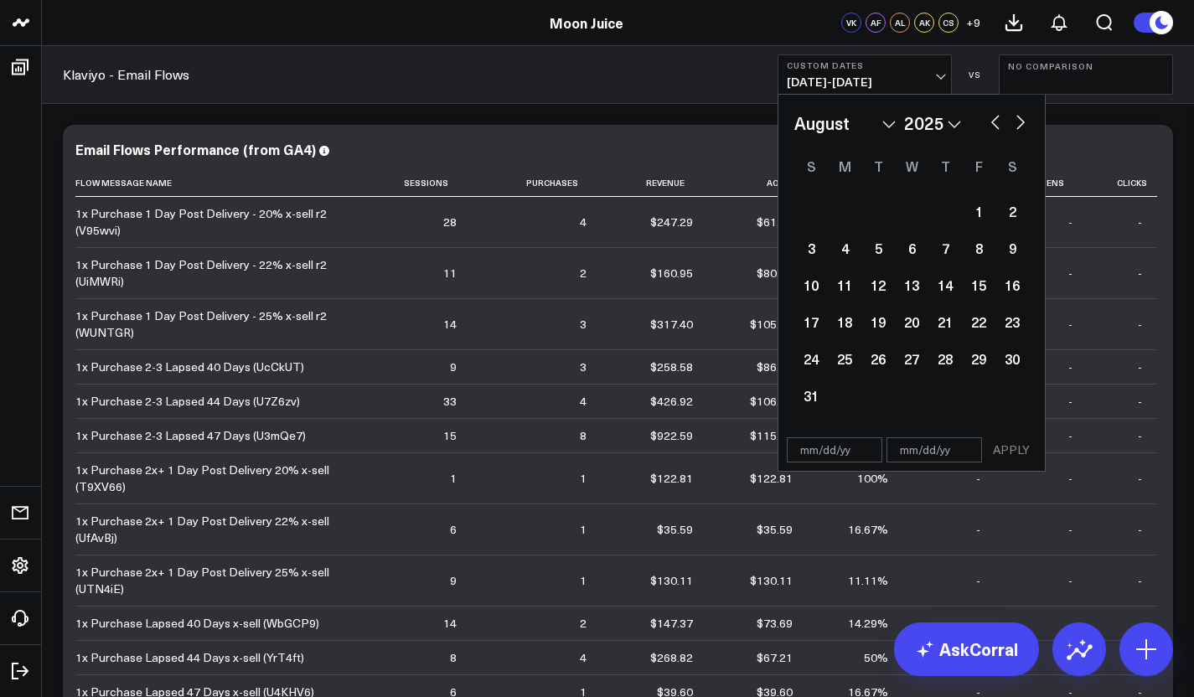
click at [992, 124] on button "button" at bounding box center [995, 121] width 17 height 20
select select "6"
select select "2025"
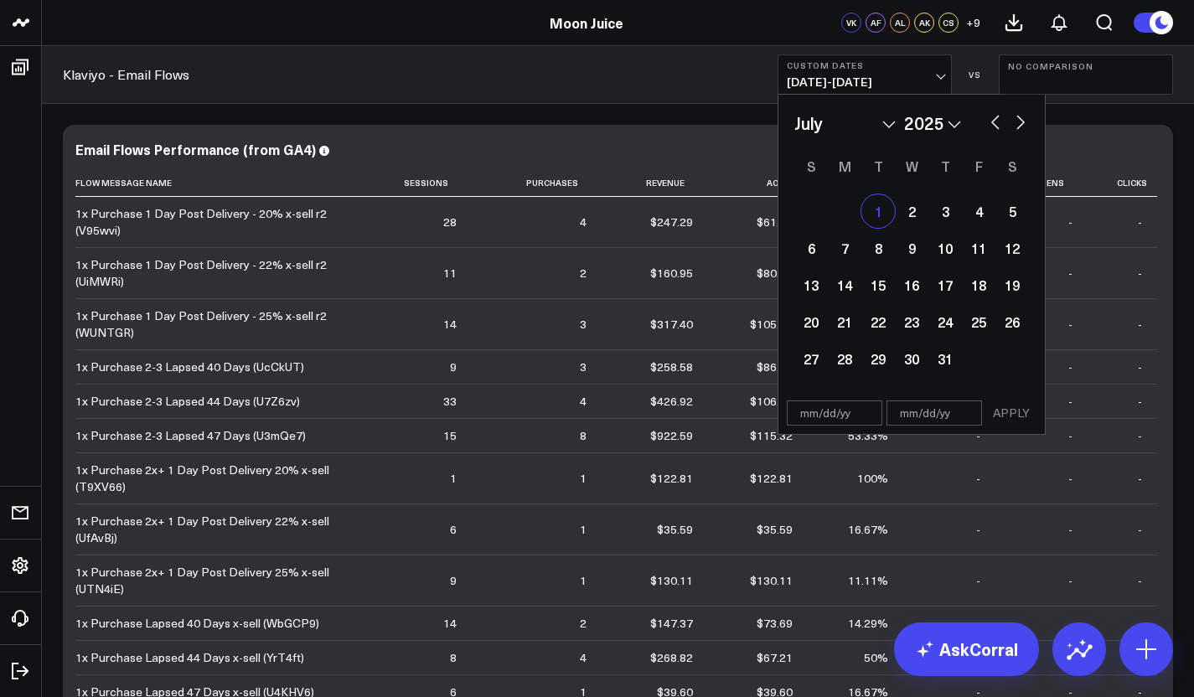
click at [870, 205] on div "1" at bounding box center [879, 211] width 34 height 34
type input "07/01/25"
select select "6"
select select "2025"
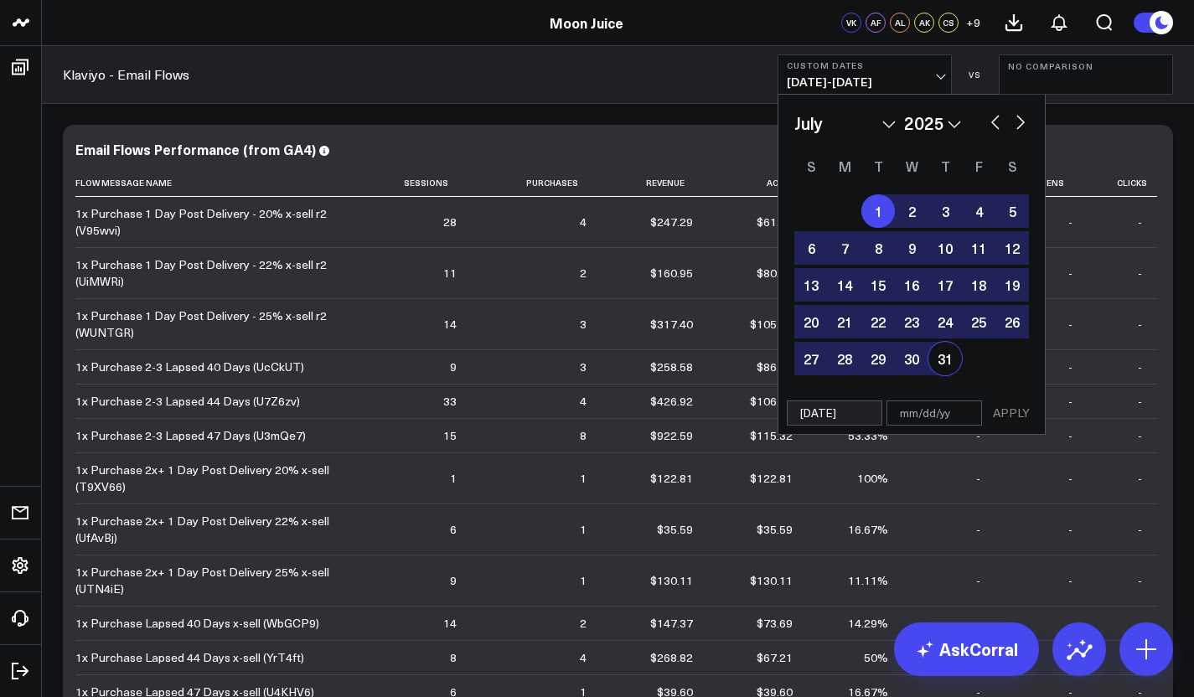
click at [940, 364] on div "31" at bounding box center [946, 359] width 34 height 34
type input "07/31/25"
select select "6"
select select "2025"
click at [1034, 411] on button "APPLY" at bounding box center [1012, 413] width 50 height 25
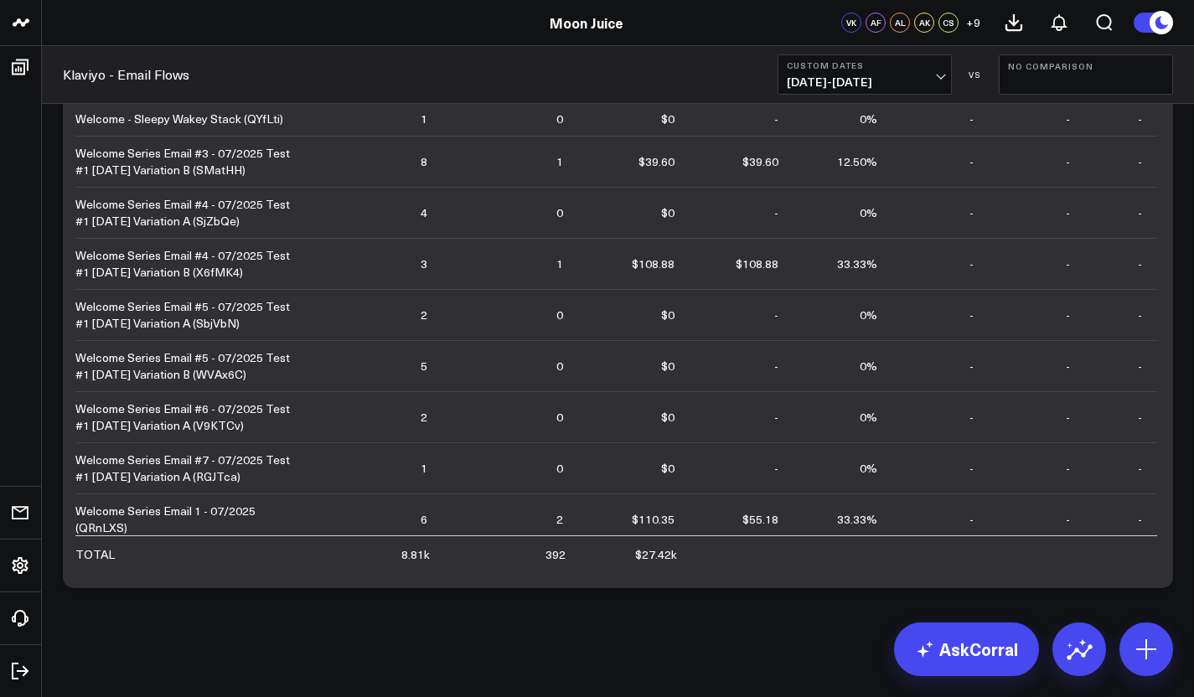
scroll to position [5970, 0]
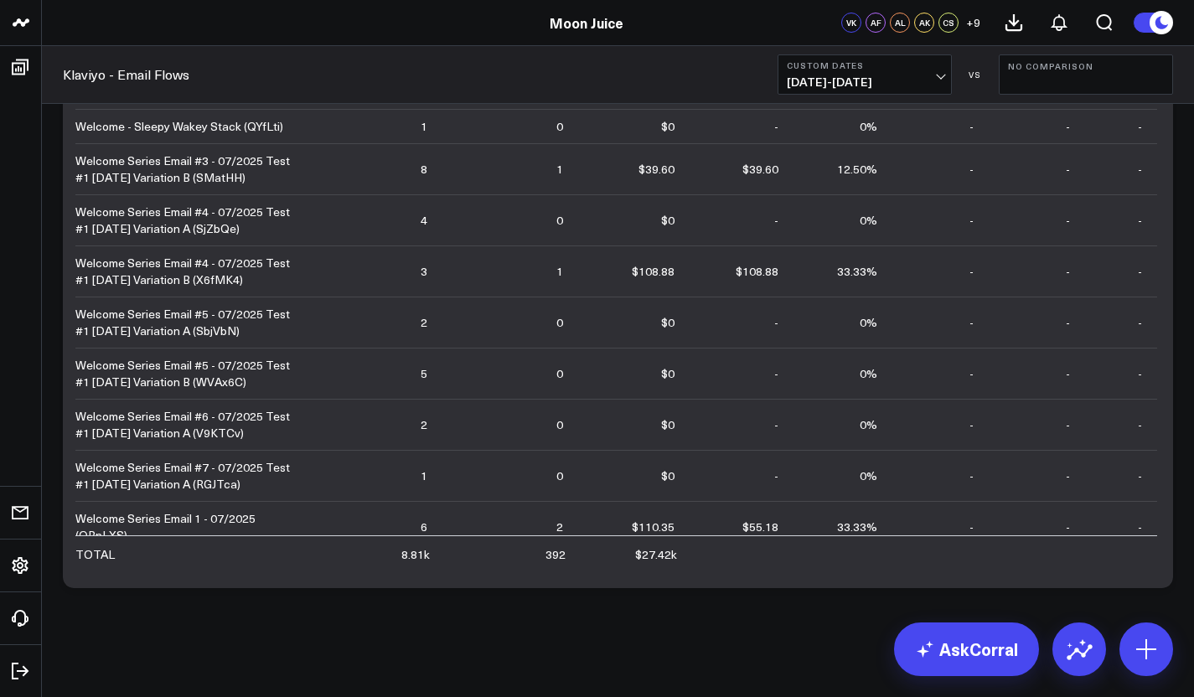
click at [934, 77] on span "07/01/25 - 07/31/25" at bounding box center [865, 81] width 156 height 13
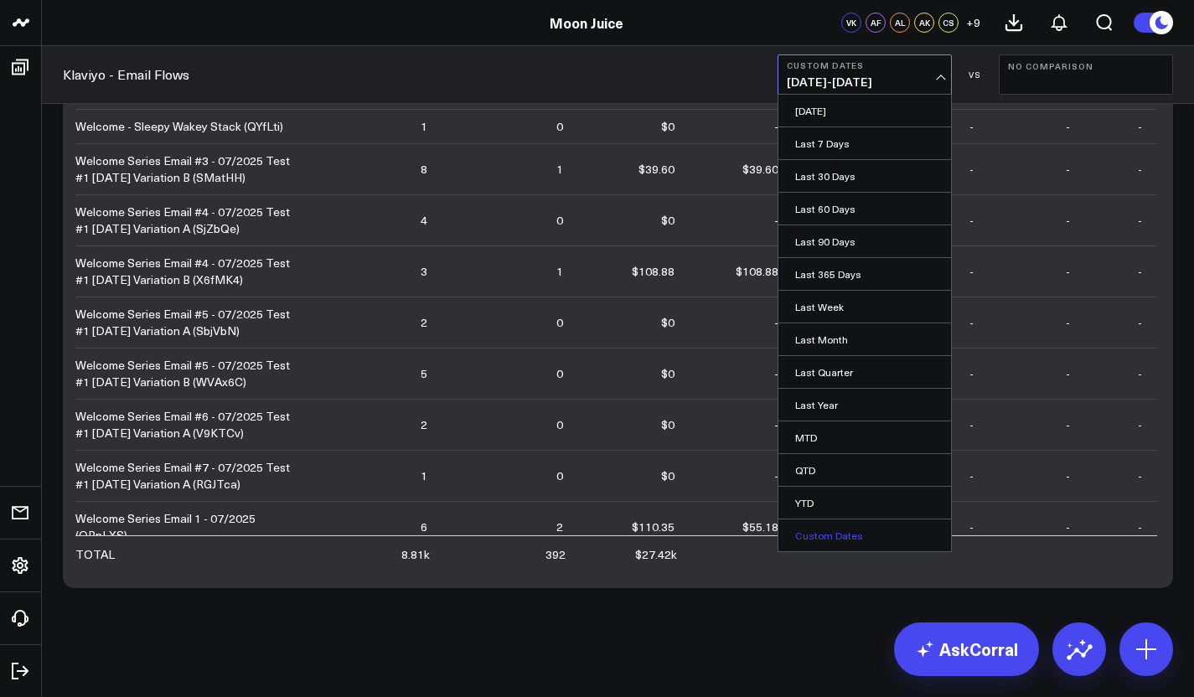
click at [850, 543] on link "Custom Dates" at bounding box center [865, 536] width 173 height 32
select select "8"
select select "2025"
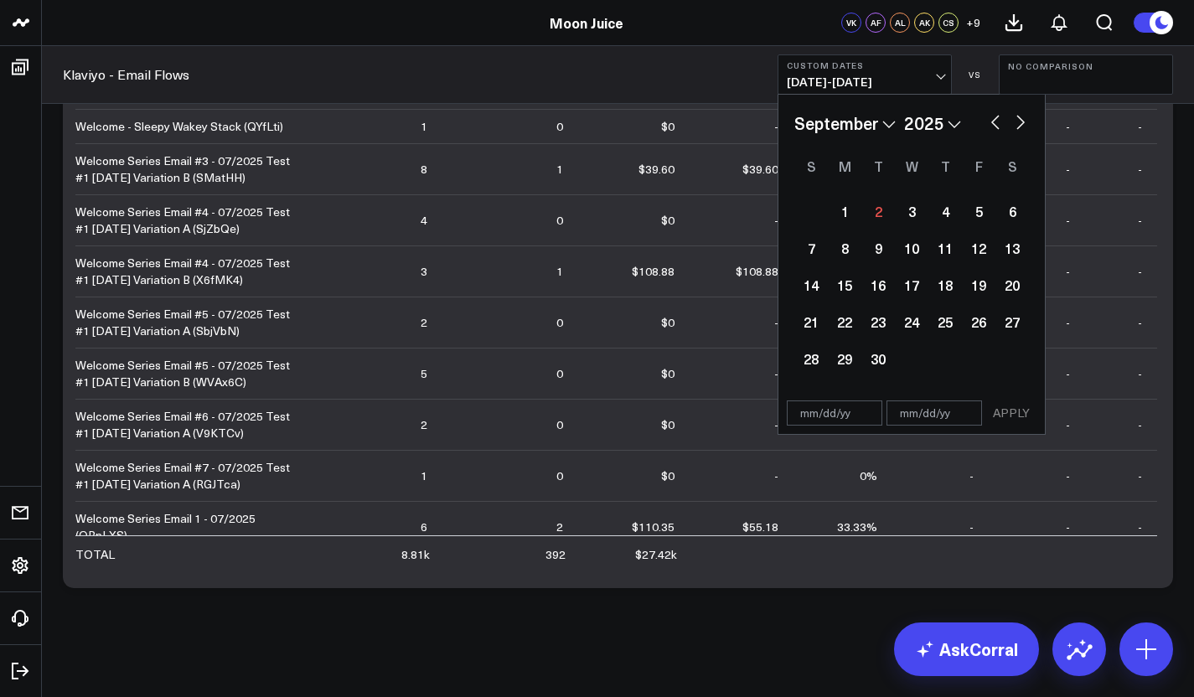
click at [993, 126] on button "button" at bounding box center [995, 121] width 17 height 20
select select "7"
select select "2025"
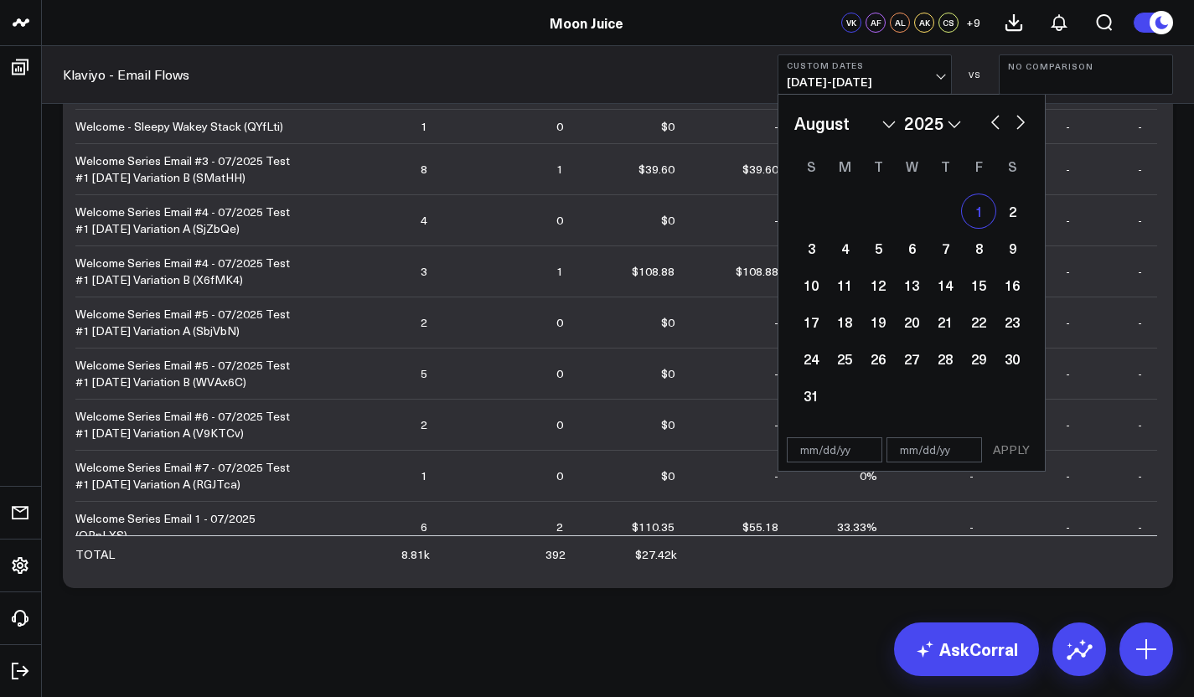
click at [973, 210] on div "1" at bounding box center [979, 211] width 34 height 34
type input "08/01/25"
select select "7"
select select "2025"
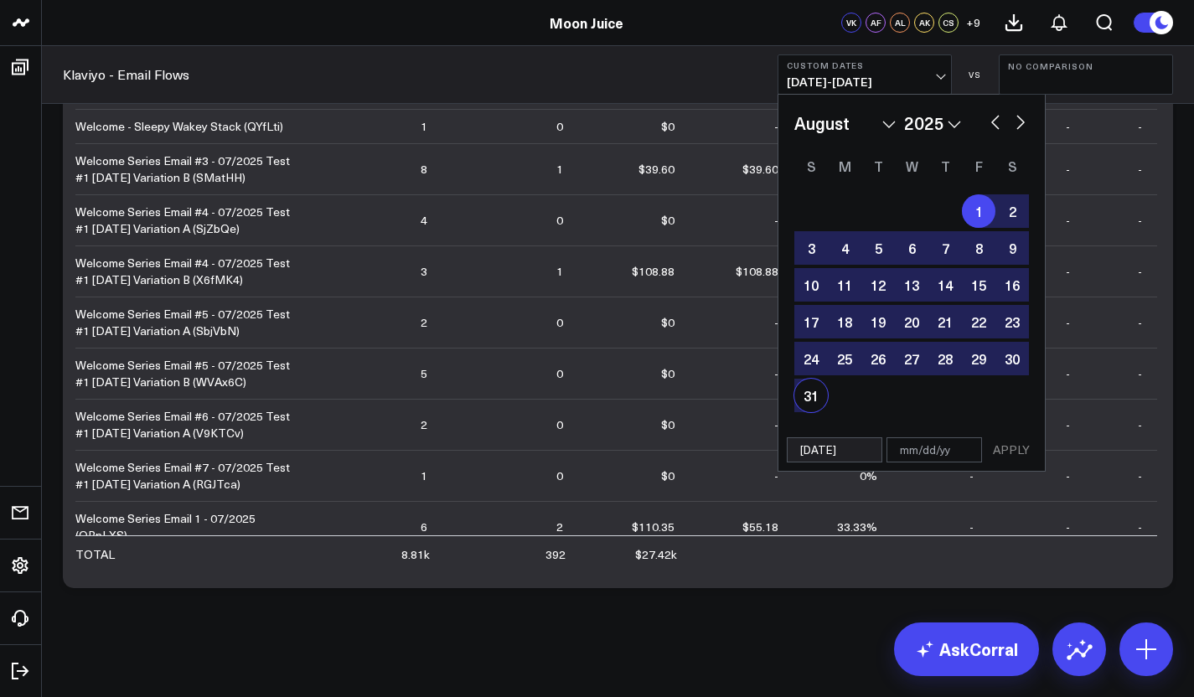
click at [816, 405] on div "31" at bounding box center [812, 396] width 34 height 34
type input "08/31/25"
select select "7"
select select "2025"
click at [1021, 453] on button "APPLY" at bounding box center [1012, 450] width 50 height 25
